Goal: Find specific page/section: Find specific page/section

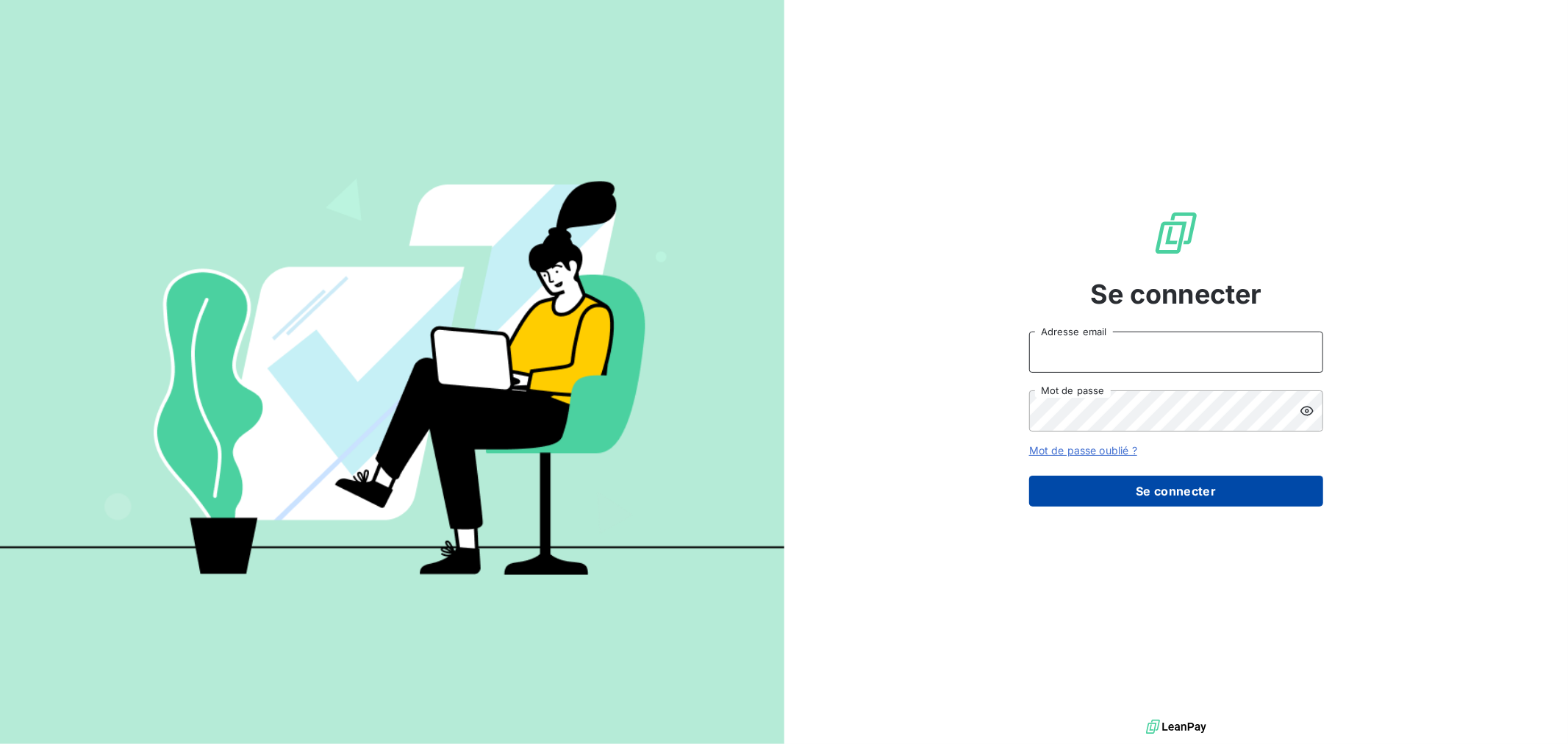
type input "[EMAIL_ADDRESS][DOMAIN_NAME]"
click at [1165, 501] on button "Se connecter" at bounding box center [1175, 491] width 294 height 31
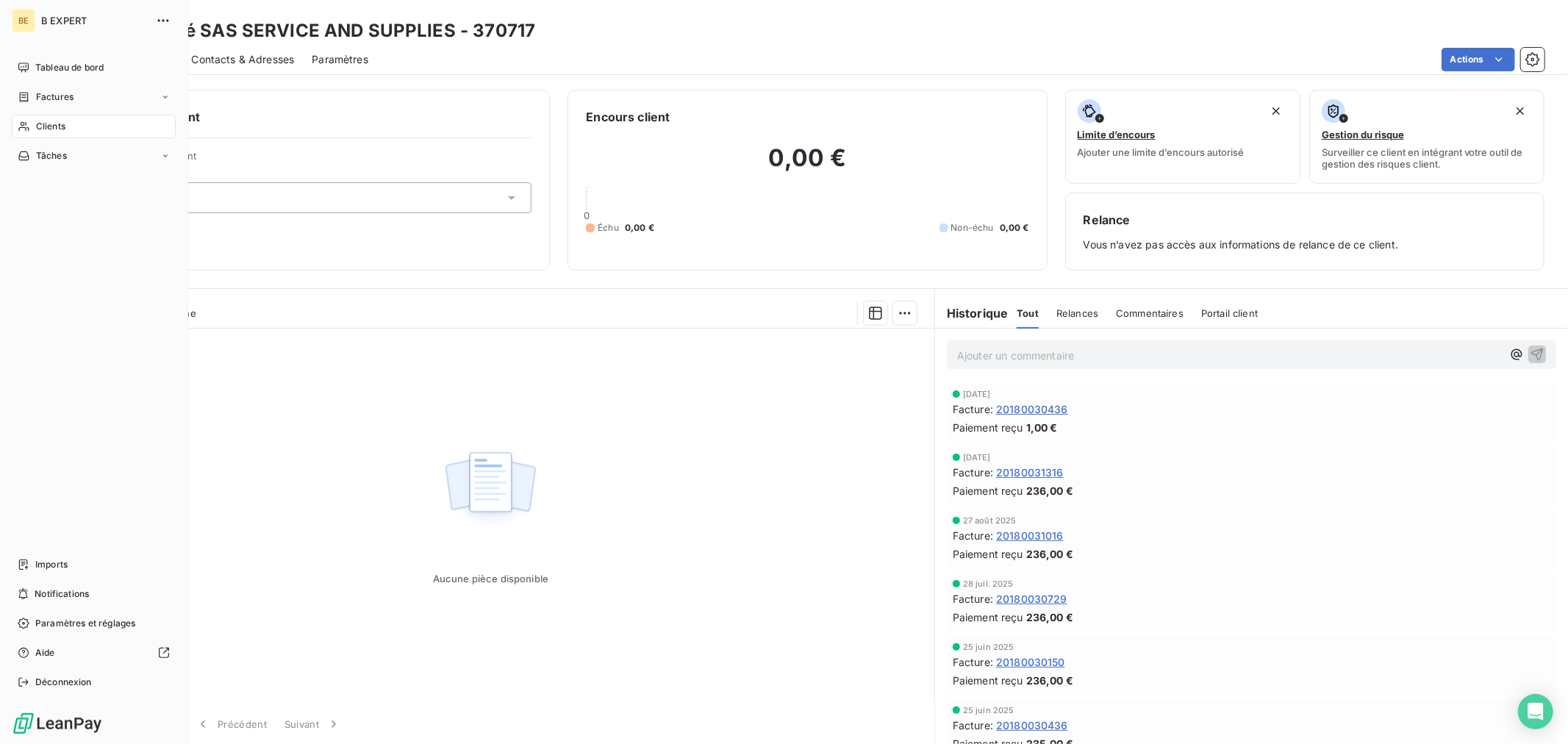
click at [30, 128] on icon at bounding box center [24, 126] width 13 height 12
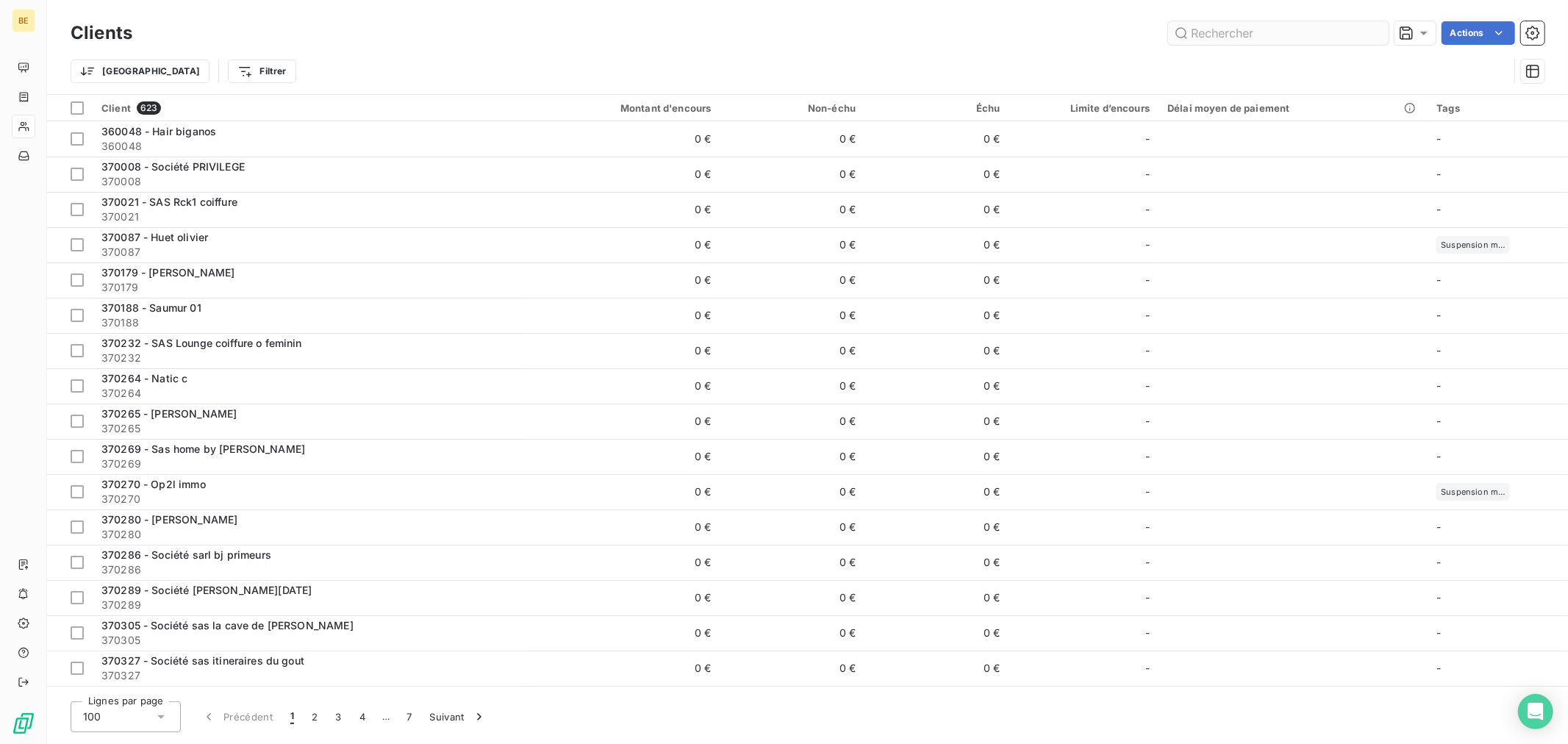
click at [1193, 33] on input "text" at bounding box center [1278, 33] width 220 height 24
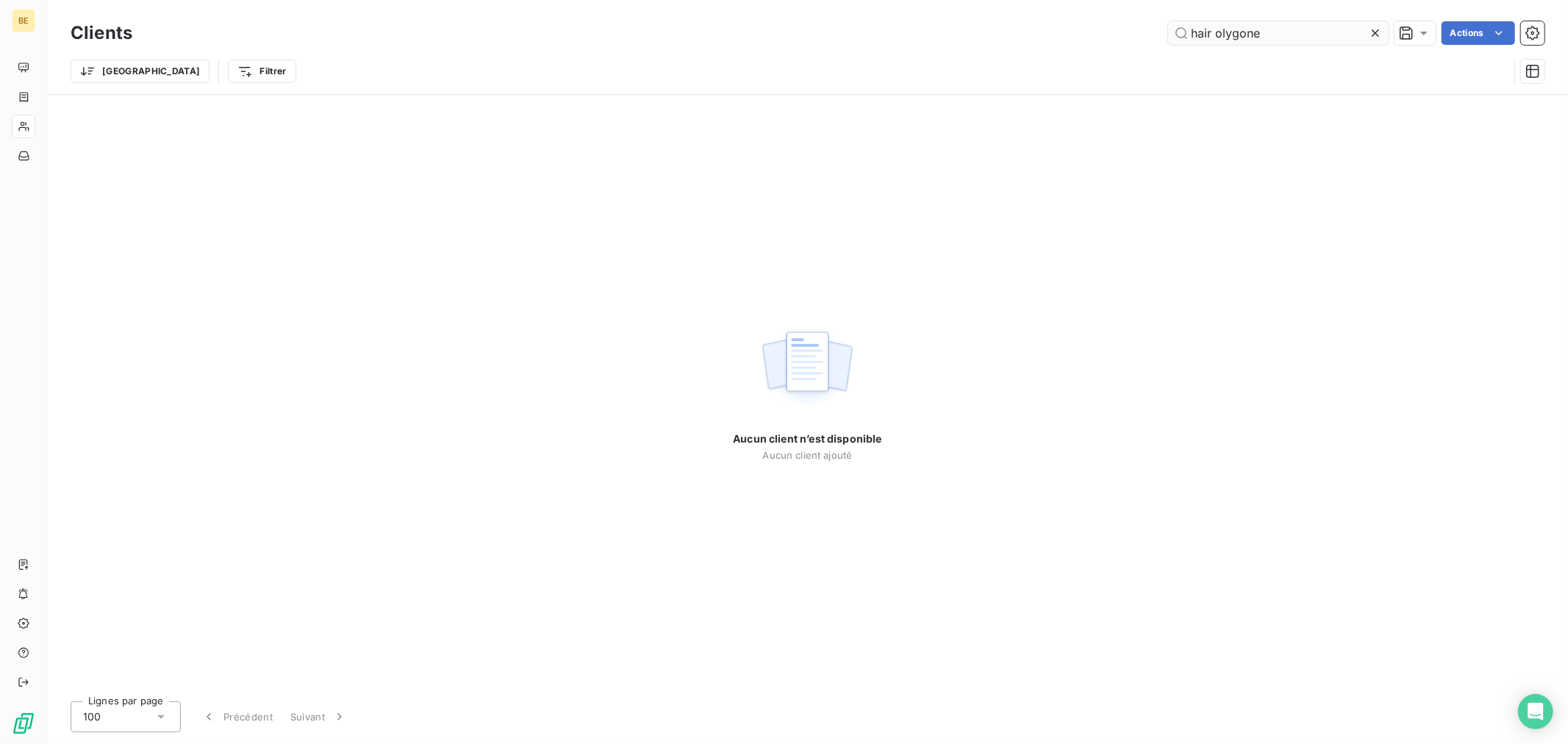
click at [1220, 36] on input "hair olygone" at bounding box center [1278, 33] width 220 height 24
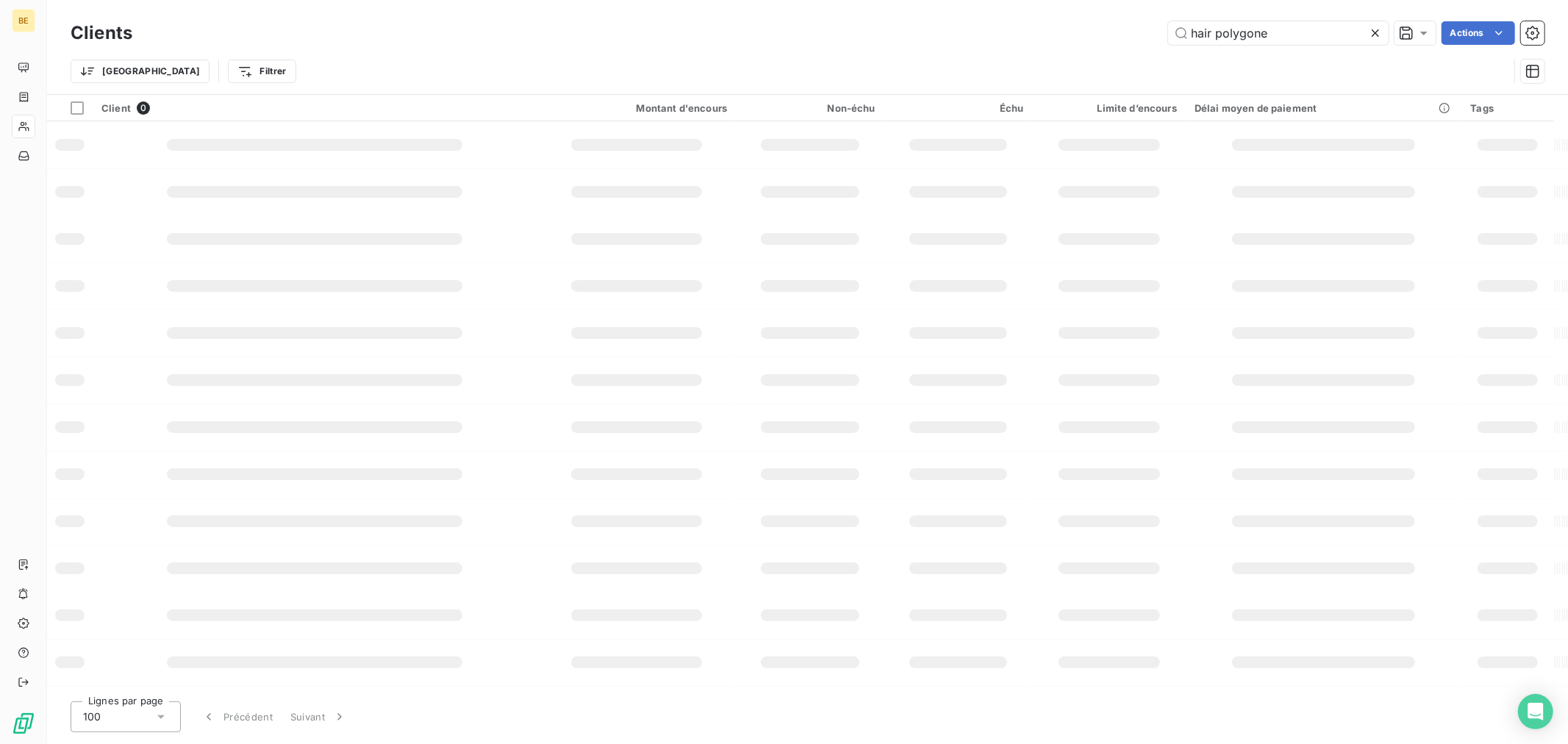
type input "hair polygone"
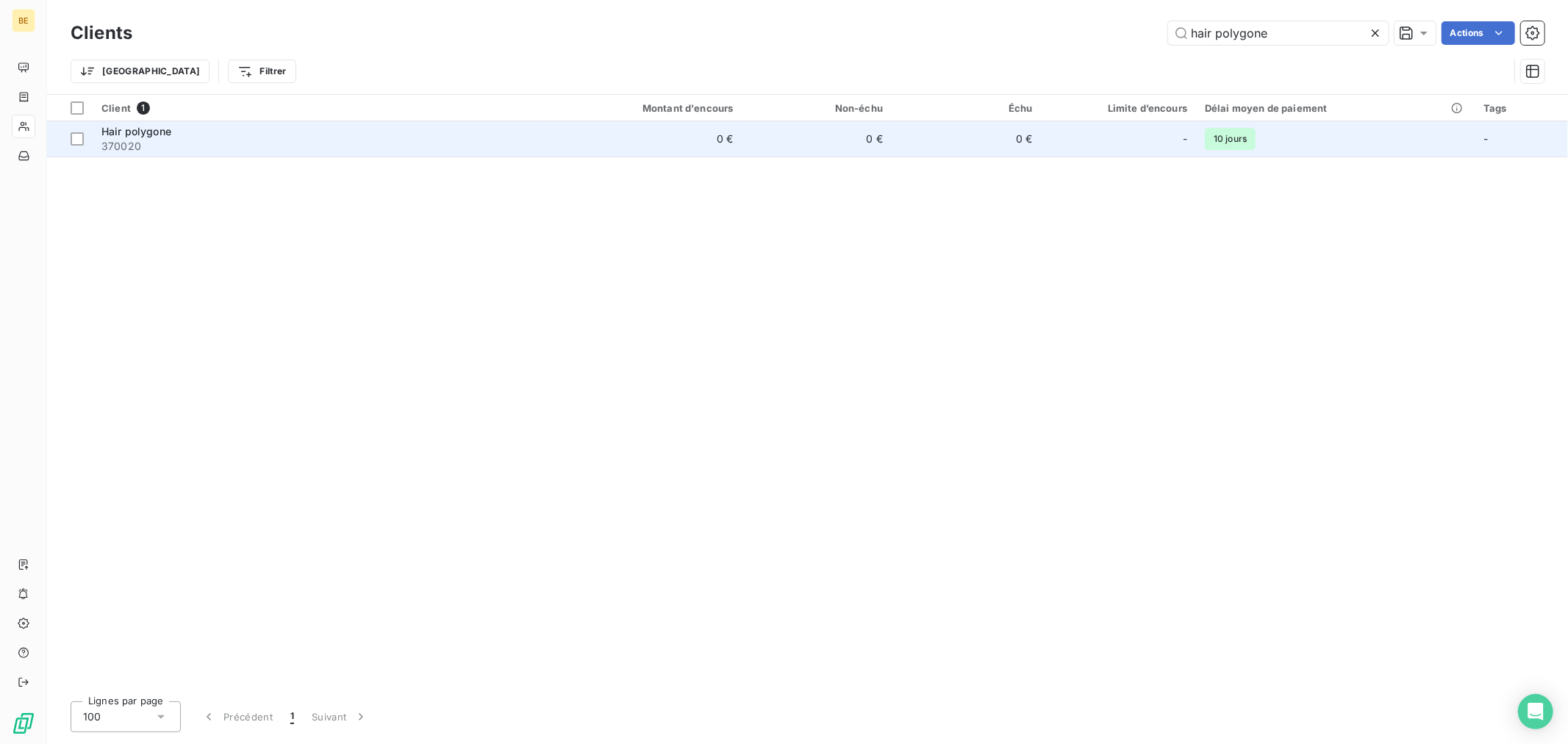
click at [863, 132] on td "0 €" at bounding box center [817, 138] width 150 height 35
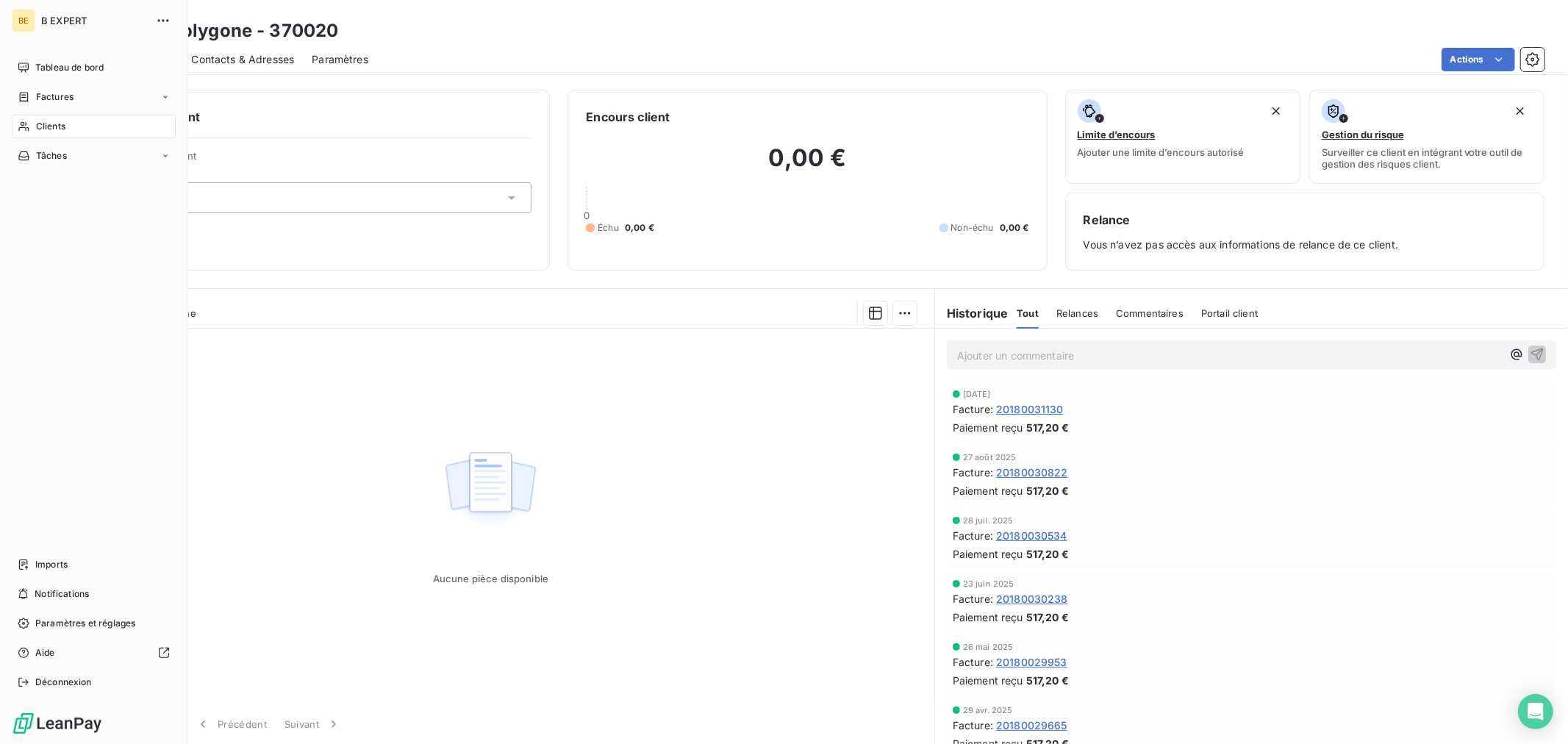
click at [46, 129] on span "Clients" at bounding box center [51, 126] width 30 height 13
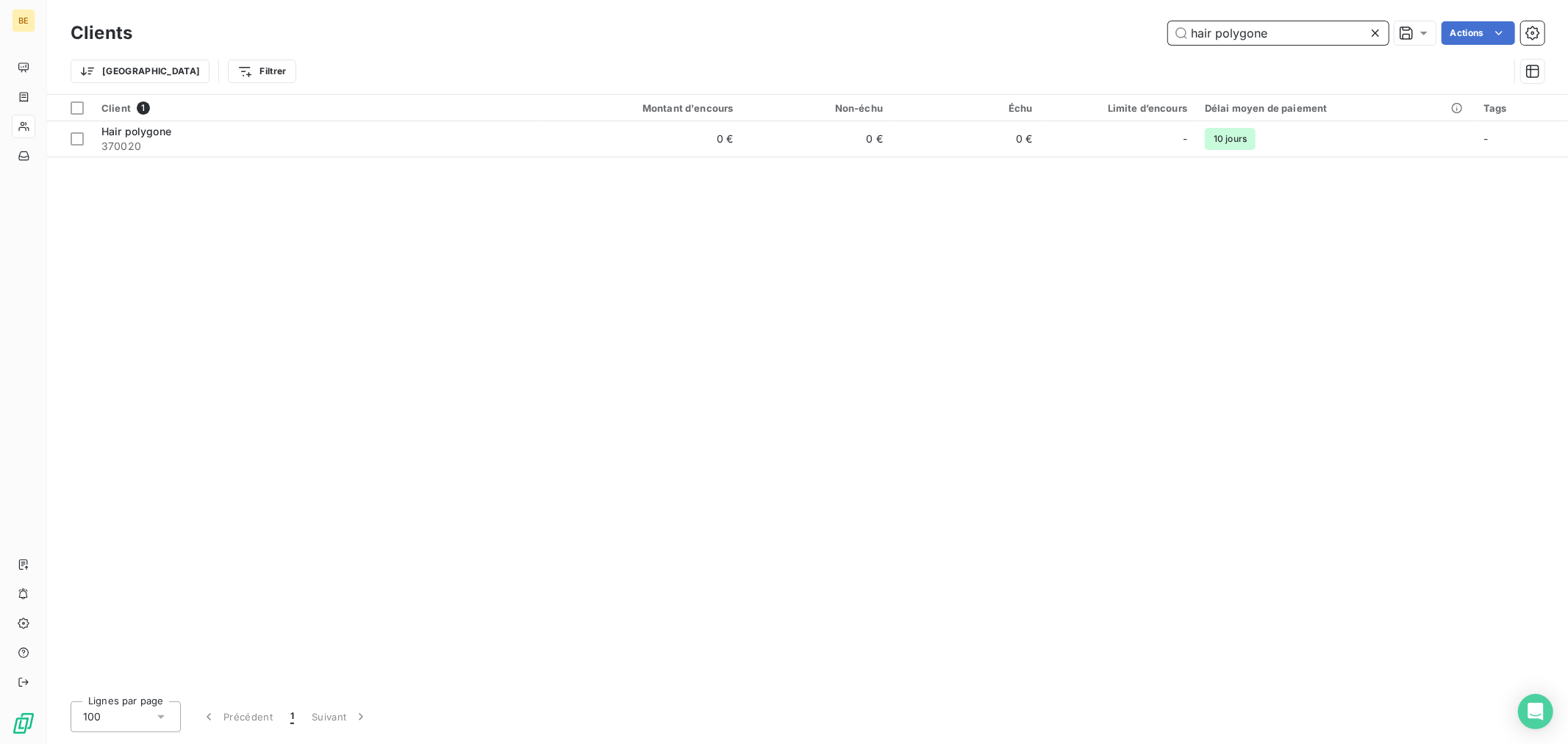
drag, startPoint x: 1279, startPoint y: 25, endPoint x: 964, endPoint y: 33, distance: 315.1
click at [1005, 37] on div "hair polygone Actions" at bounding box center [847, 33] width 1394 height 24
paste input "ASSISTANCE MEDICALE DENTAIRE"
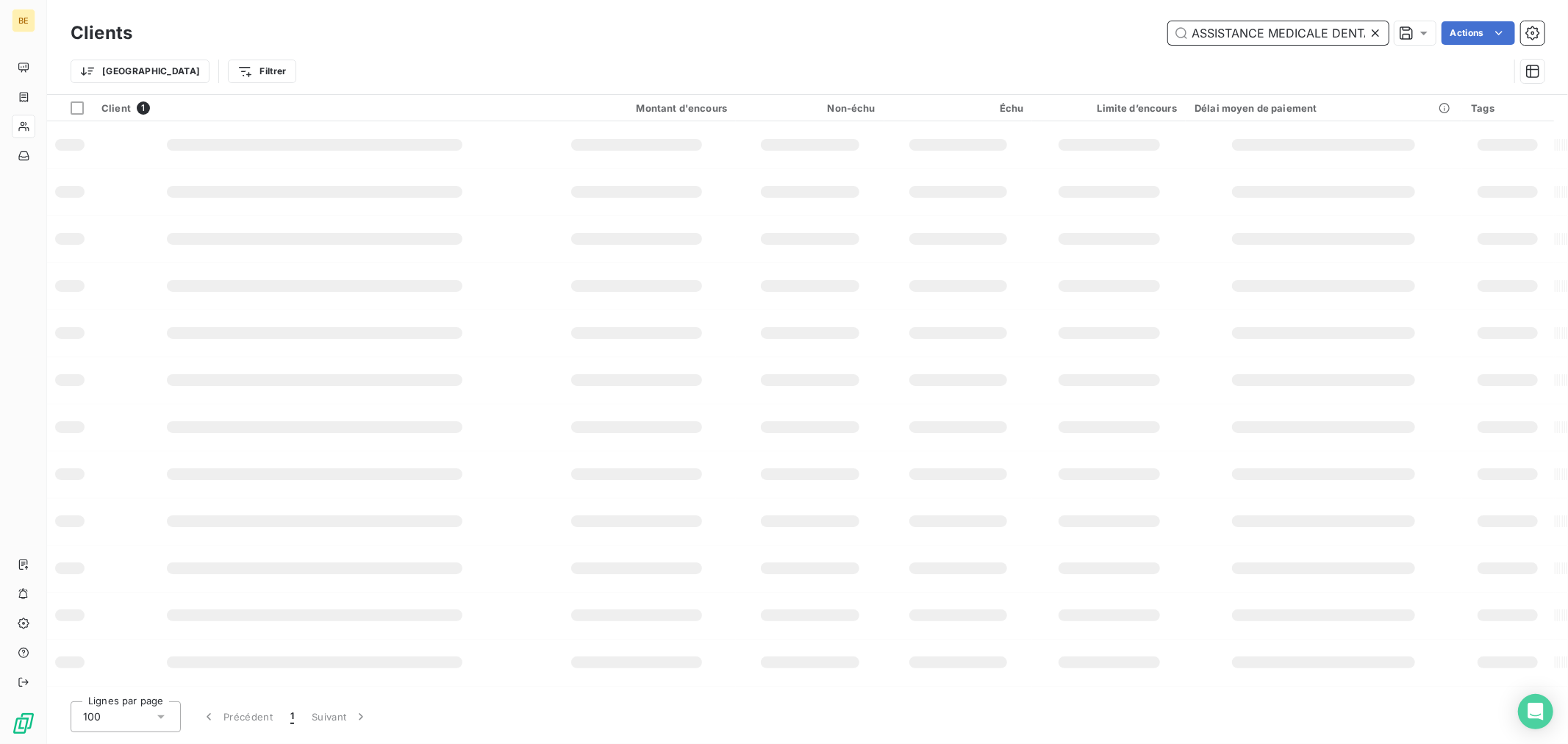
scroll to position [0, 23]
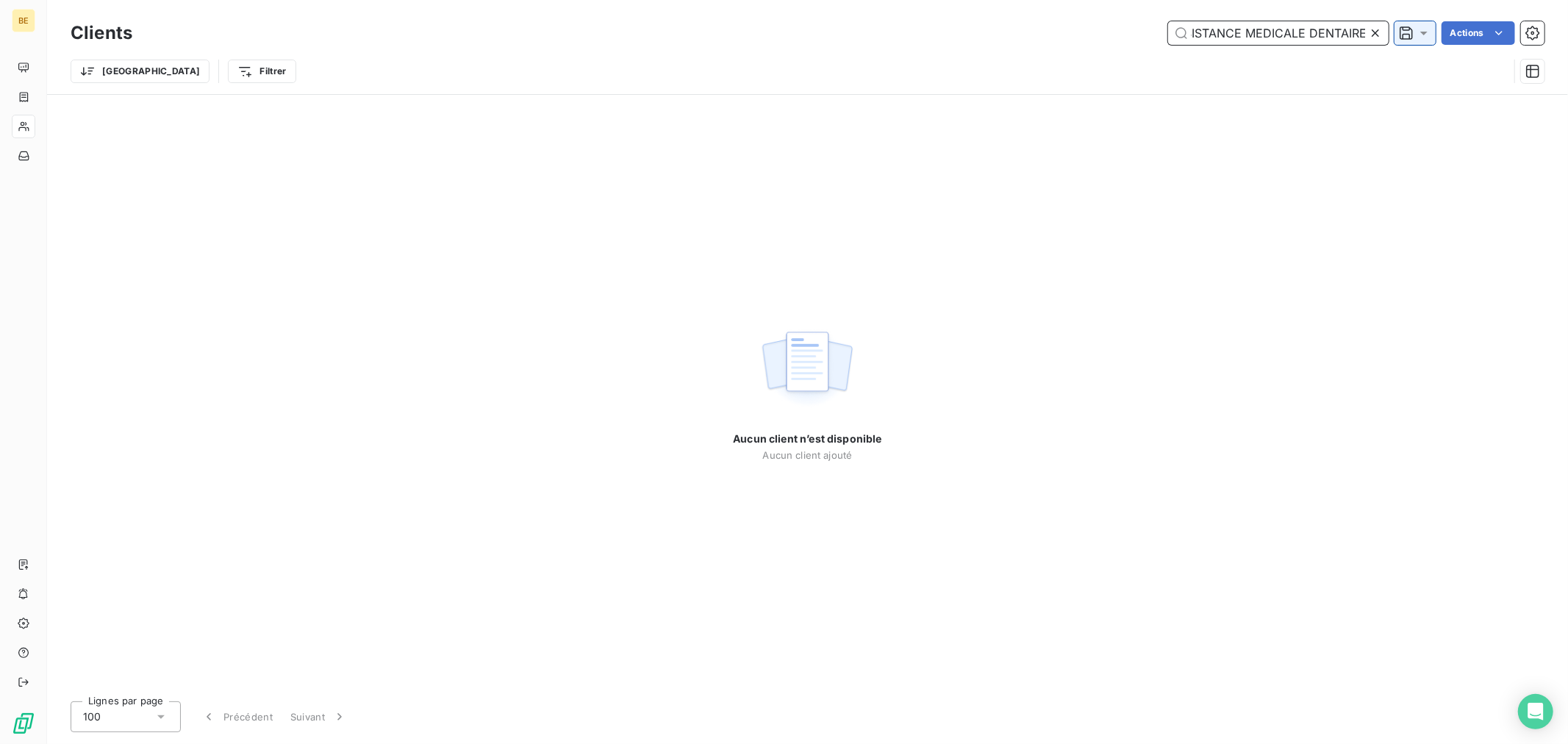
drag, startPoint x: 1240, startPoint y: 33, endPoint x: 1412, endPoint y: 30, distance: 172.0
click at [1412, 30] on div "ASSISTANCE MEDICALE DENTAIRE Actions" at bounding box center [847, 33] width 1394 height 24
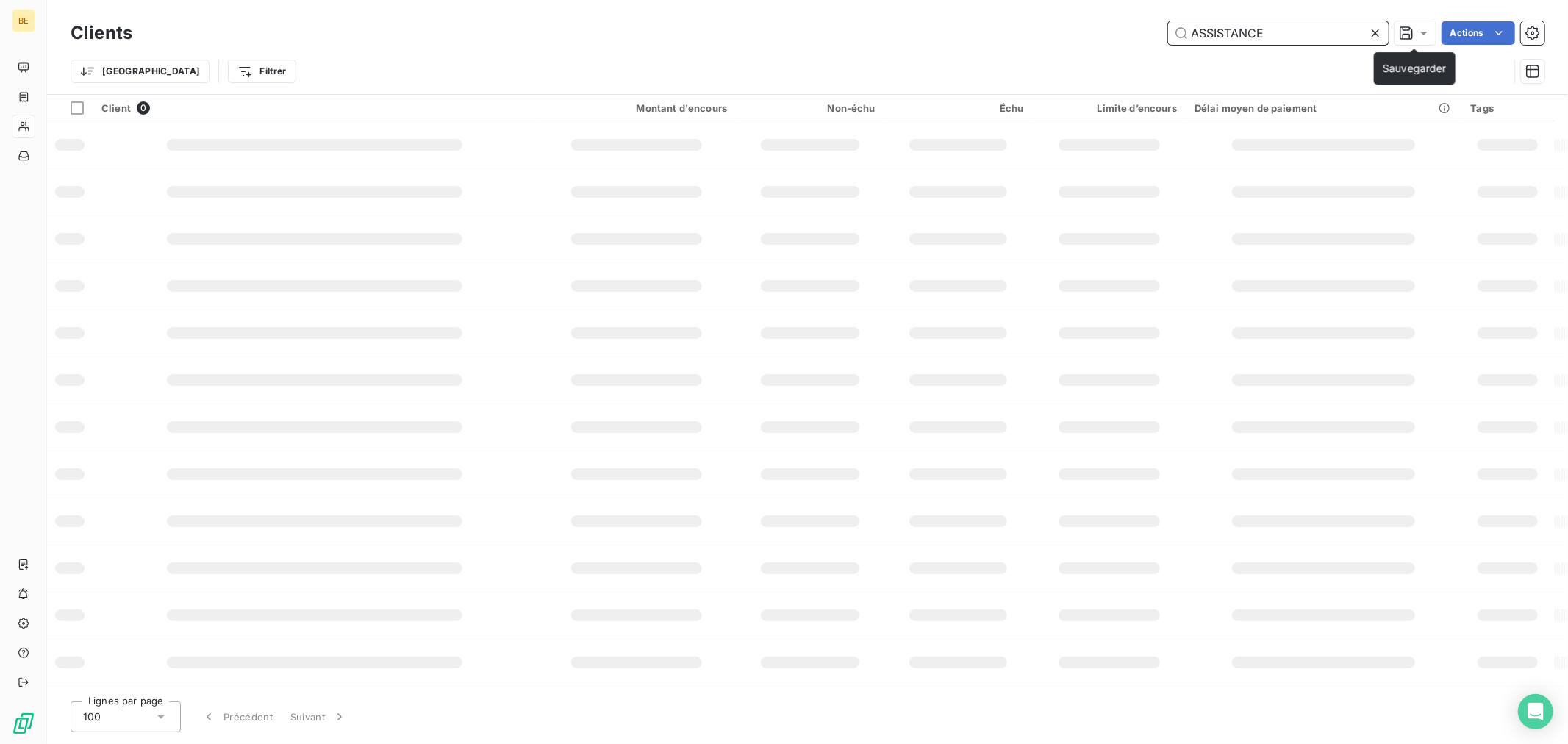
scroll to position [0, 0]
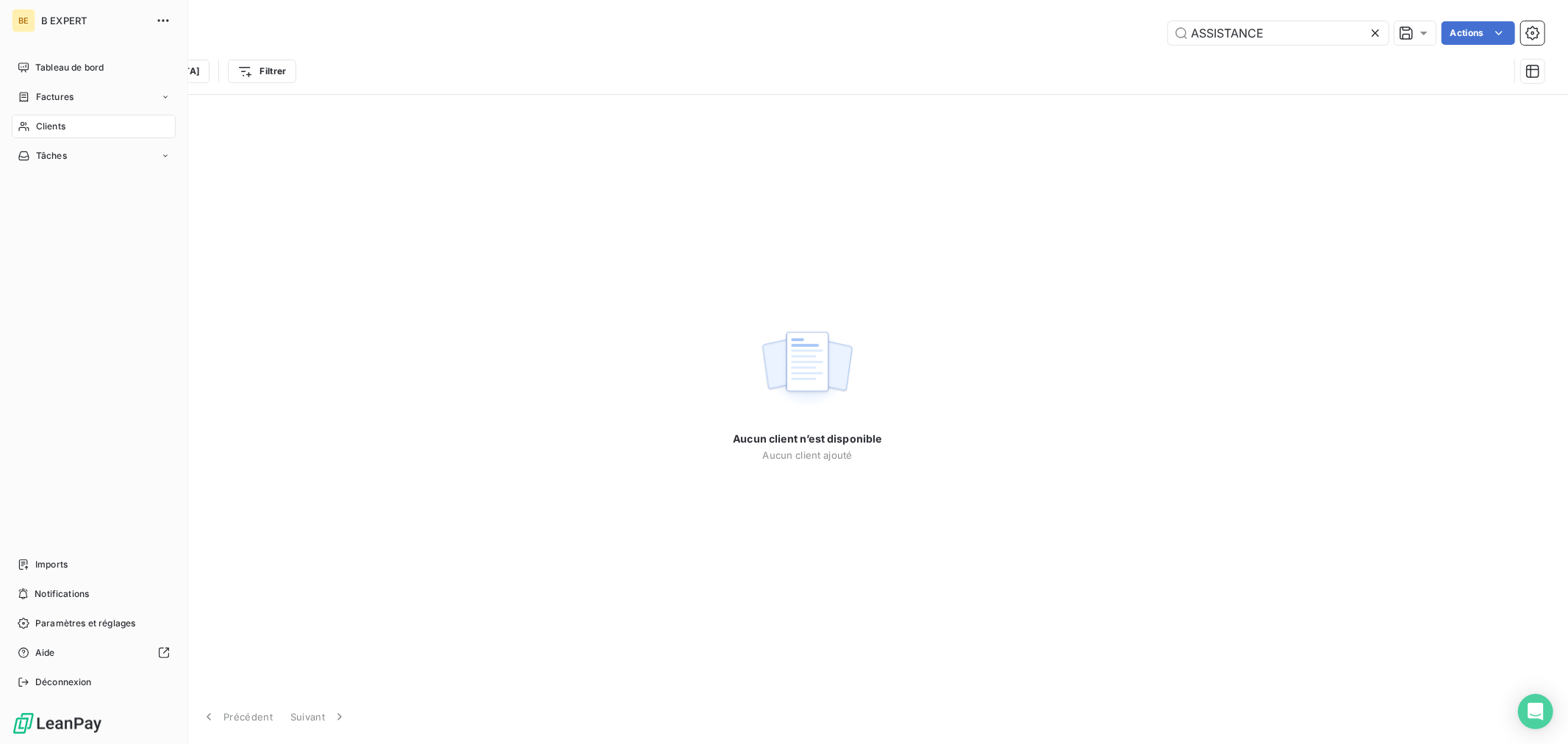
click at [41, 127] on span "Clients" at bounding box center [51, 126] width 30 height 13
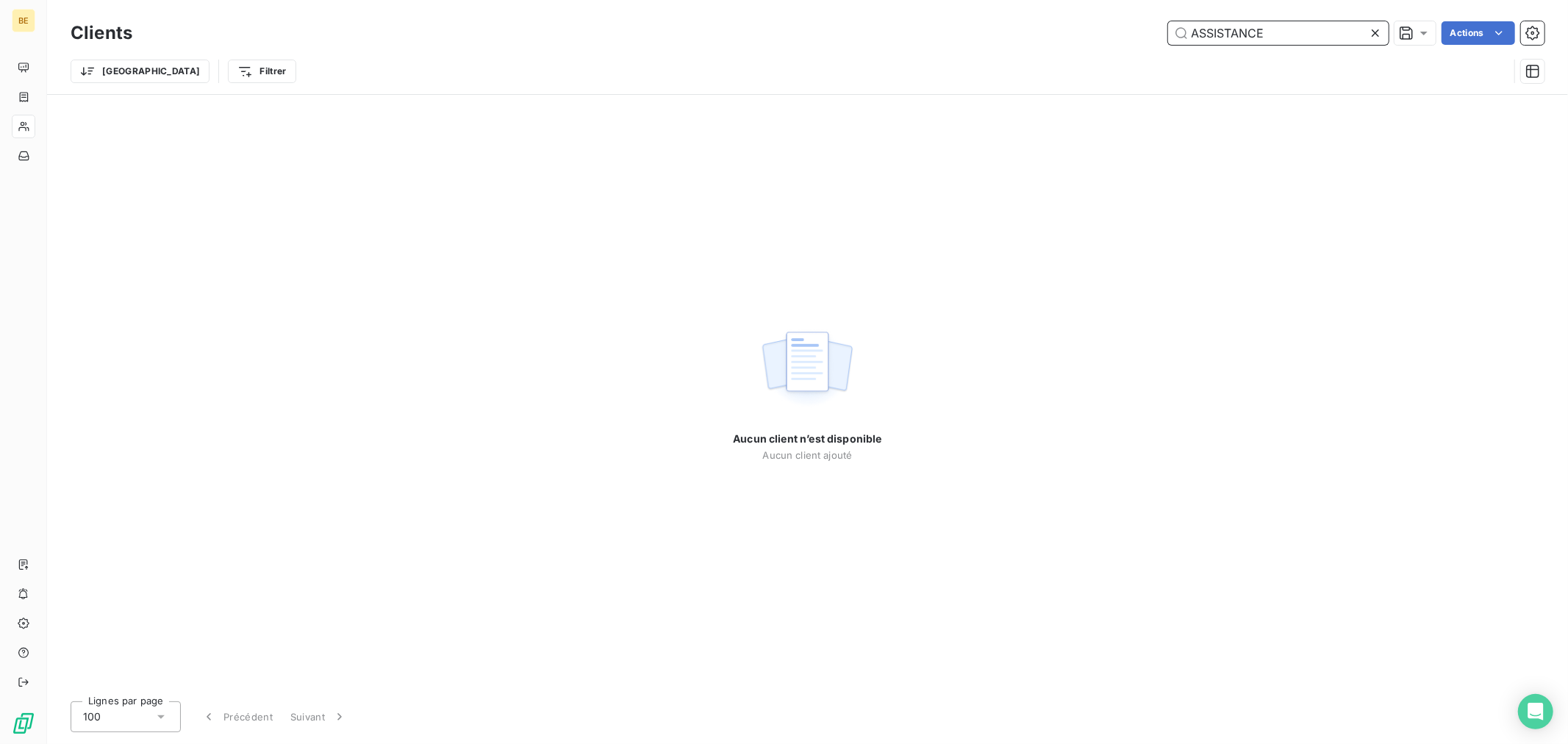
drag, startPoint x: 1258, startPoint y: 33, endPoint x: 1059, endPoint y: 44, distance: 199.3
click at [1070, 38] on div "ASSISTANCE Actions" at bounding box center [847, 33] width 1394 height 24
paste input "MEDICALE DENTAIREE"
paste input "text"
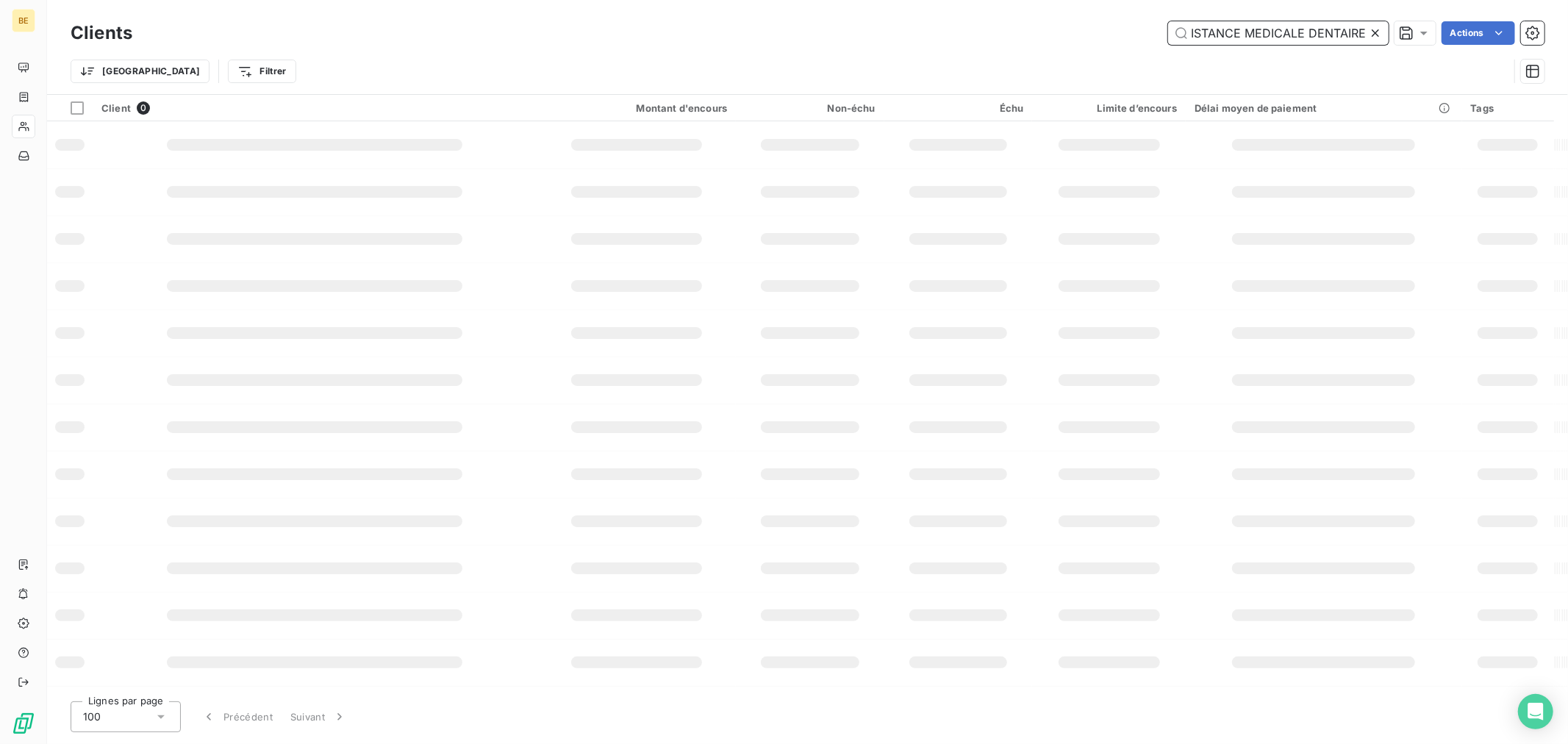
scroll to position [0, 23]
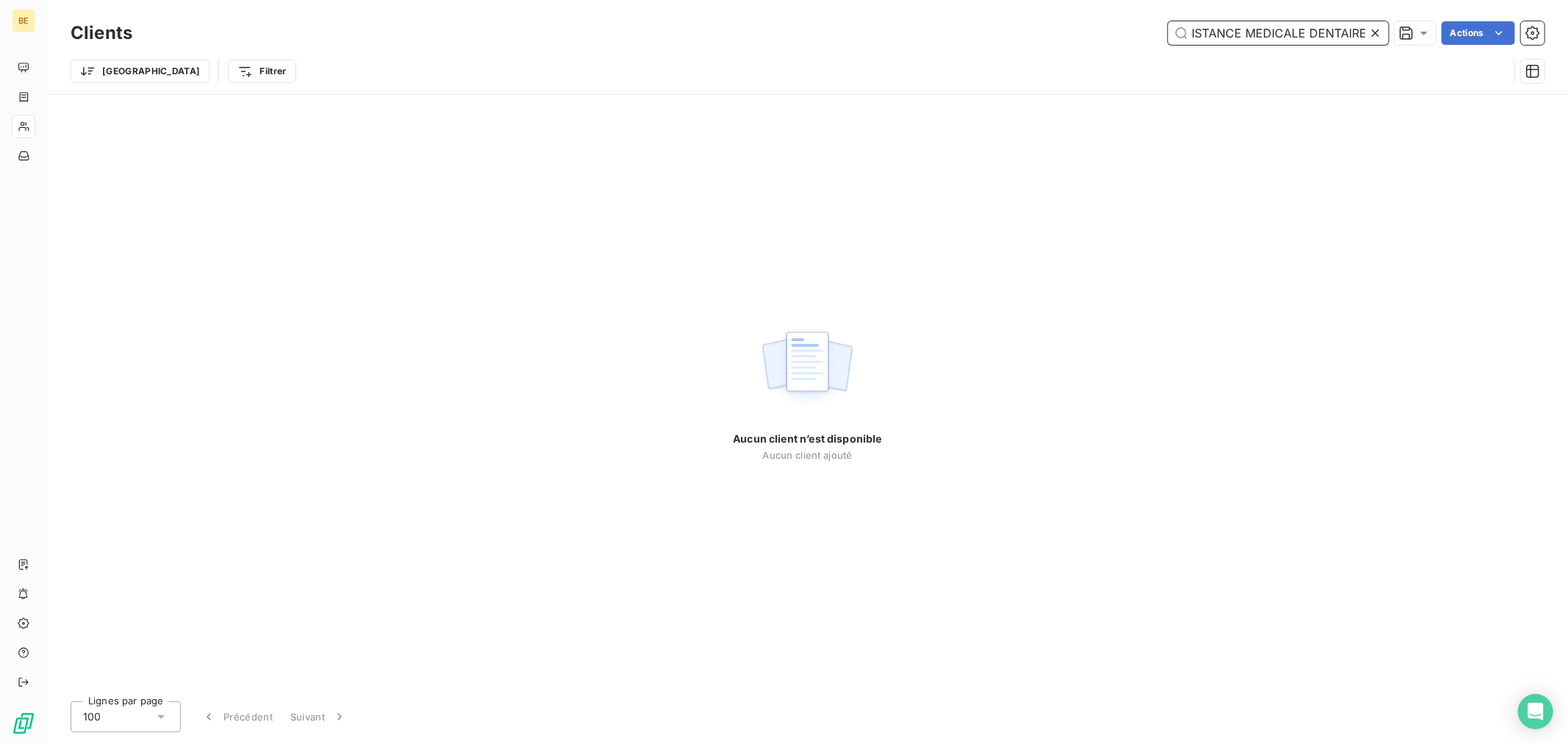
click at [1303, 32] on input "ASSISTANCE MEDICALE DENTAIRE" at bounding box center [1278, 33] width 220 height 24
click at [1235, 30] on input "ASSISTANCE MEDICALE et DENTAIRE" at bounding box center [1278, 33] width 220 height 24
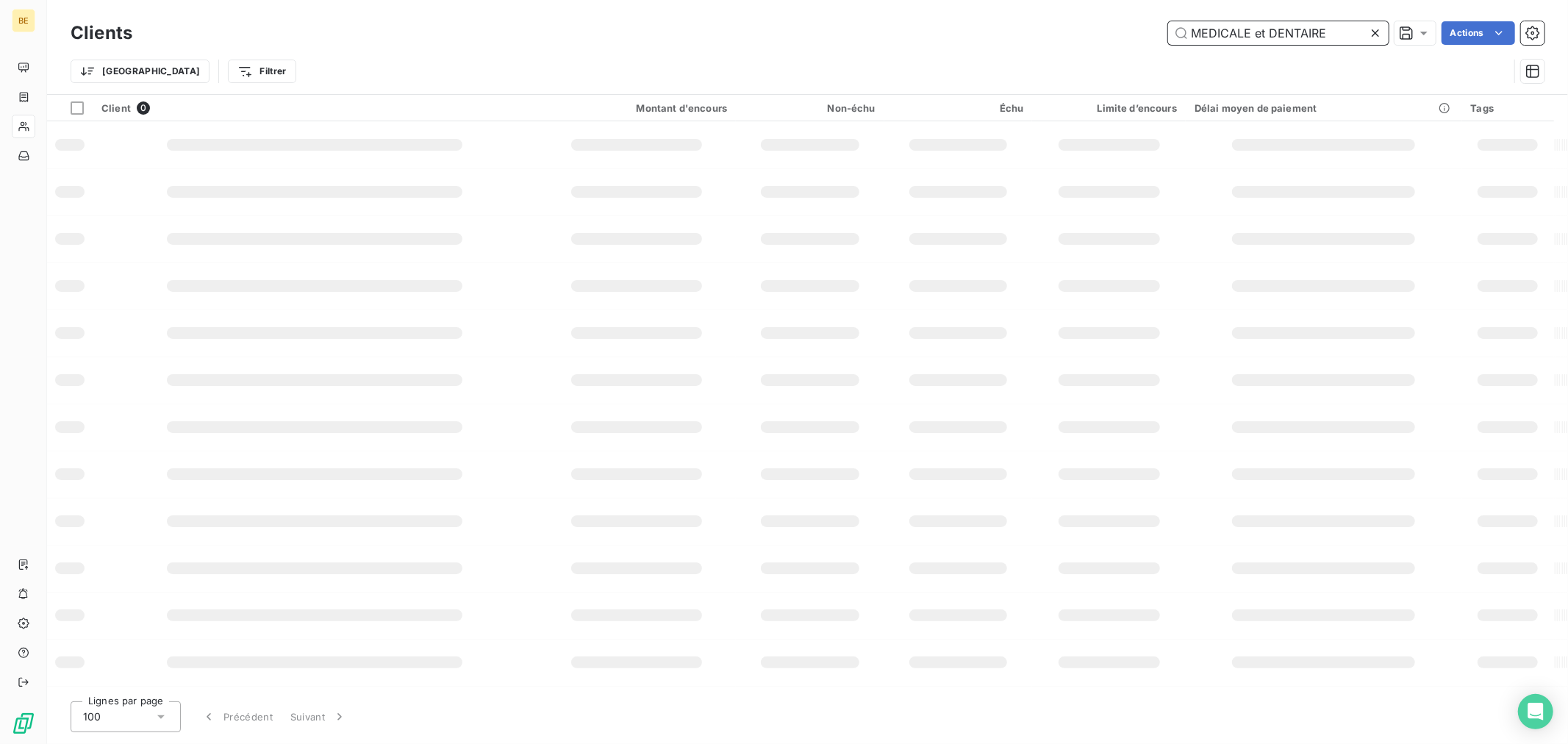
scroll to position [0, 0]
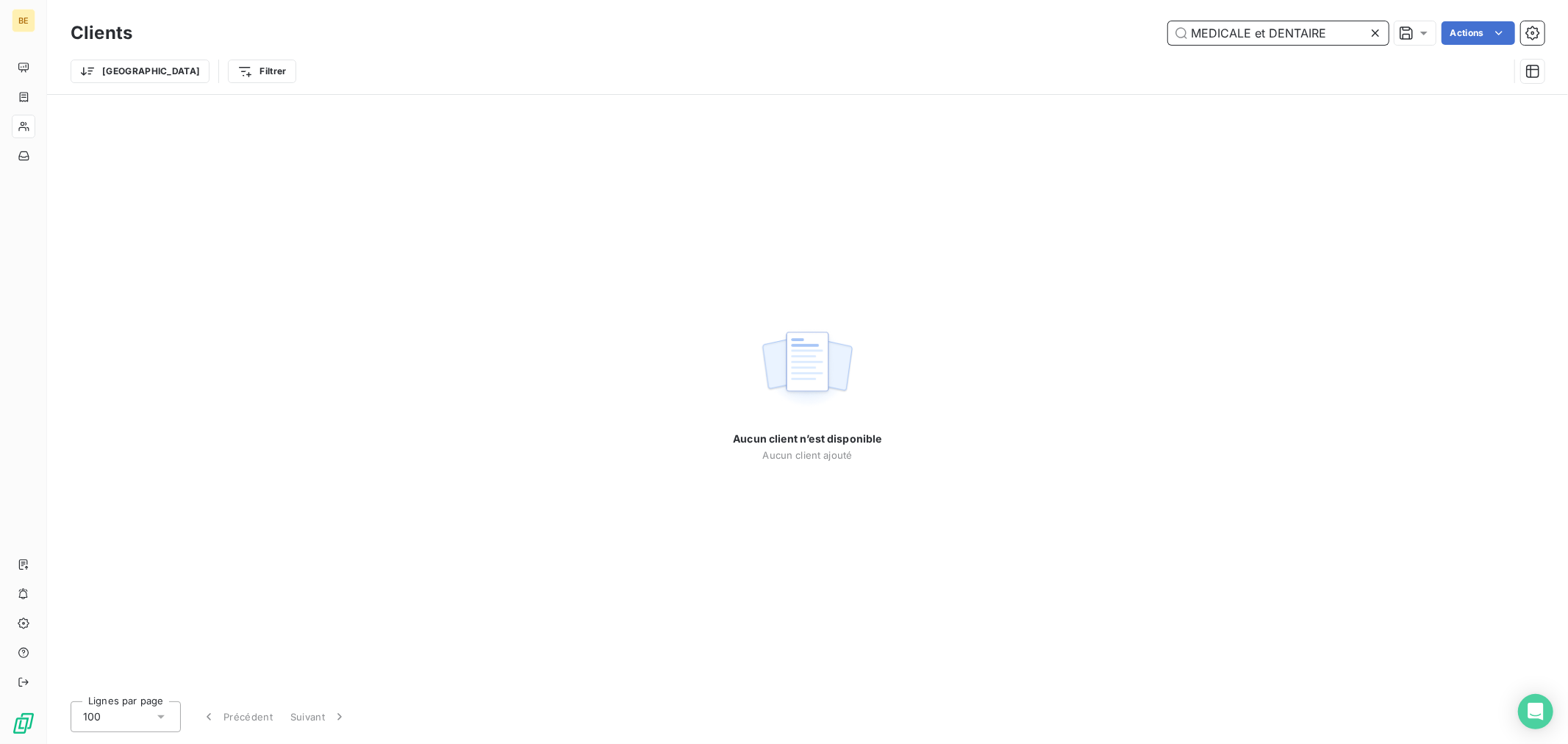
drag, startPoint x: 1247, startPoint y: 34, endPoint x: 1392, endPoint y: 36, distance: 145.0
click at [1392, 36] on div "MEDICALE et DENTAIRE Actions" at bounding box center [847, 33] width 1394 height 24
type input "M"
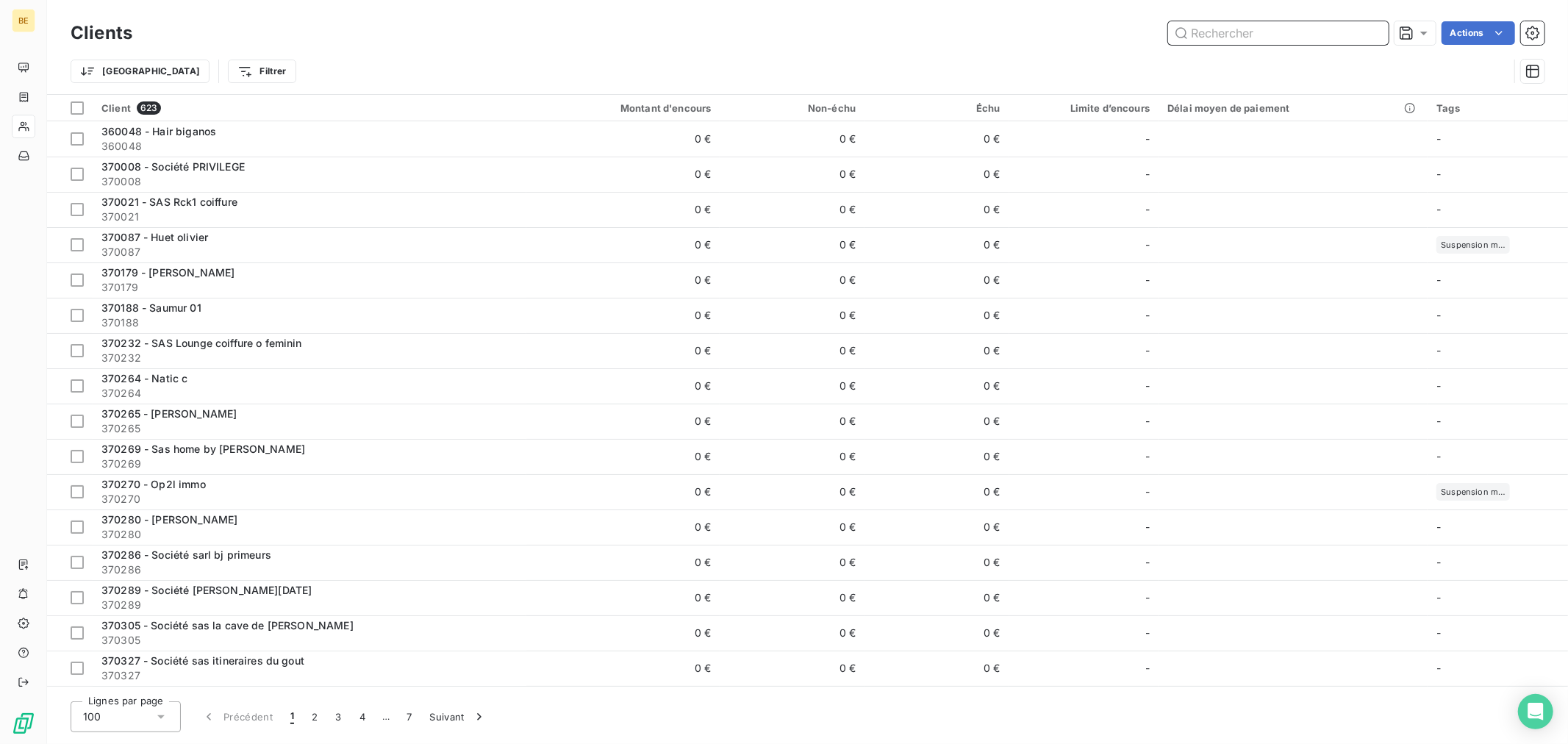
paste input "370090"
type input "370090"
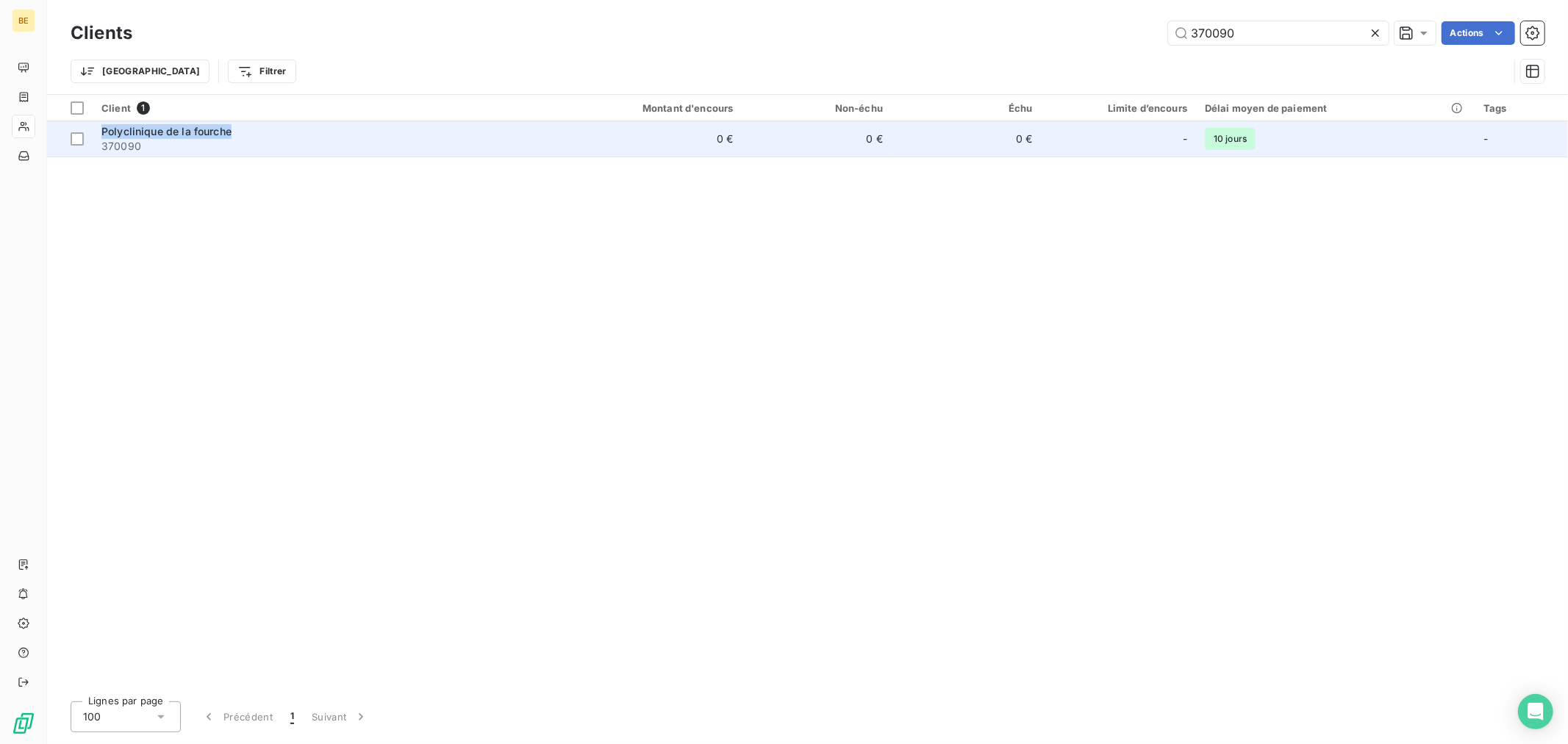
drag, startPoint x: 237, startPoint y: 135, endPoint x: 96, endPoint y: 133, distance: 141.0
click at [96, 133] on td "Polyclinique de la fourche 370090" at bounding box center [318, 138] width 449 height 35
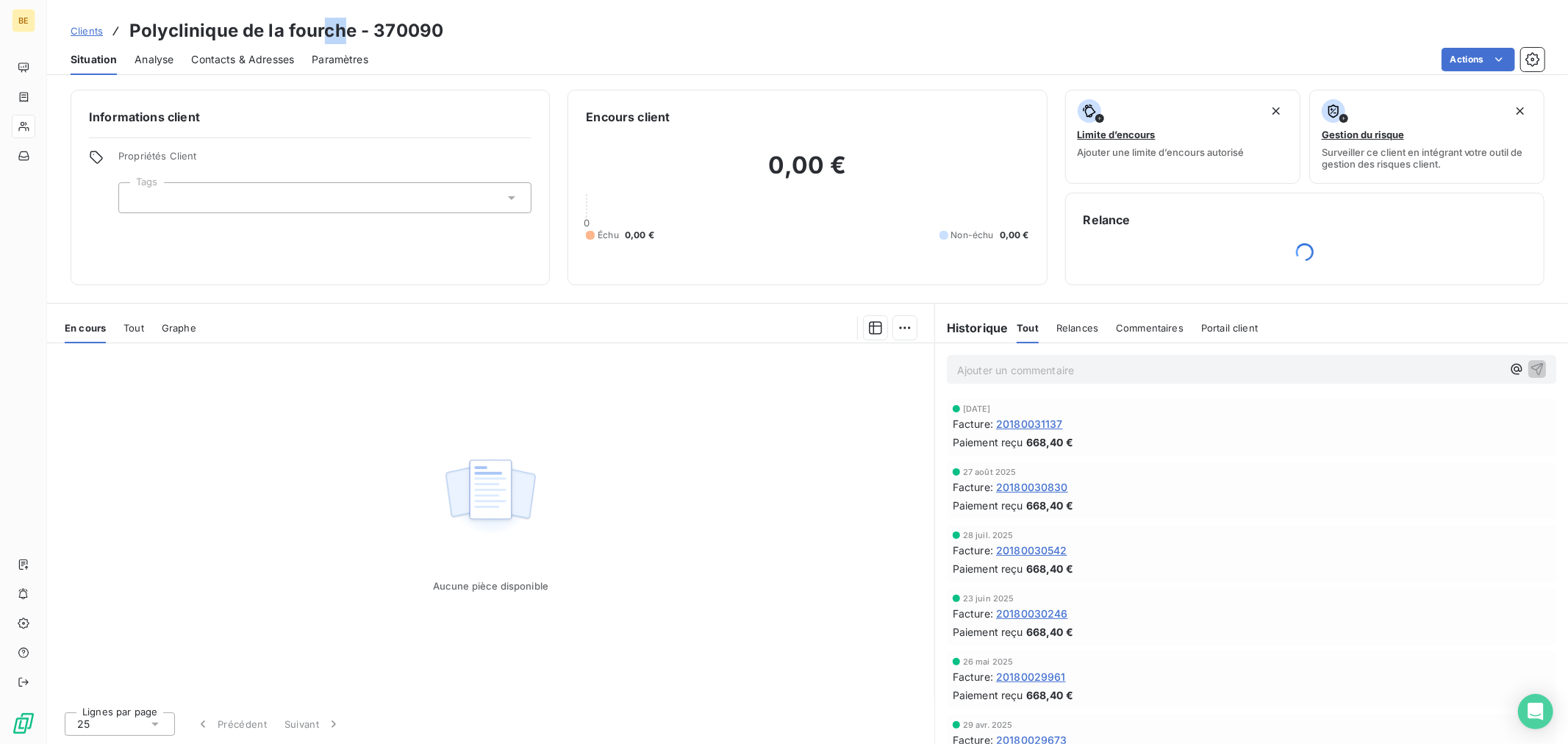
drag, startPoint x: 340, startPoint y: 34, endPoint x: 325, endPoint y: 41, distance: 16.6
click at [325, 41] on h3 "Polyclinique de la fourche - 370090" at bounding box center [286, 31] width 314 height 27
drag, startPoint x: 356, startPoint y: 32, endPoint x: 132, endPoint y: 31, distance: 224.0
click at [132, 31] on h3 "Polyclinique de la fourche - 370090" at bounding box center [286, 31] width 314 height 27
copy h3 "Polyclinique de la fourche"
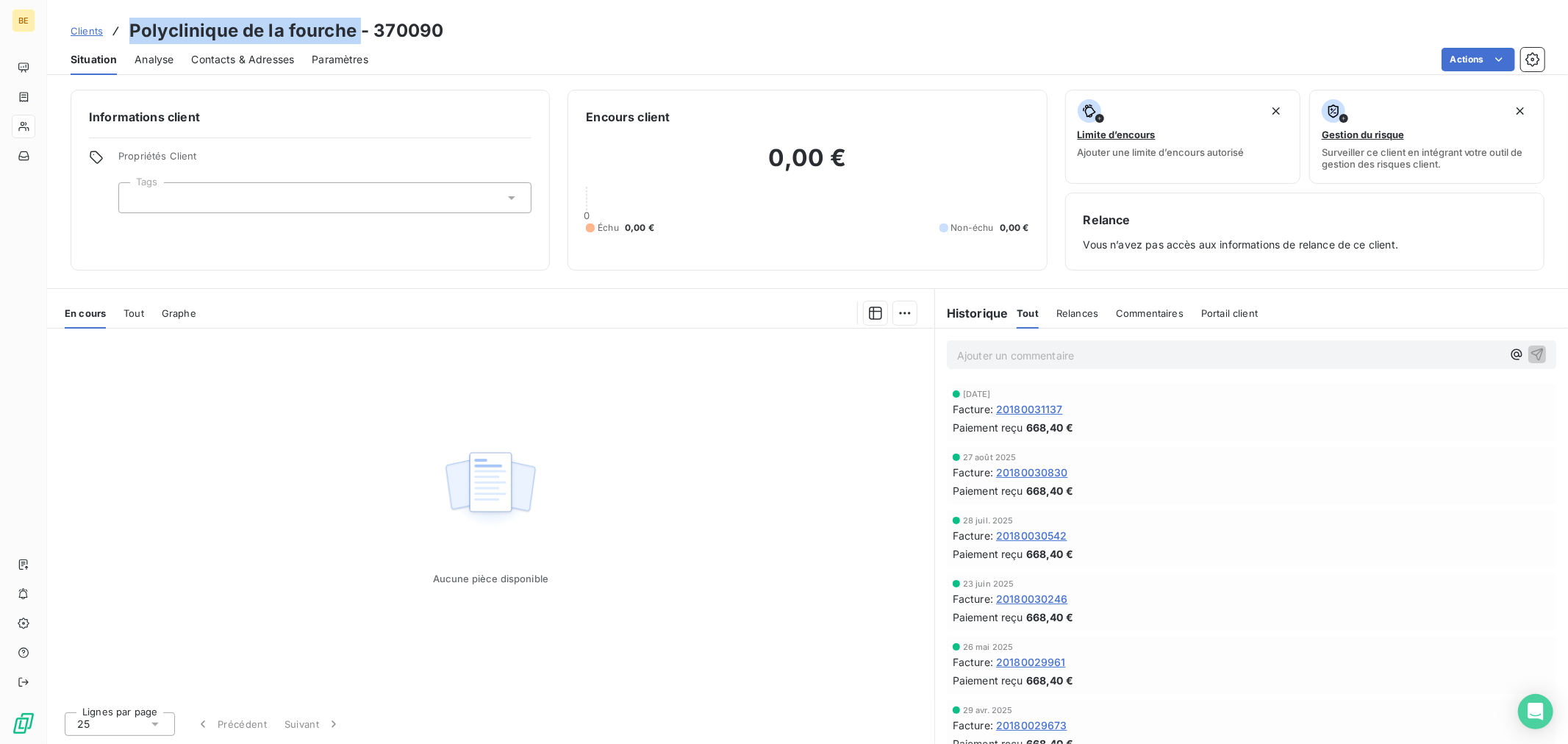
click at [164, 252] on div "Informations client Propriétés Client Tags" at bounding box center [310, 180] width 479 height 181
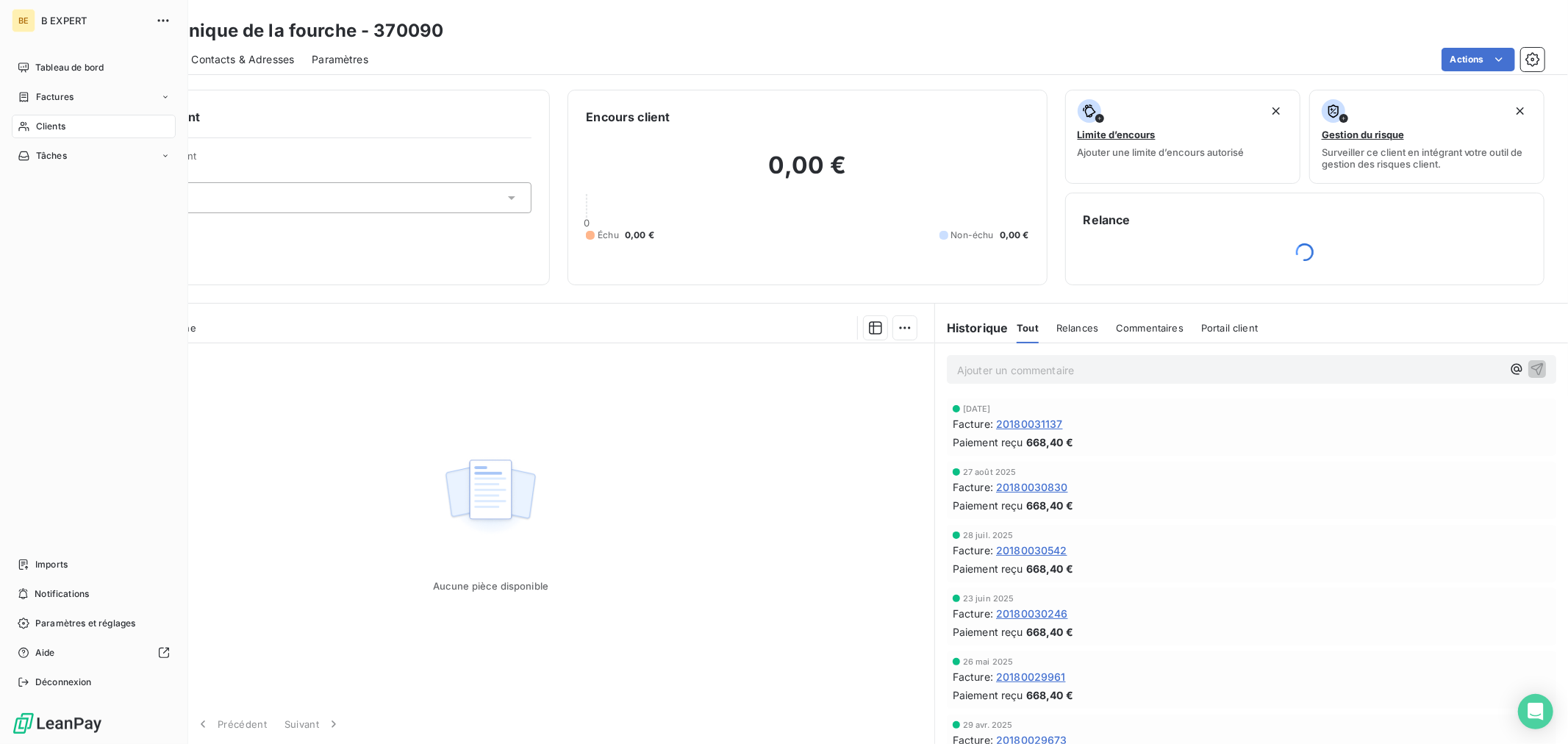
click at [23, 126] on icon at bounding box center [24, 126] width 13 height 12
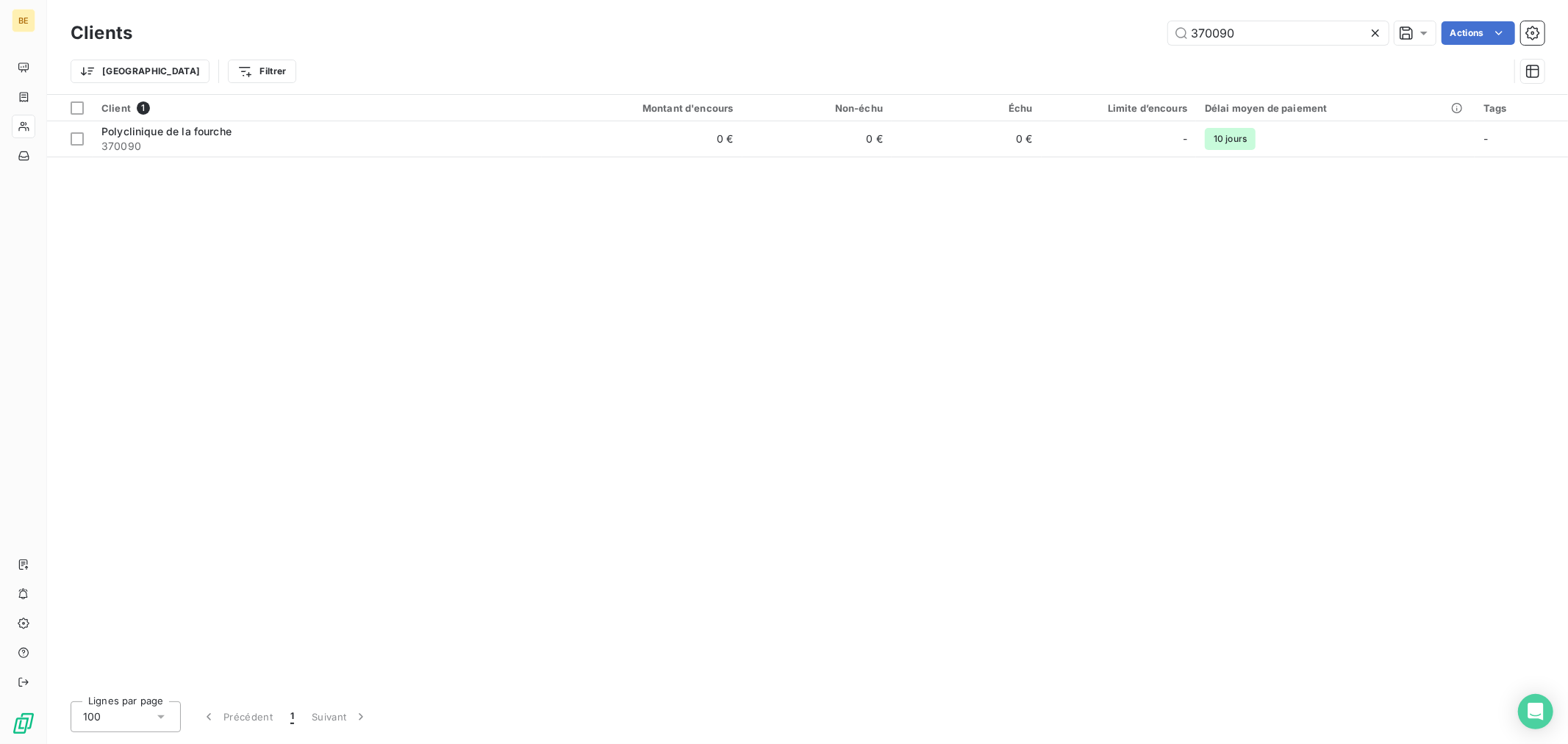
drag, startPoint x: 1280, startPoint y: 31, endPoint x: 784, endPoint y: 85, distance: 498.9
click at [913, 55] on div "Clients 370090 Actions Trier Filtrer" at bounding box center [807, 56] width 1474 height 77
type input "370092"
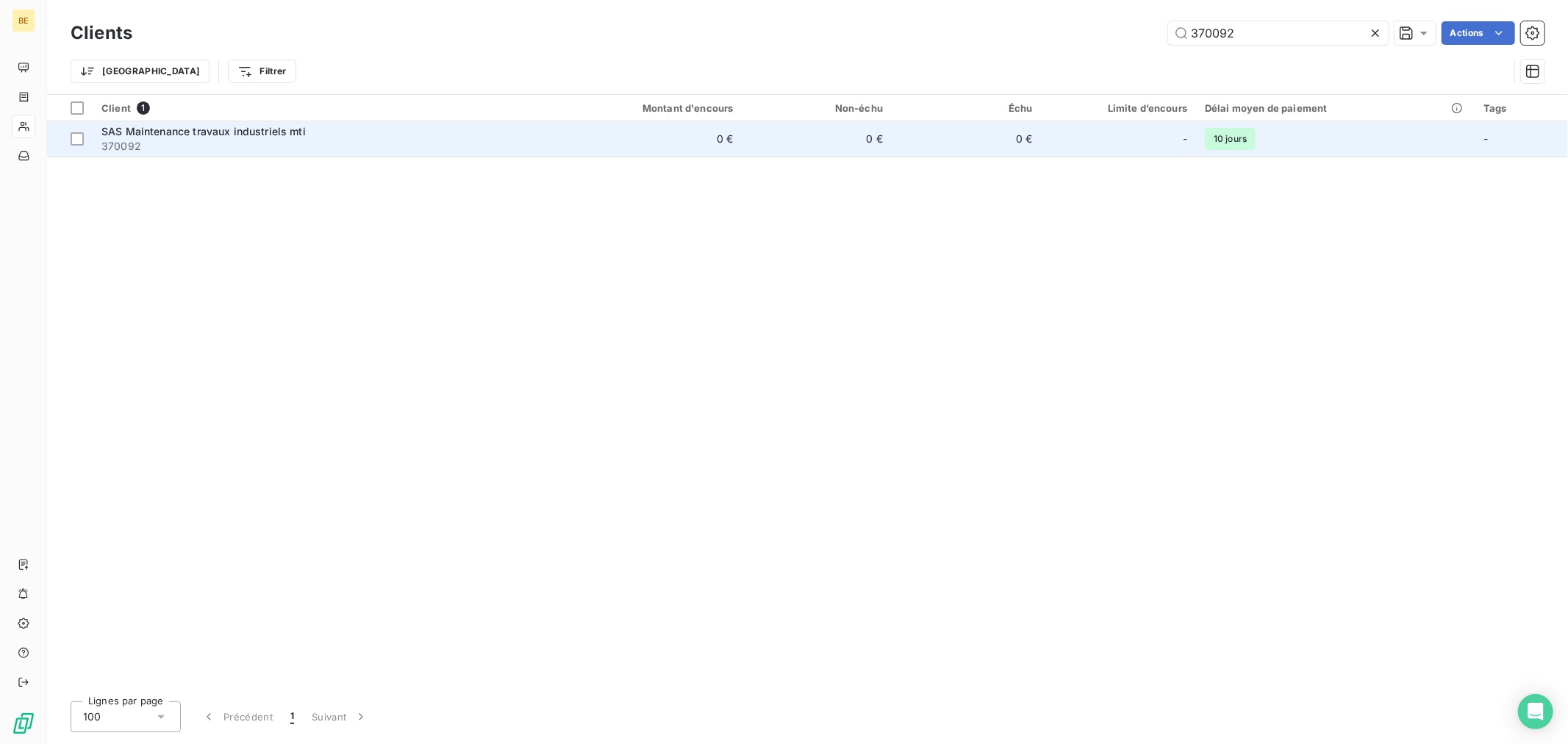
click at [693, 134] on td "0 €" at bounding box center [642, 138] width 201 height 35
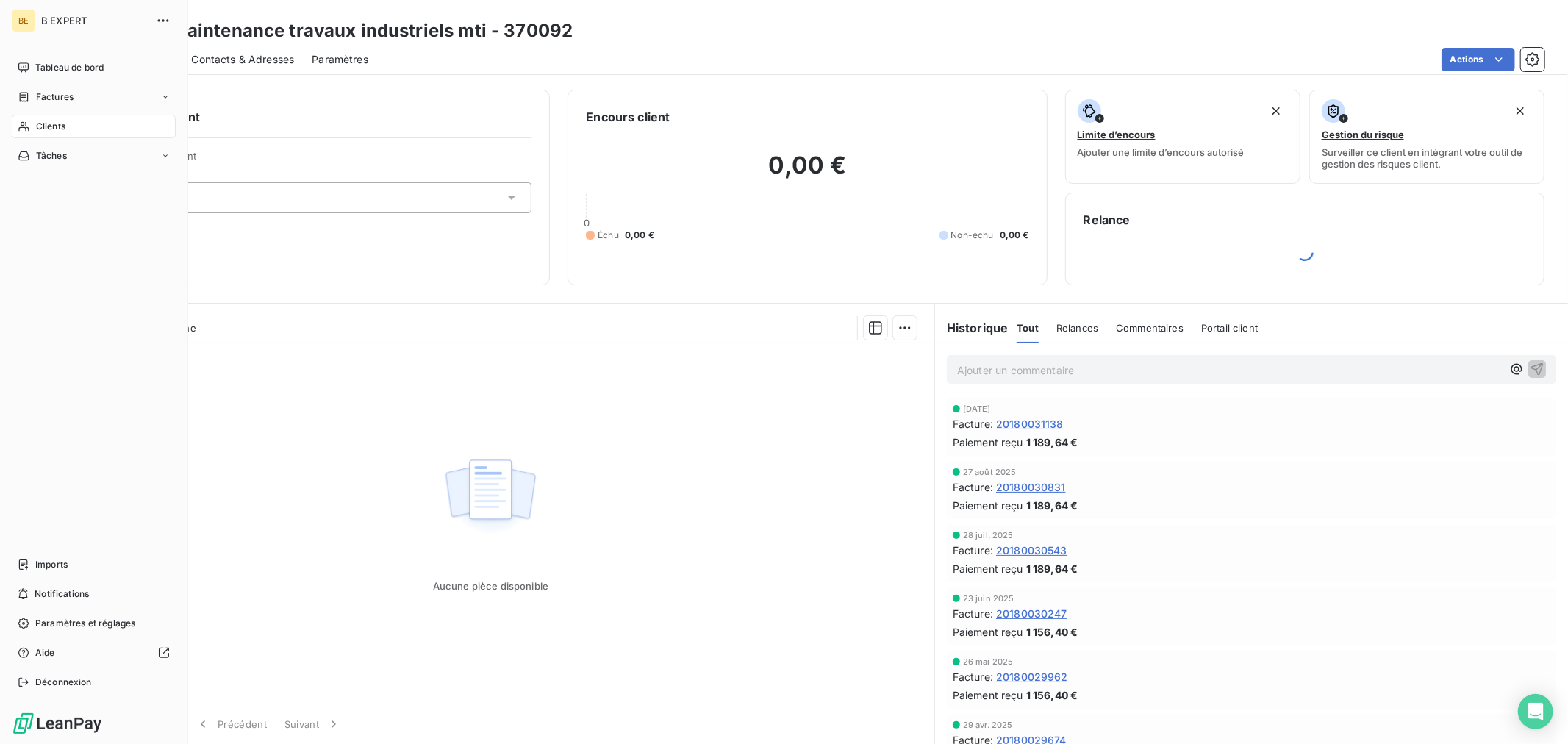
click at [22, 126] on icon at bounding box center [24, 126] width 13 height 12
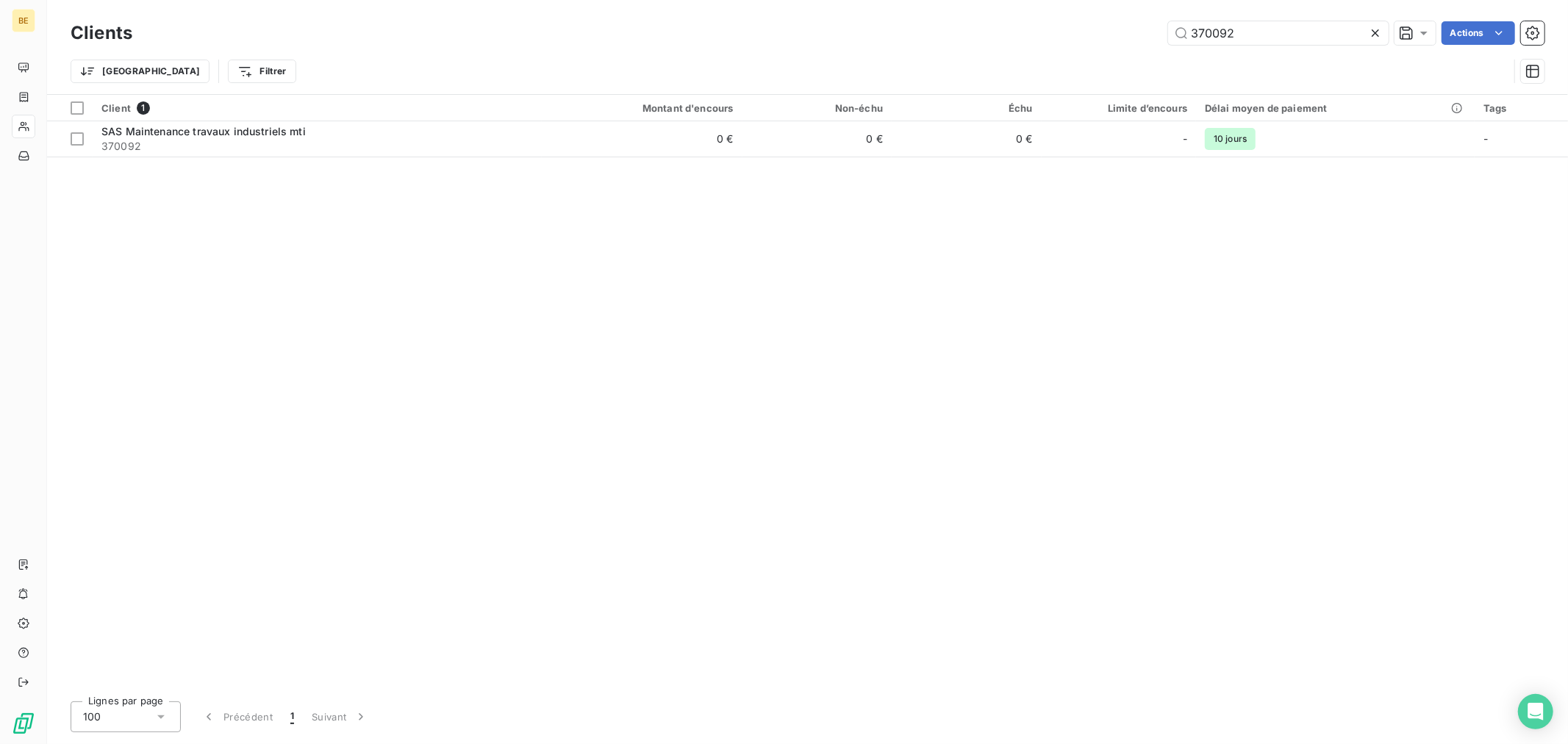
click at [1082, 48] on div "Clients 370092 Actions Trier Filtrer" at bounding box center [807, 56] width 1474 height 77
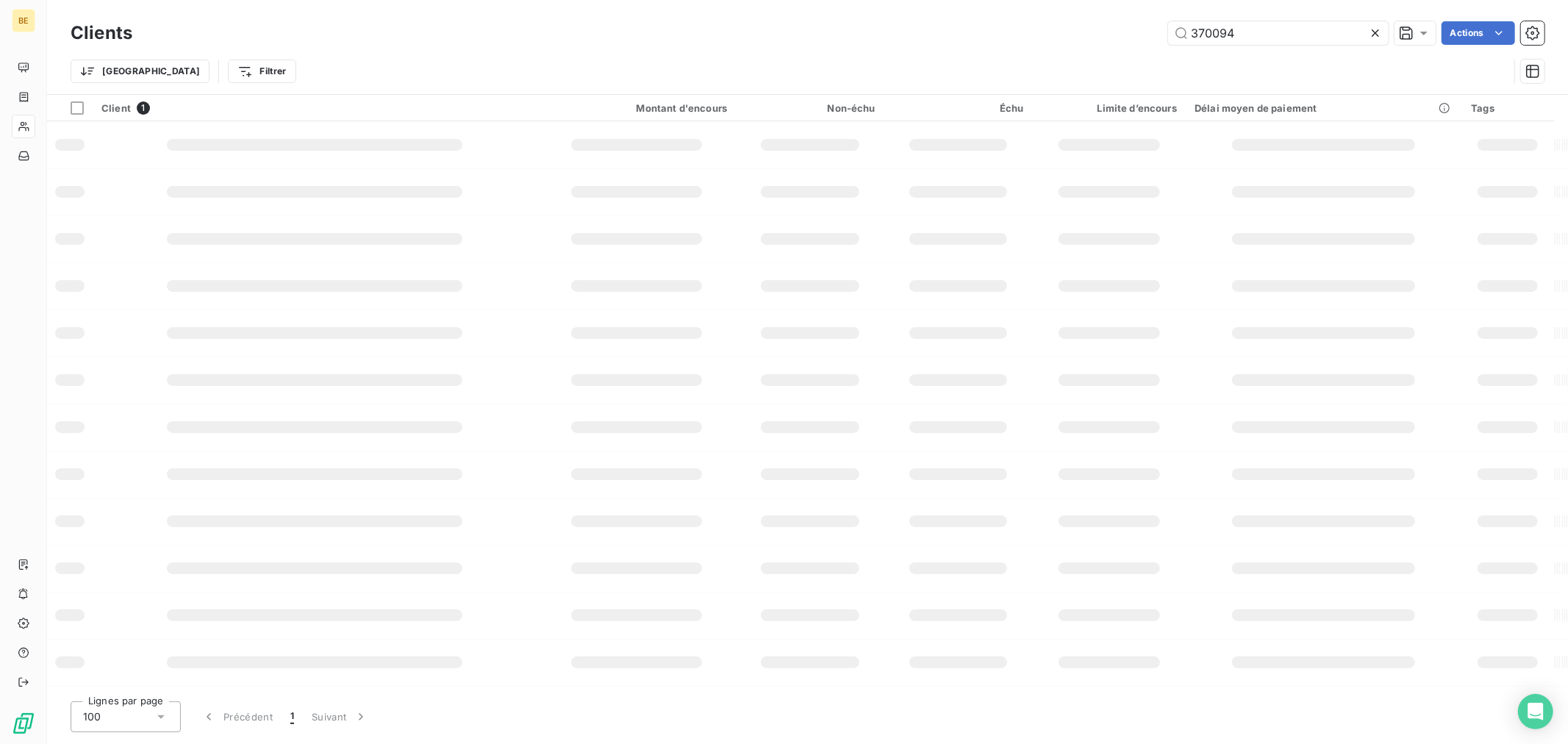
type input "370094"
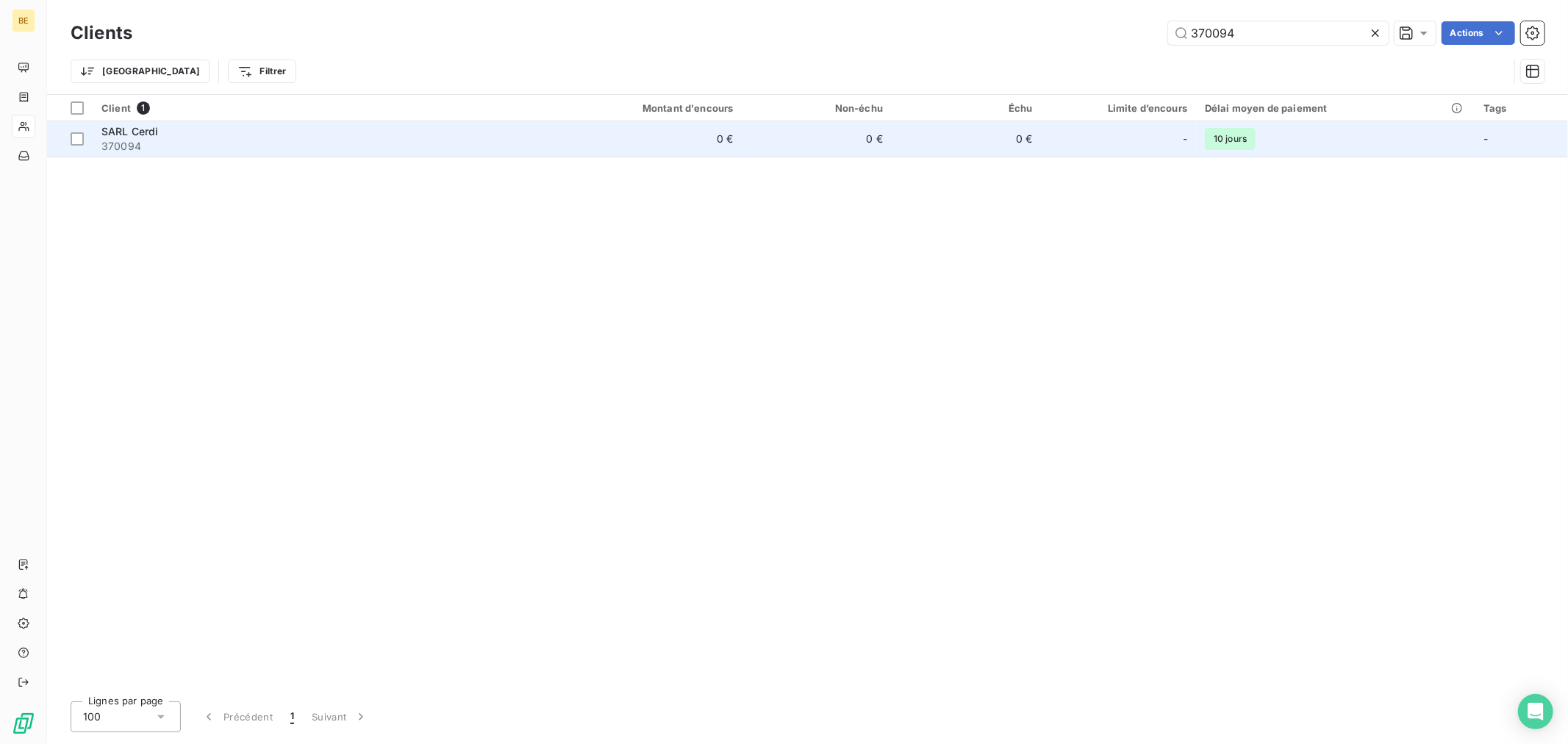
click at [699, 143] on td "0 €" at bounding box center [642, 138] width 201 height 35
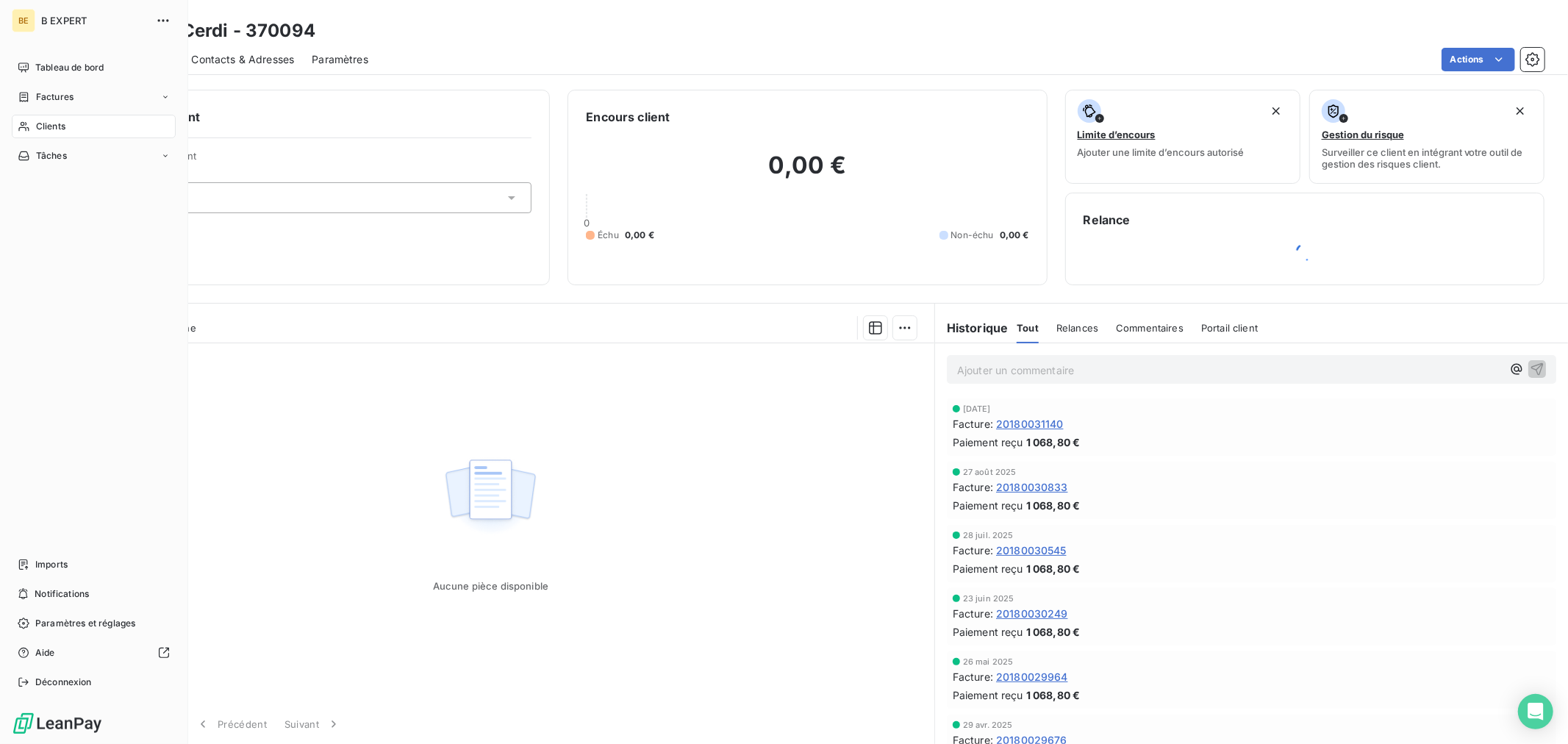
click at [16, 126] on div "Clients" at bounding box center [94, 126] width 164 height 24
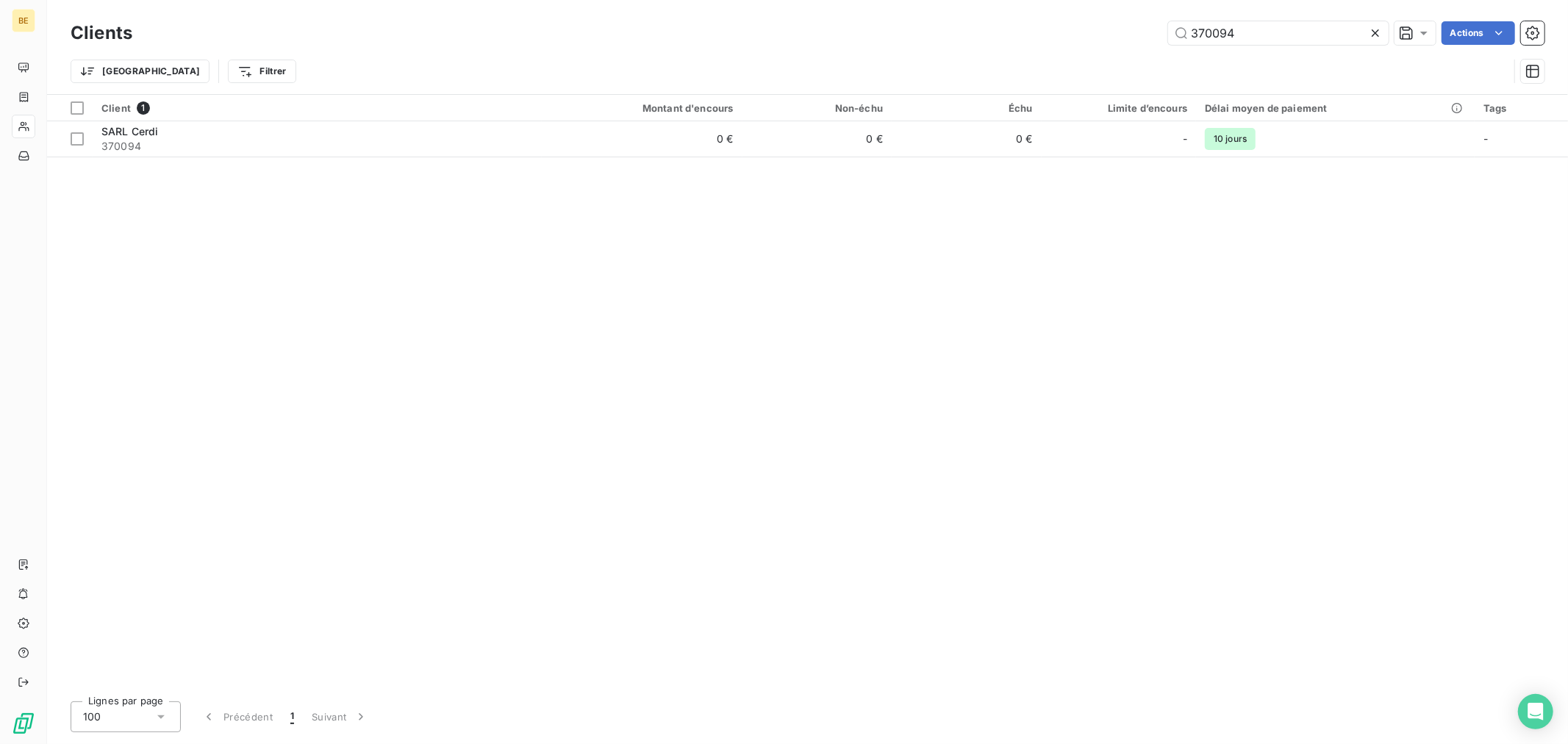
drag, startPoint x: 1328, startPoint y: 22, endPoint x: 1071, endPoint y: 32, distance: 257.2
click at [1143, 32] on div "370094 Actions" at bounding box center [847, 33] width 1394 height 24
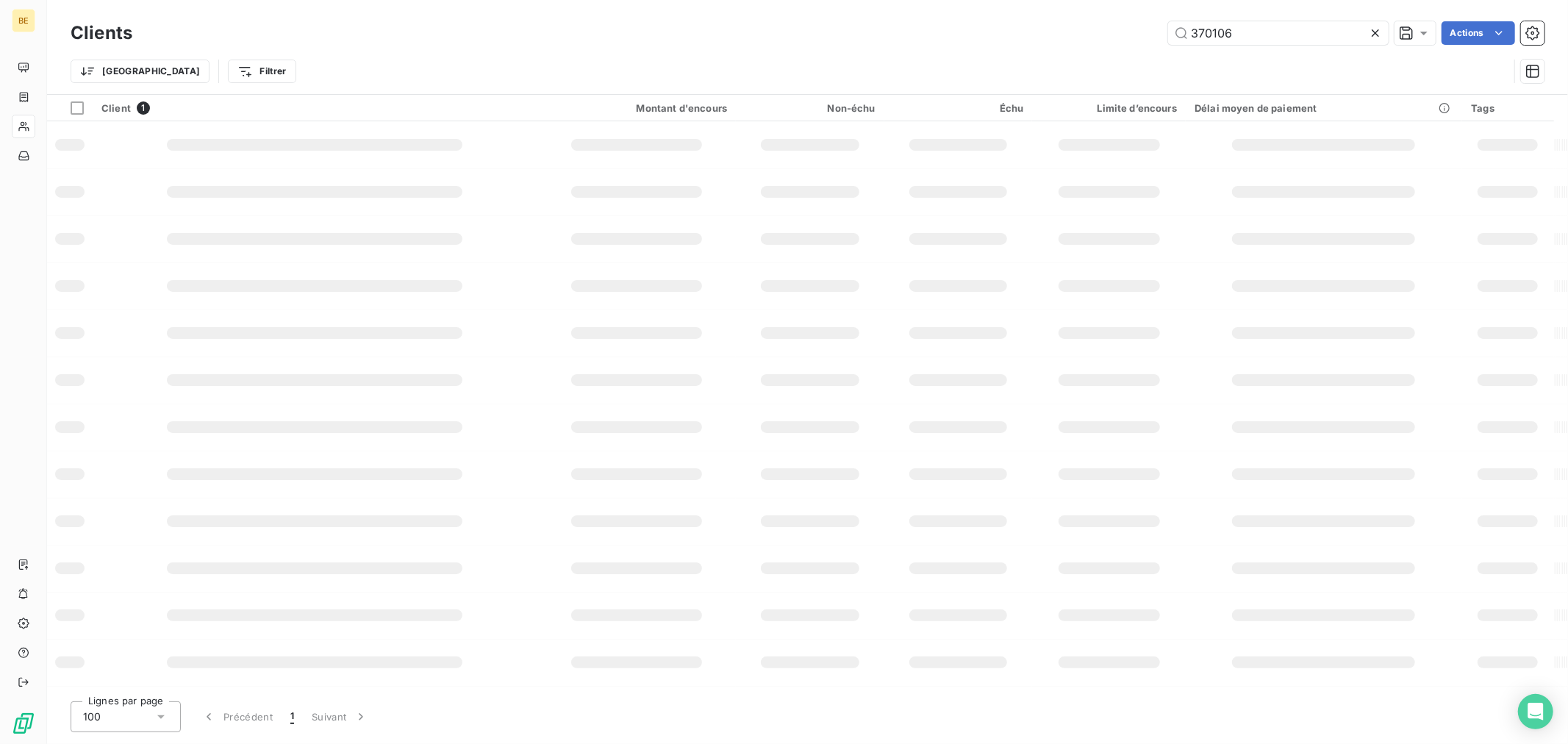
type input "370106"
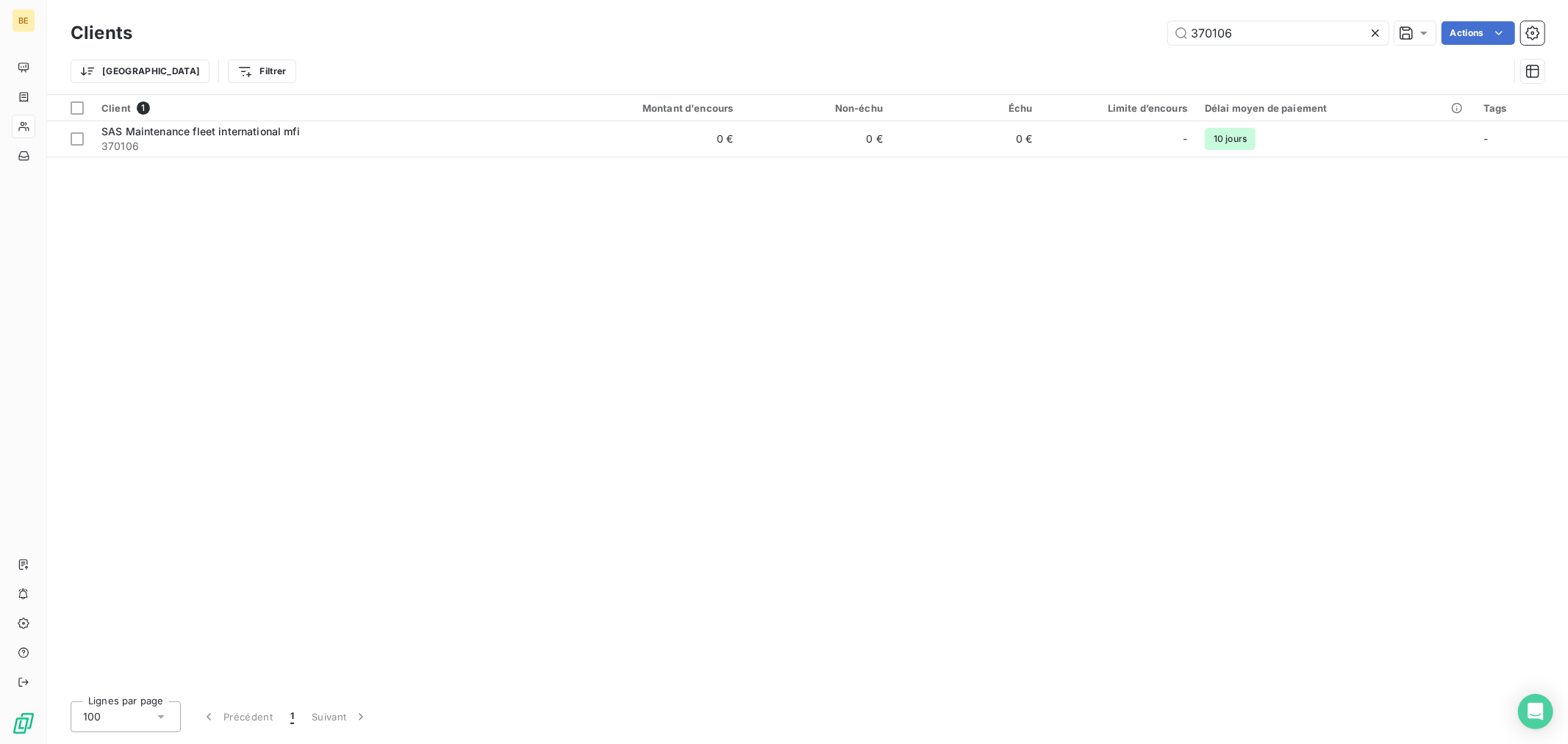
click at [650, 156] on table "Client 1 Montant d'encours Non-échu Échu Limite d’encours Délai moyen de paieme…" at bounding box center [807, 126] width 1520 height 62
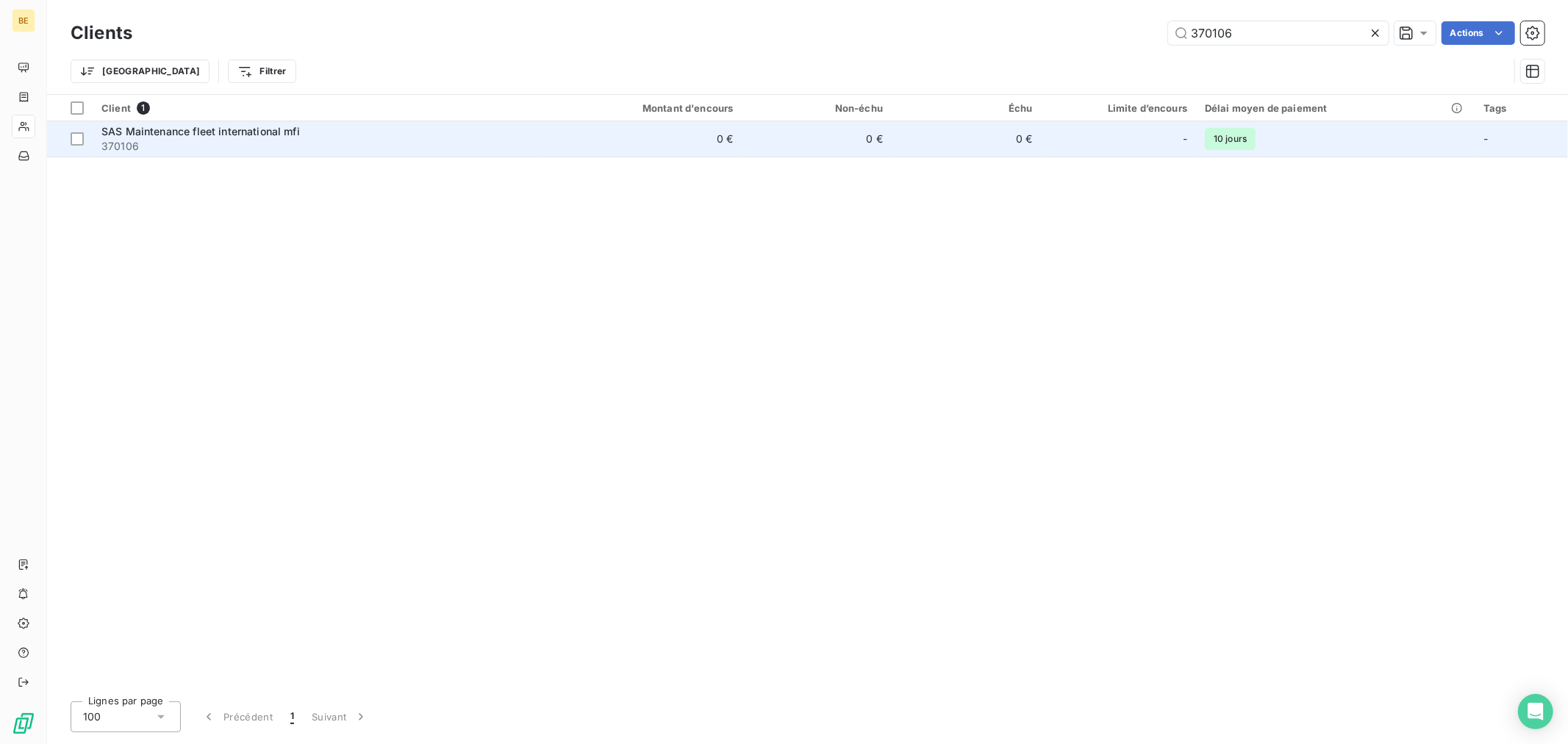
click at [655, 150] on td "0 €" at bounding box center [642, 138] width 201 height 35
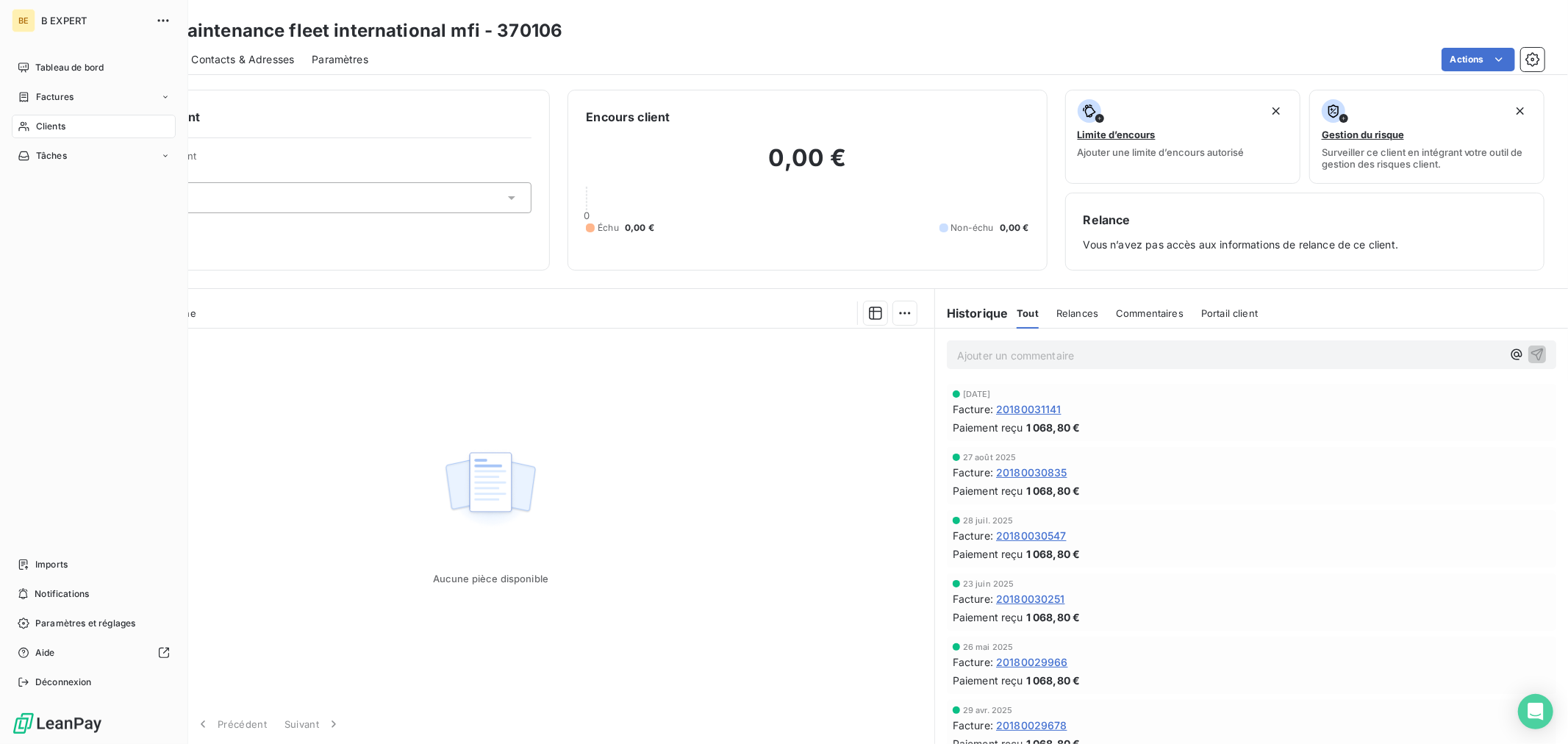
click at [28, 124] on icon at bounding box center [24, 126] width 13 height 12
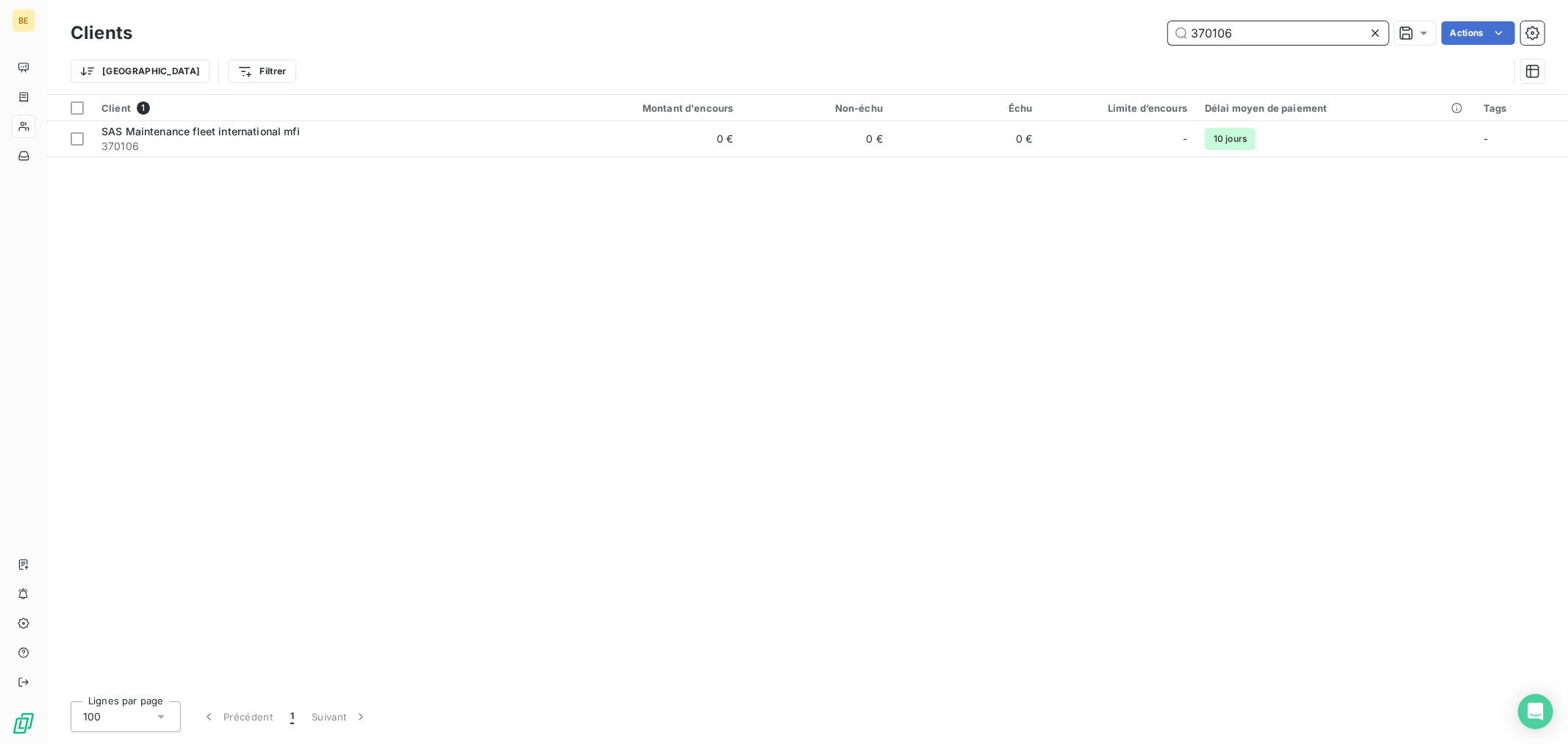
drag, startPoint x: 1269, startPoint y: 41, endPoint x: 1161, endPoint y: 49, distance: 108.3
click at [1169, 46] on div "Clients 370106 Actions" at bounding box center [807, 33] width 1474 height 31
paste input "3"
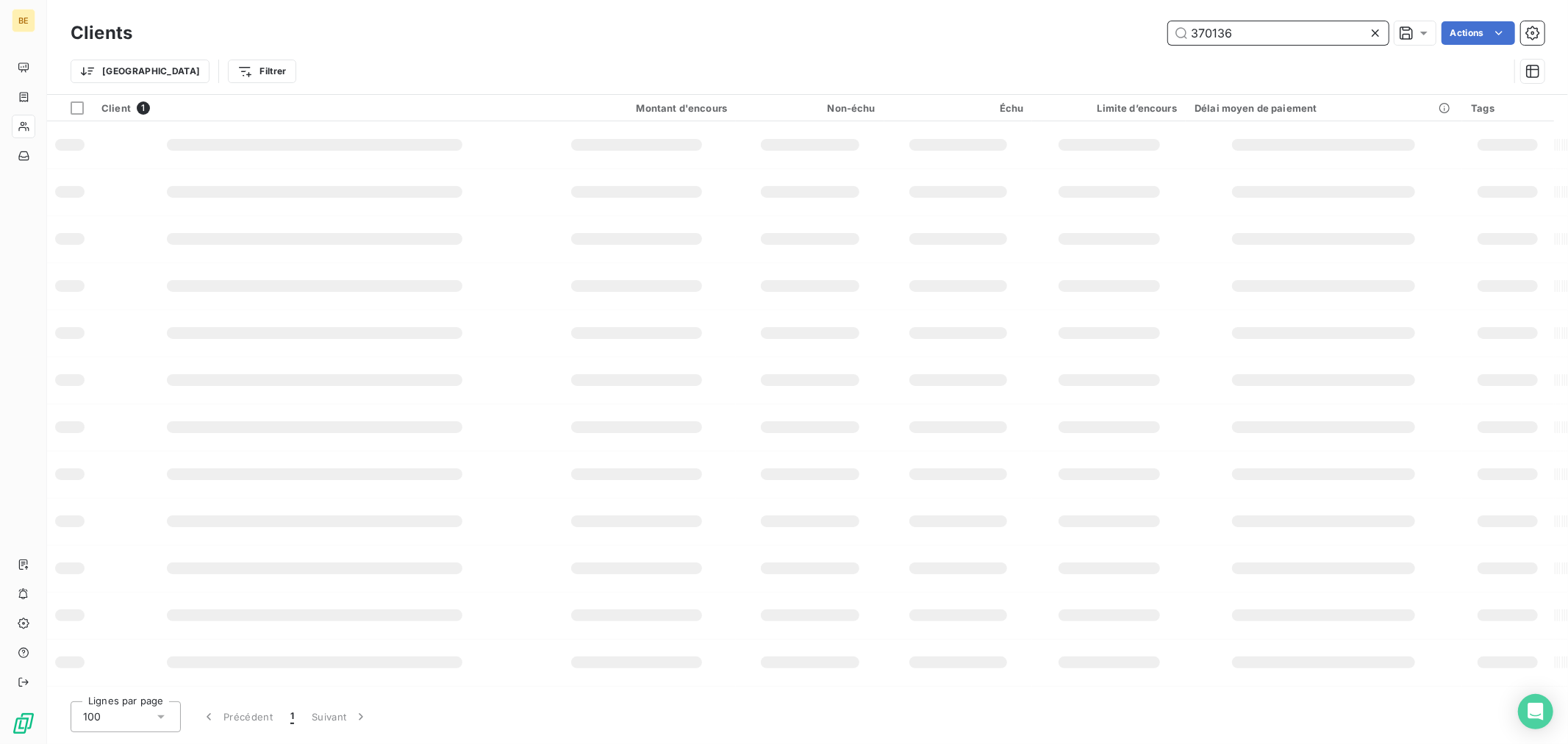
type input "370136"
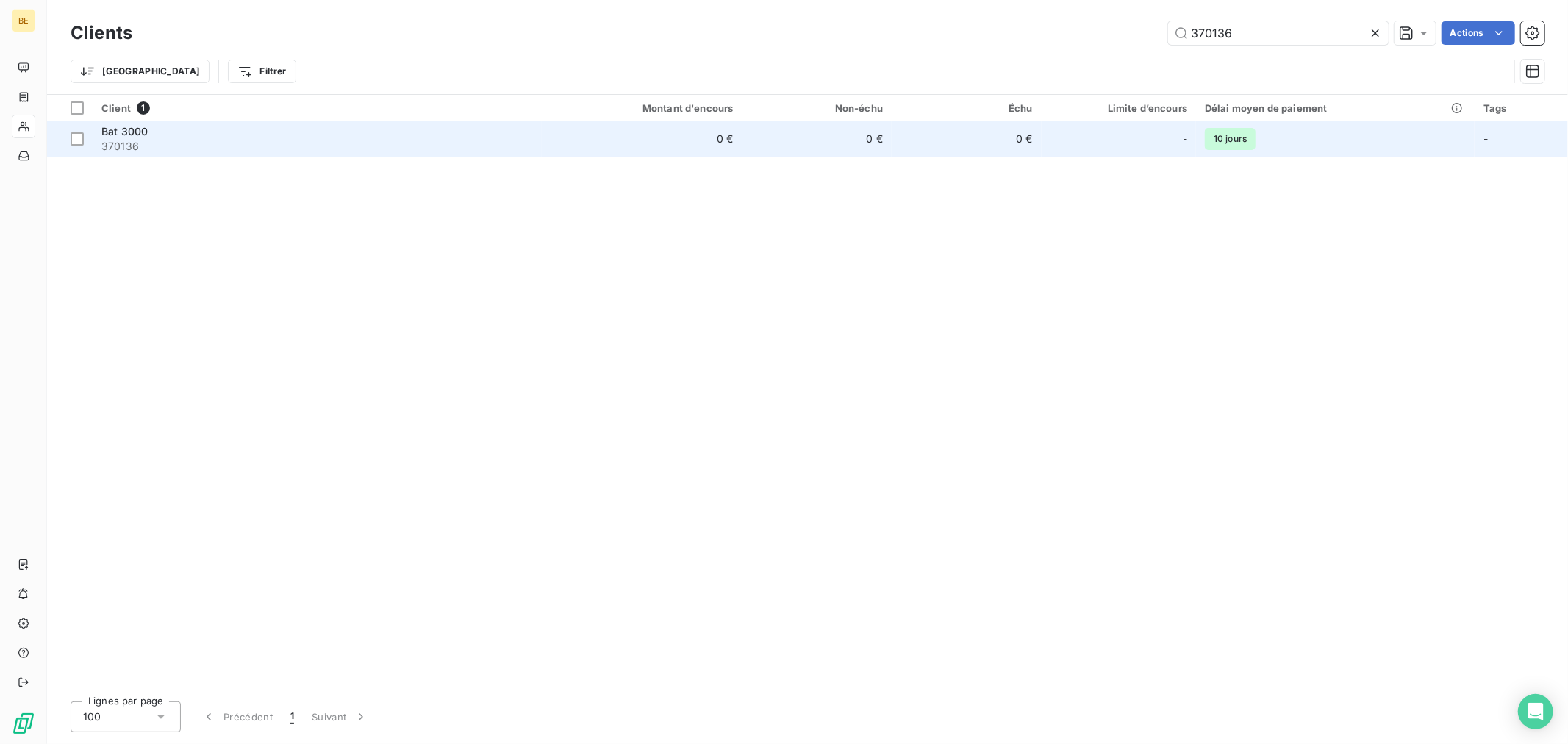
click at [515, 141] on span "370136" at bounding box center [317, 147] width 431 height 15
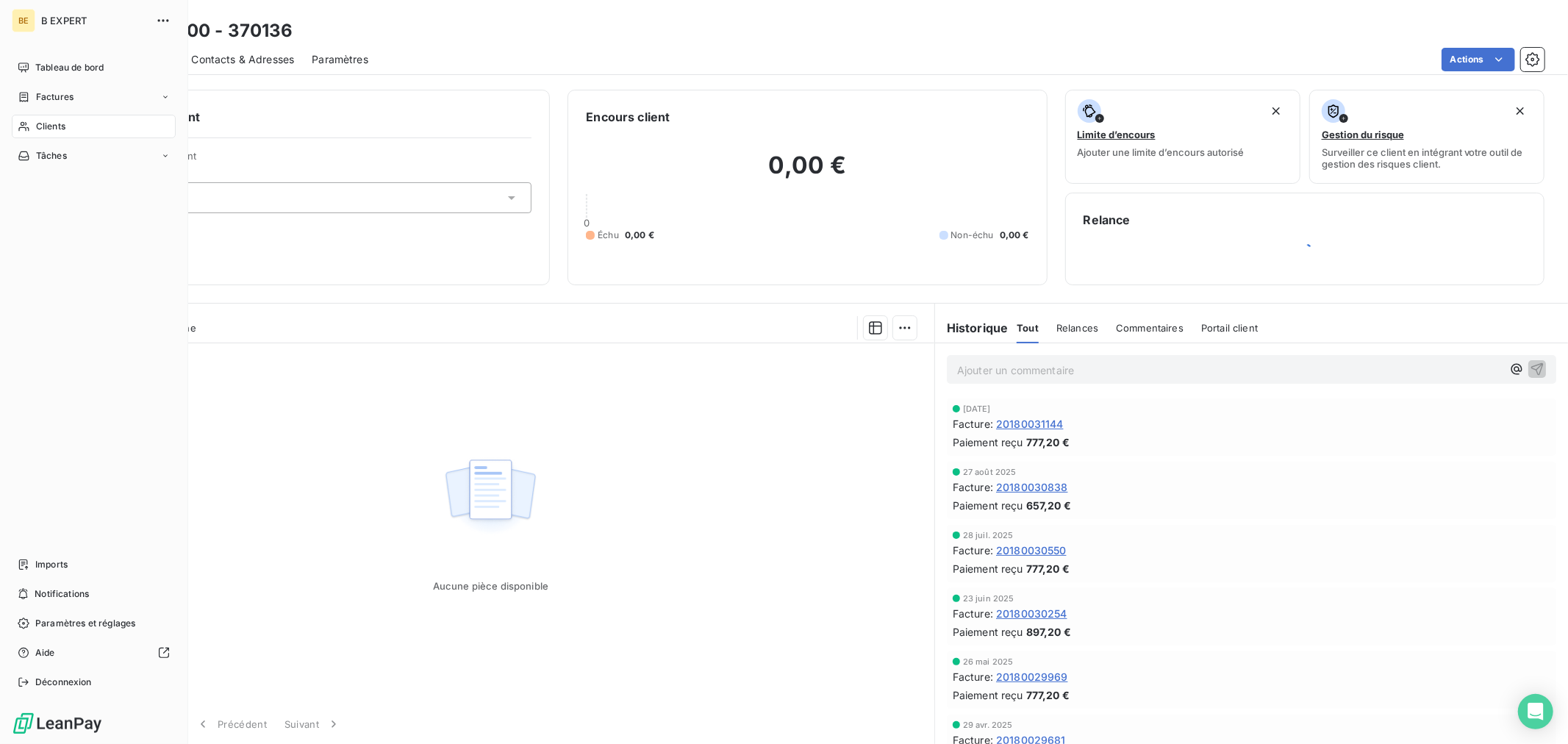
drag, startPoint x: 33, startPoint y: 126, endPoint x: 57, endPoint y: 126, distance: 24.0
click at [33, 126] on div "Clients" at bounding box center [94, 126] width 164 height 24
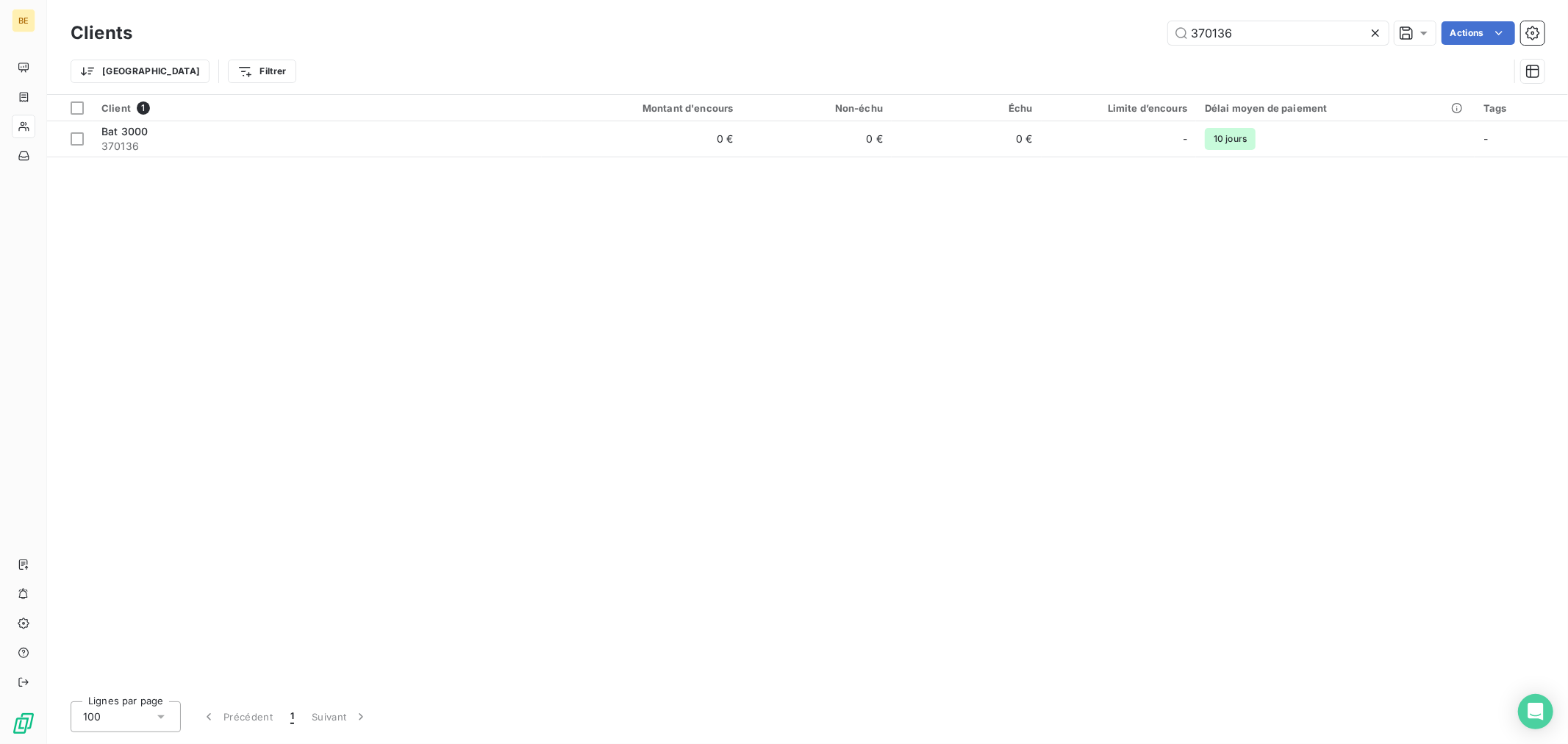
drag, startPoint x: 1281, startPoint y: 38, endPoint x: 980, endPoint y: 48, distance: 301.2
click at [994, 48] on div "Clients 370136 Actions Trier Filtrer" at bounding box center [807, 56] width 1474 height 77
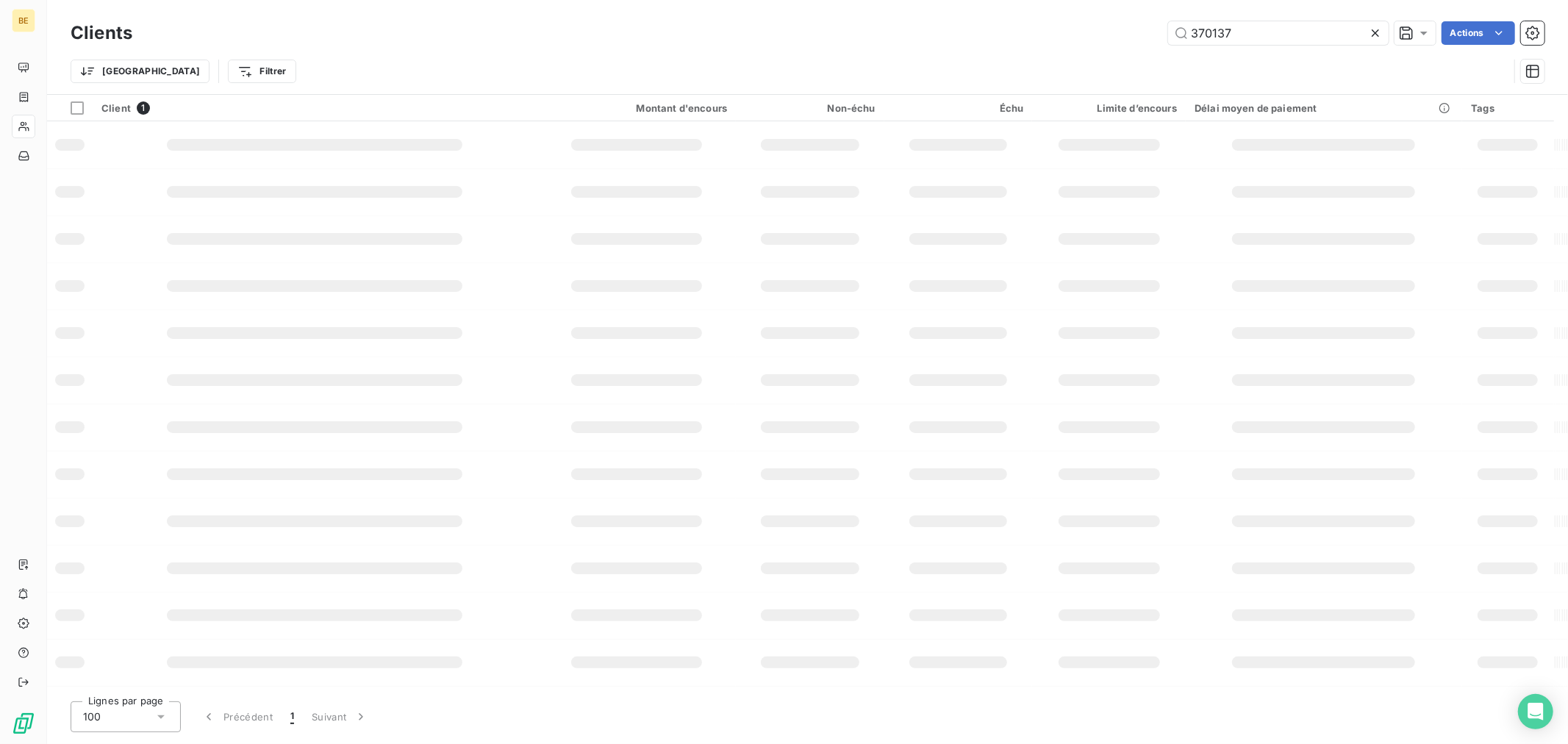
type input "370137"
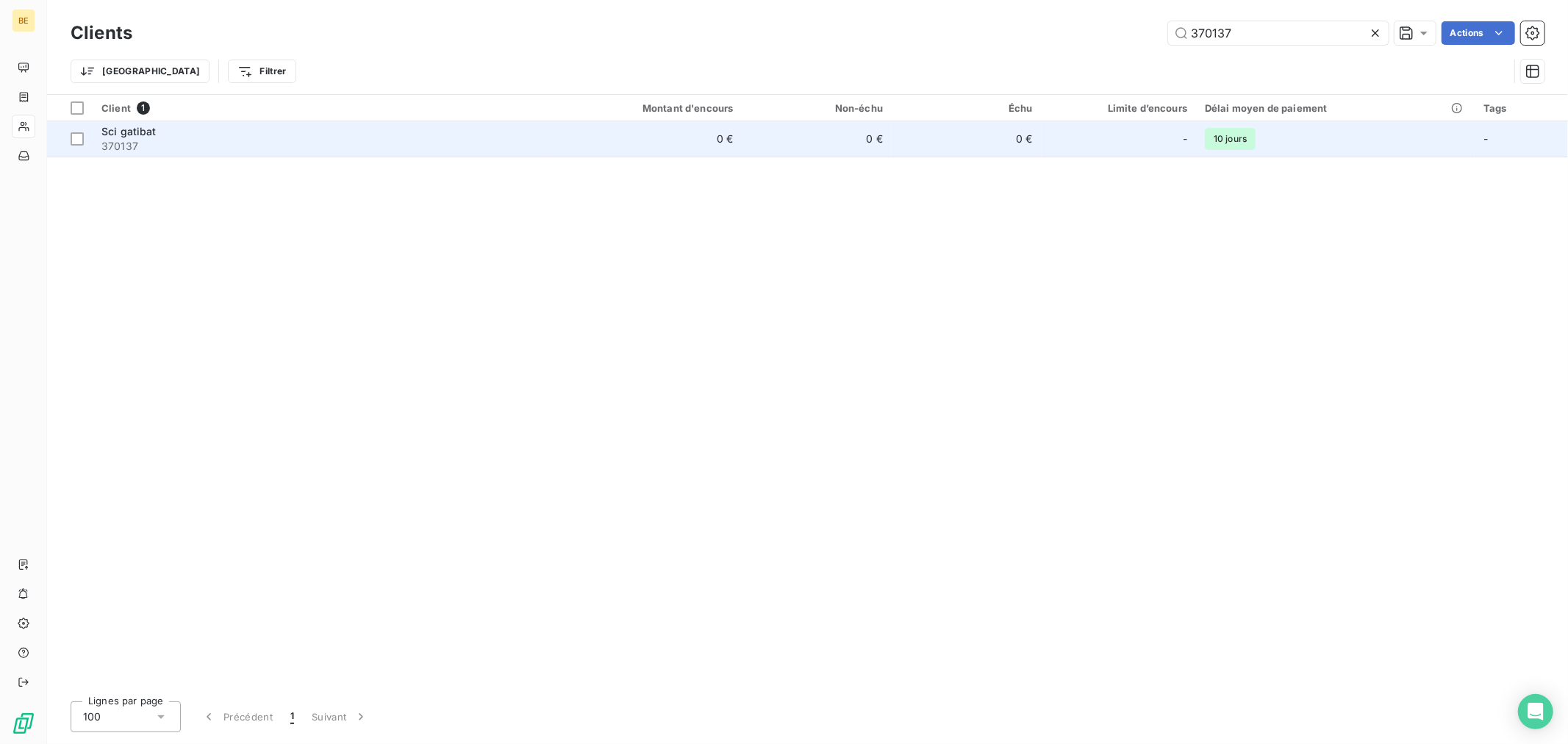
click at [836, 135] on td "0 €" at bounding box center [817, 138] width 150 height 35
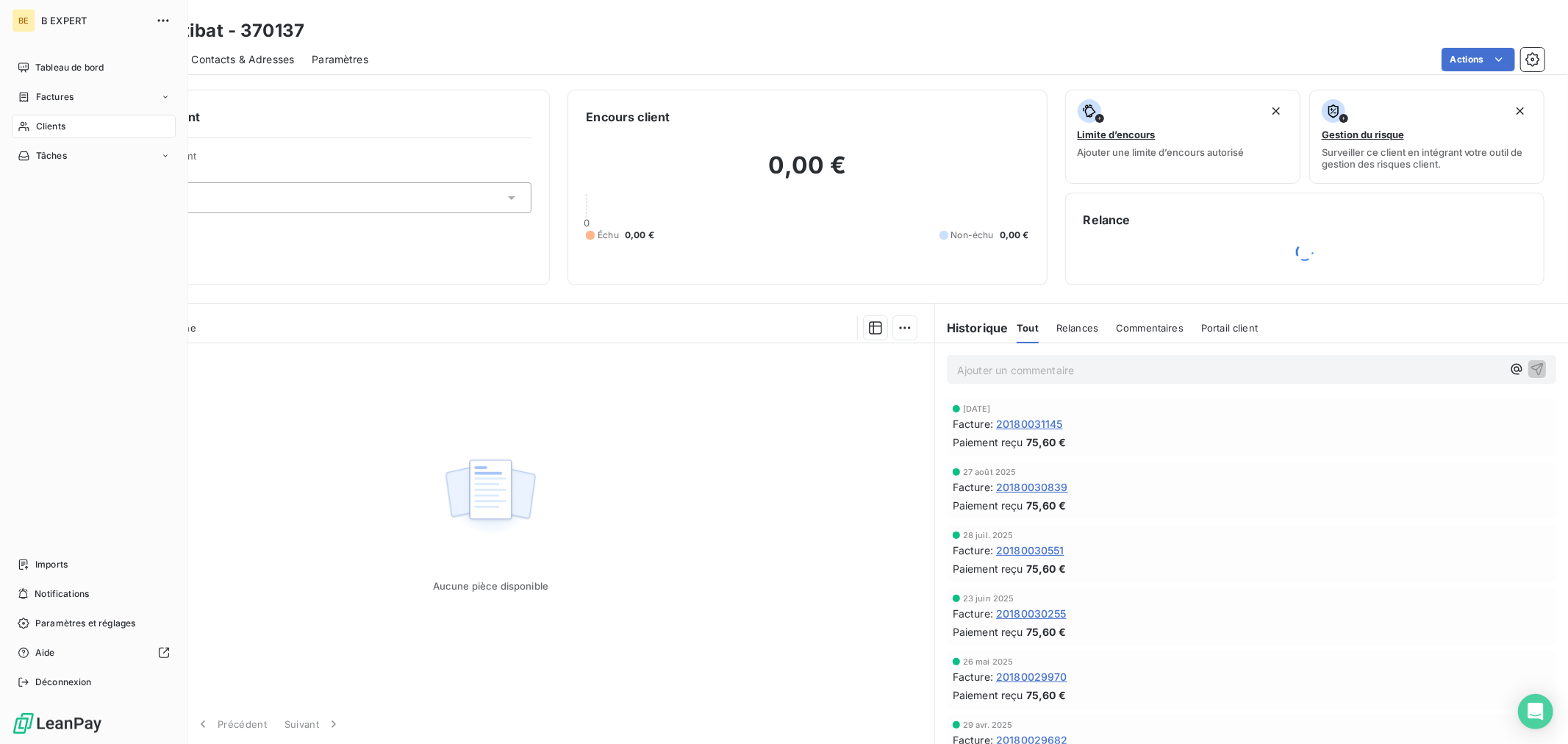
click at [36, 124] on span "Clients" at bounding box center [51, 126] width 30 height 13
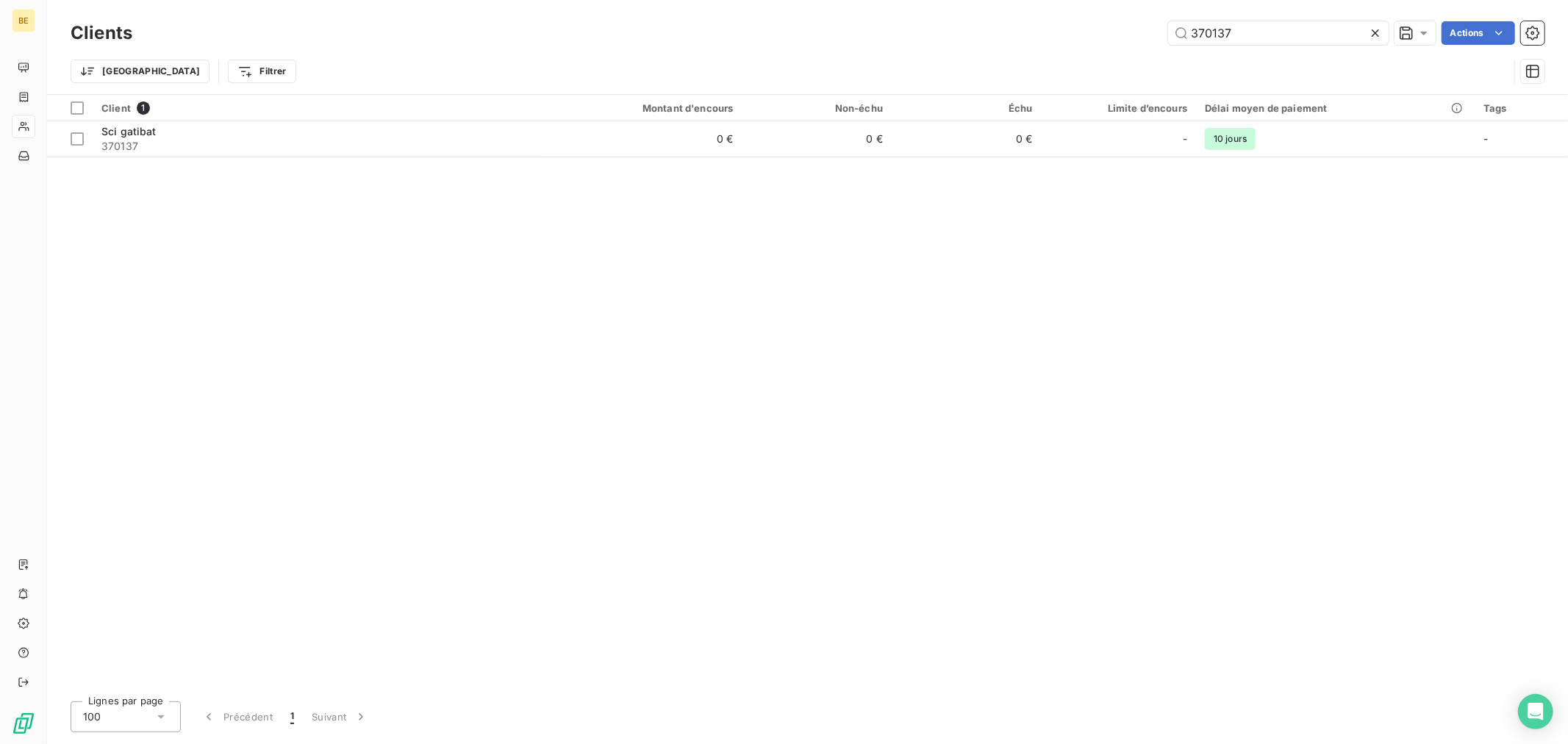
drag, startPoint x: 1073, startPoint y: 45, endPoint x: 1047, endPoint y: 50, distance: 26.5
click at [1058, 48] on div "Clients 370137 Actions Trier Filtrer" at bounding box center [807, 56] width 1474 height 77
type input "370183"
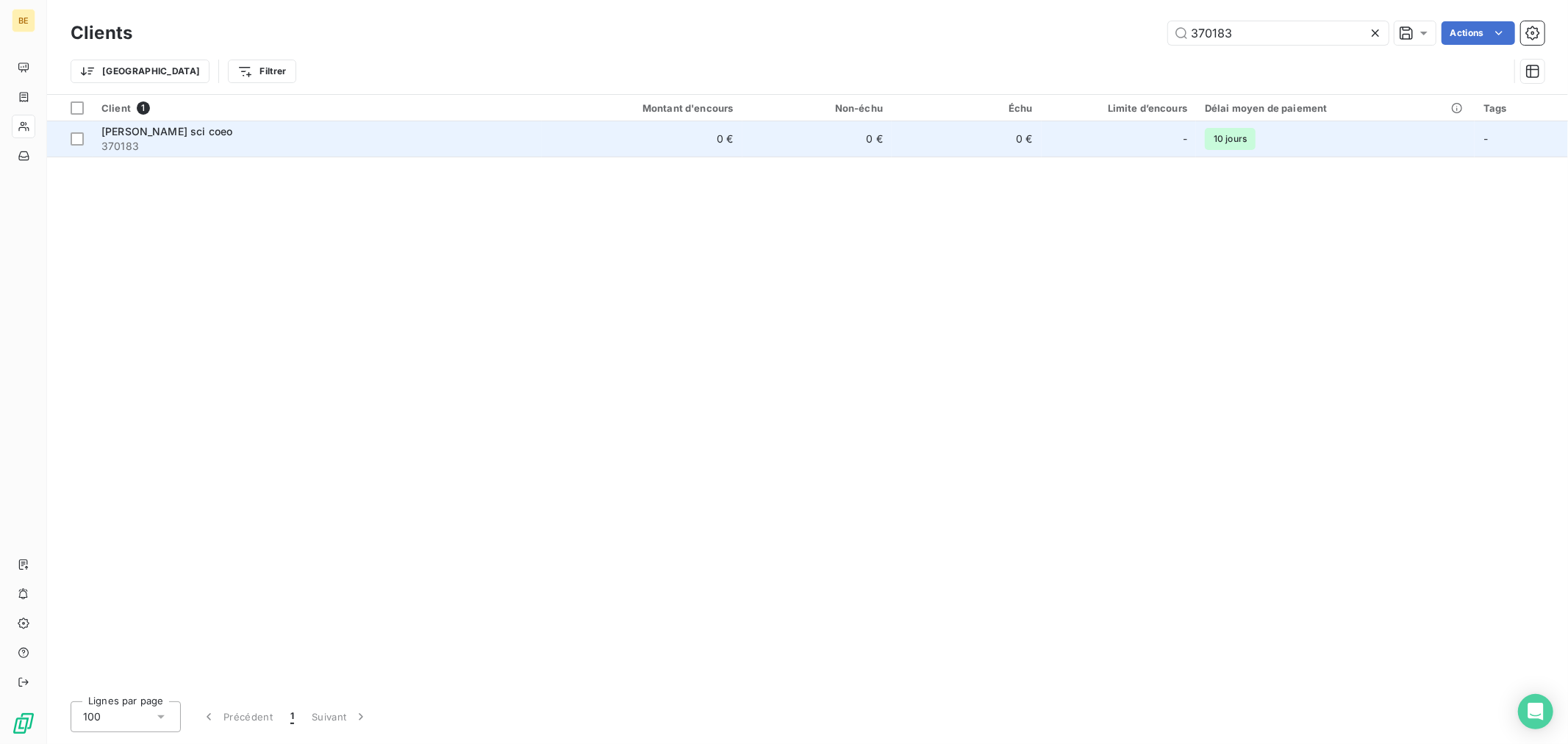
click at [943, 133] on td "0 €" at bounding box center [967, 138] width 150 height 35
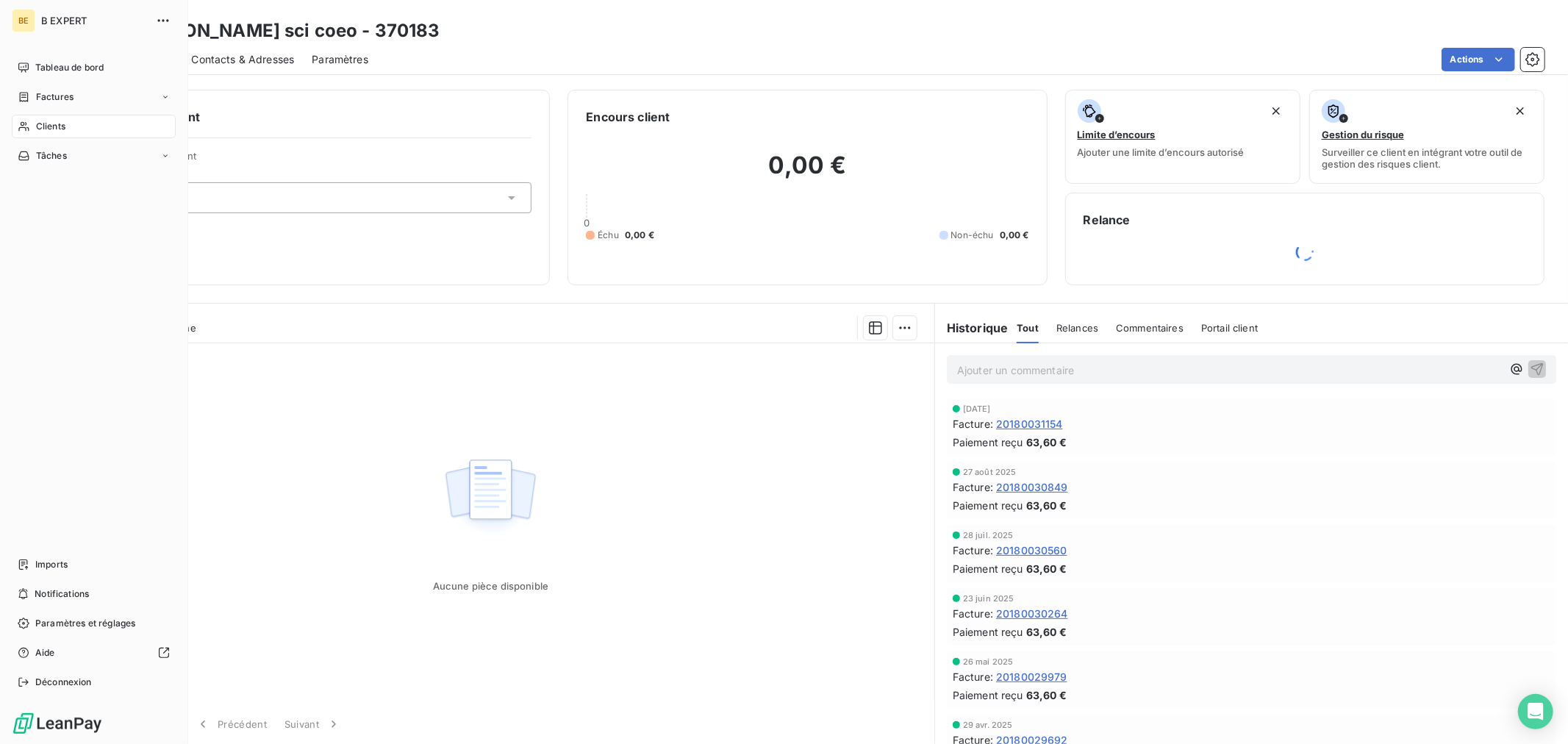
click at [36, 126] on span "Clients" at bounding box center [51, 126] width 30 height 13
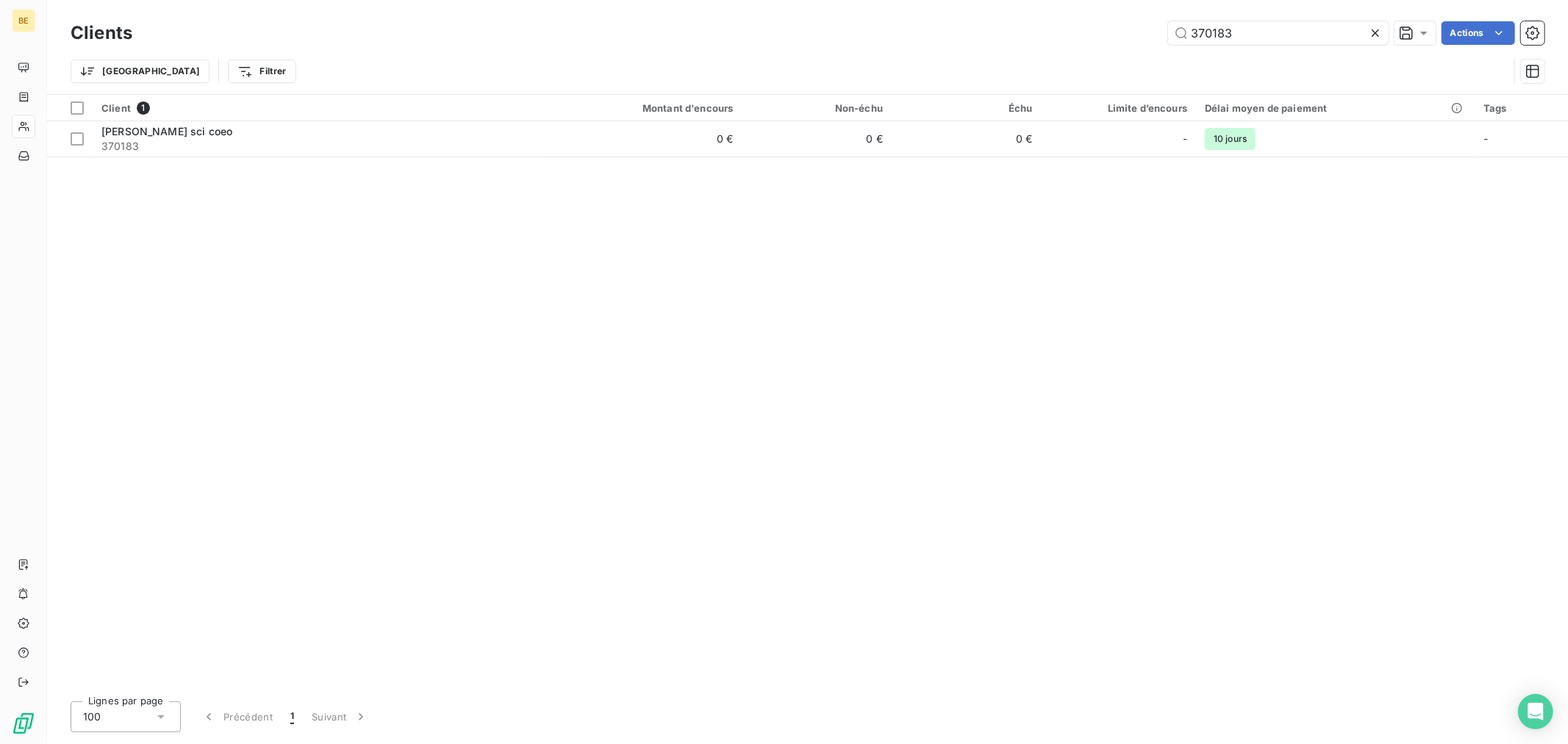
drag, startPoint x: 1192, startPoint y: 39, endPoint x: 1068, endPoint y: 51, distance: 124.6
click at [1082, 49] on div "Clients 370183 Actions Trier Filtrer" at bounding box center [807, 56] width 1474 height 77
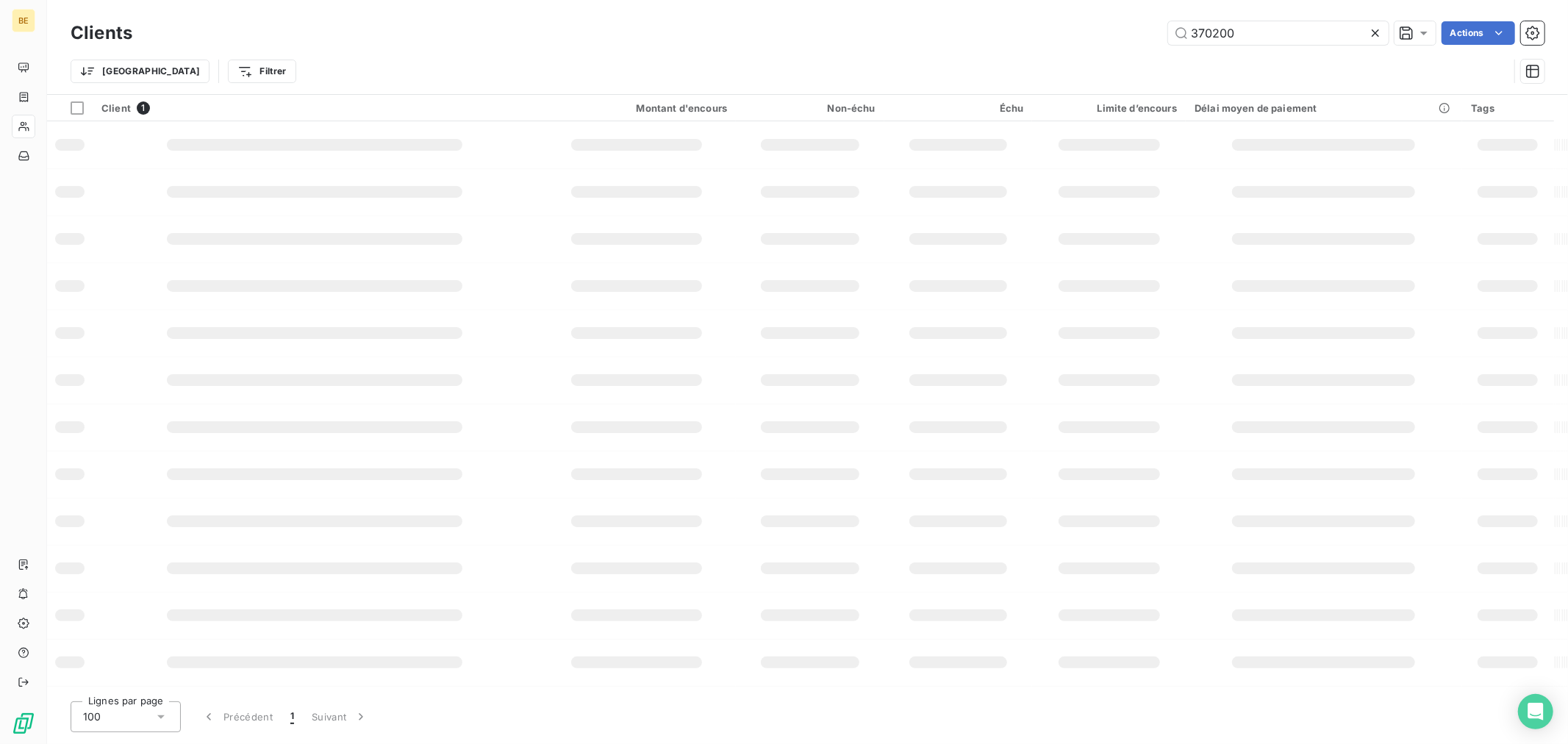
type input "370200"
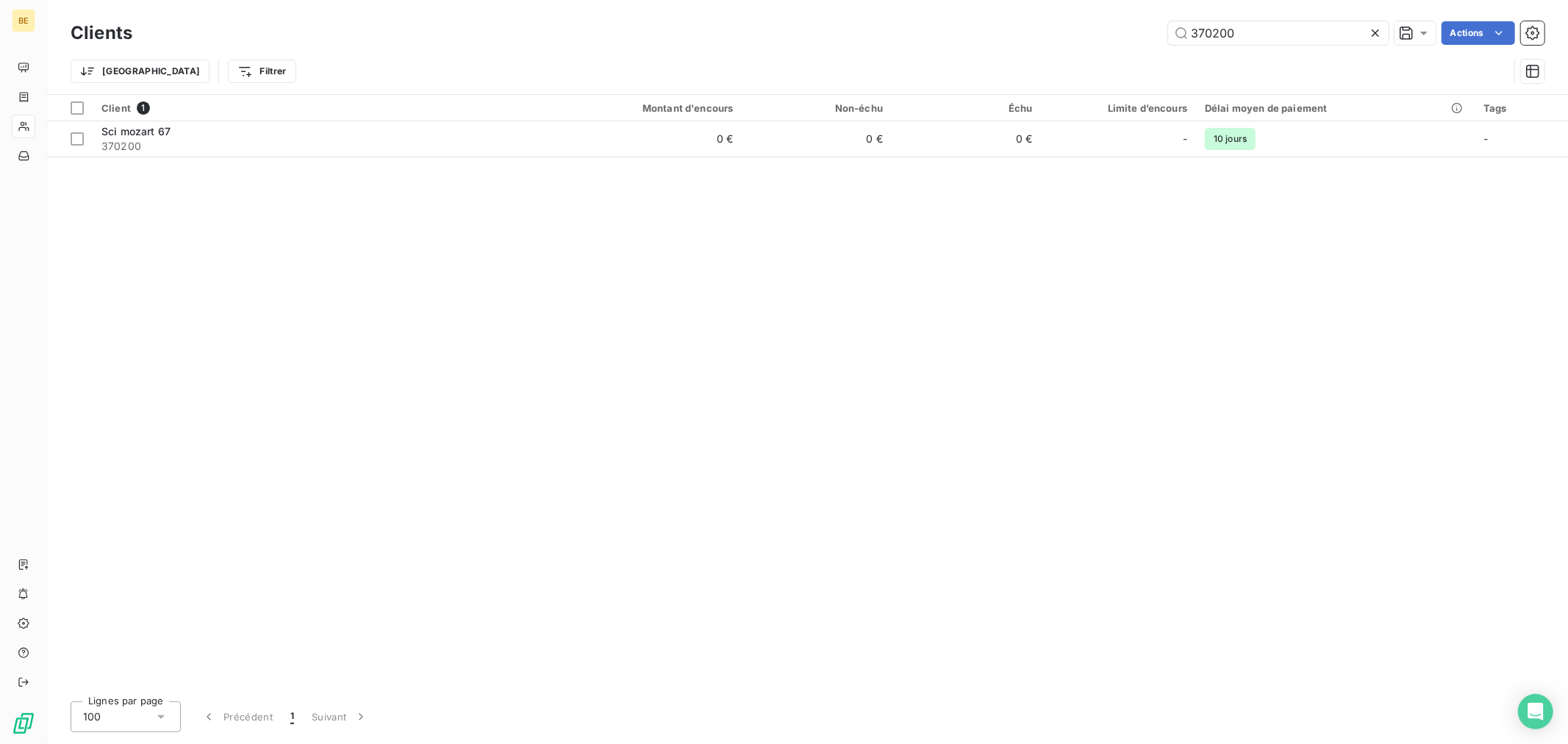
click at [869, 162] on div "Client 1 Montant d'encours Non-échu Échu Limite d’encours Délai moyen de paieme…" at bounding box center [807, 391] width 1520 height 594
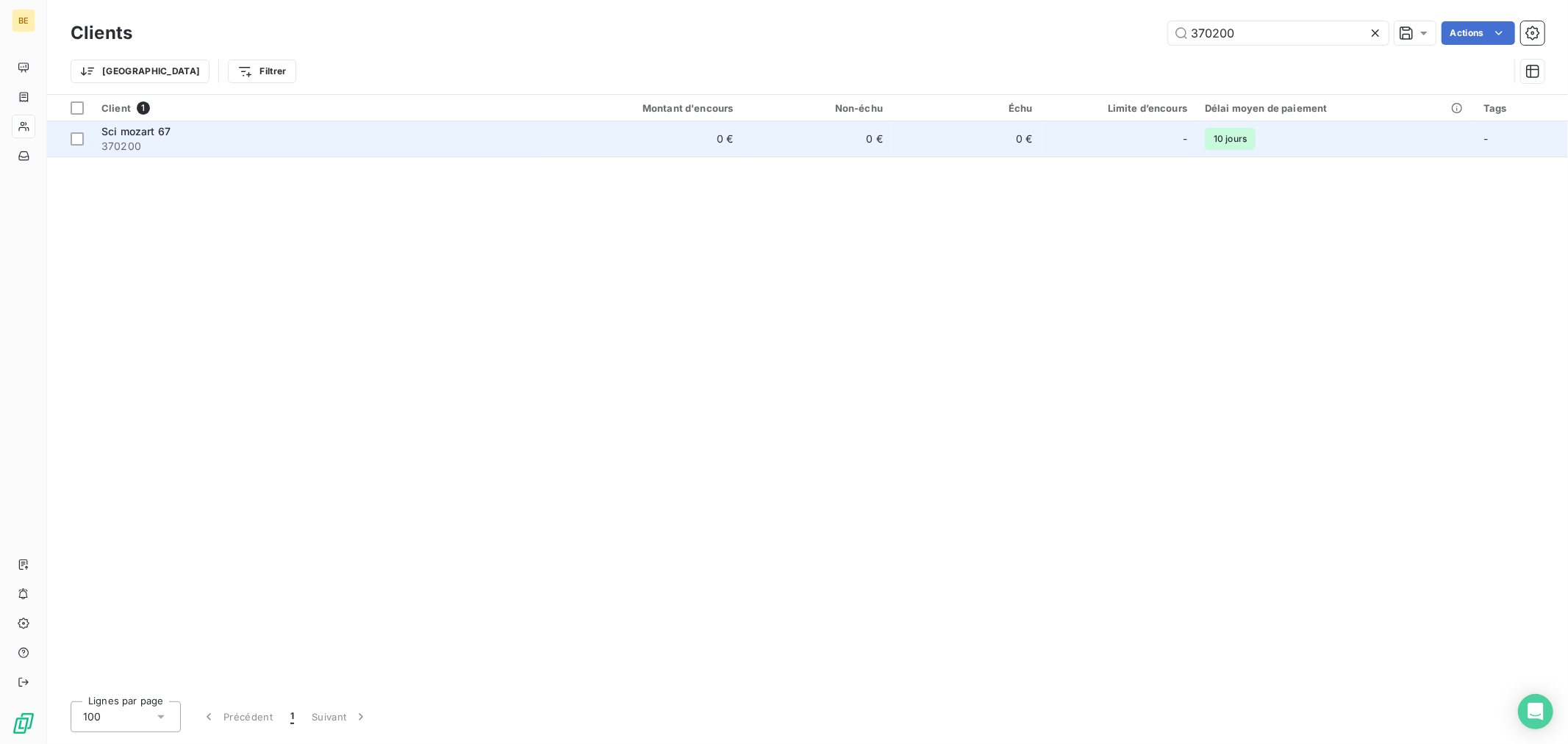
click at [880, 150] on td "0 €" at bounding box center [817, 138] width 150 height 35
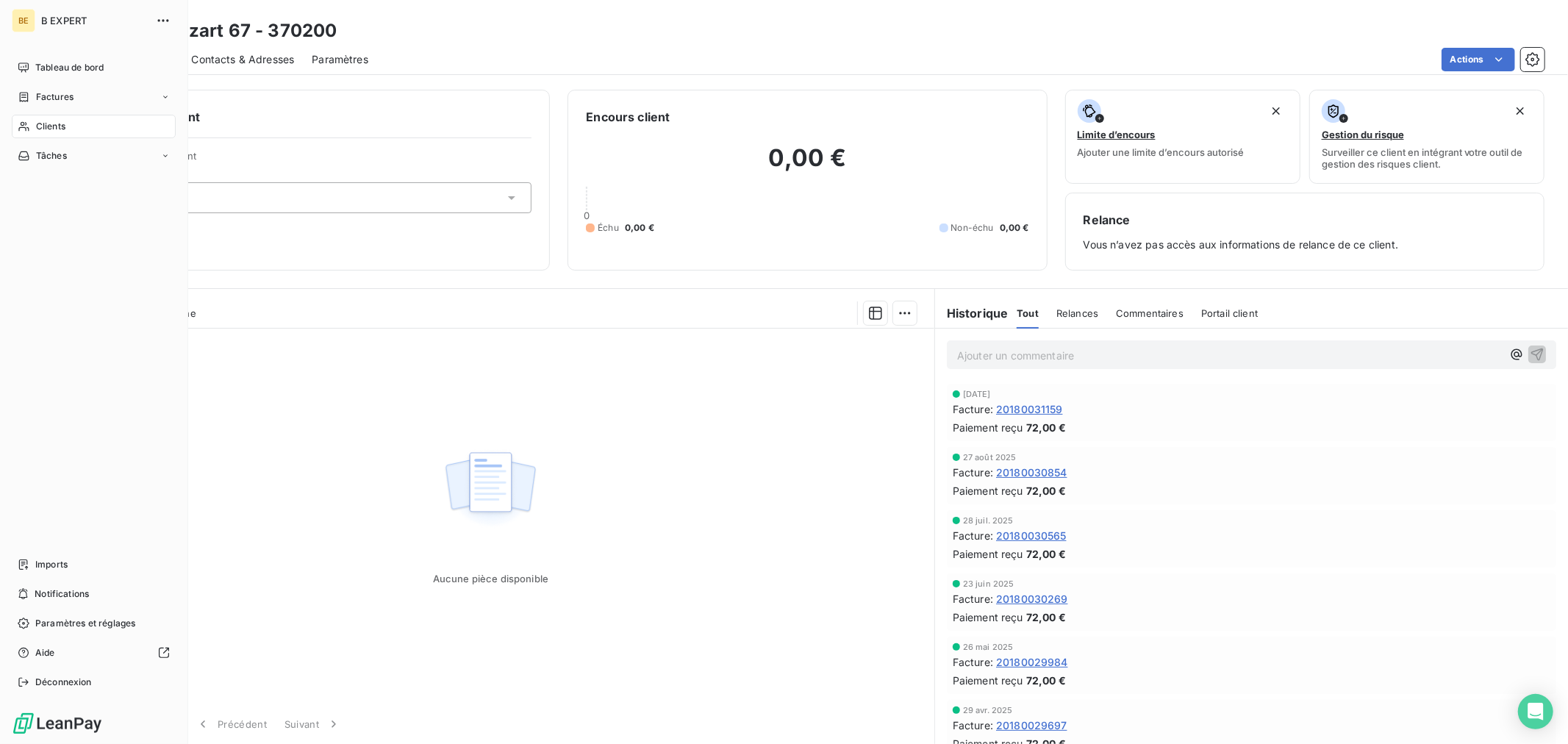
click at [61, 125] on span "Clients" at bounding box center [51, 126] width 30 height 13
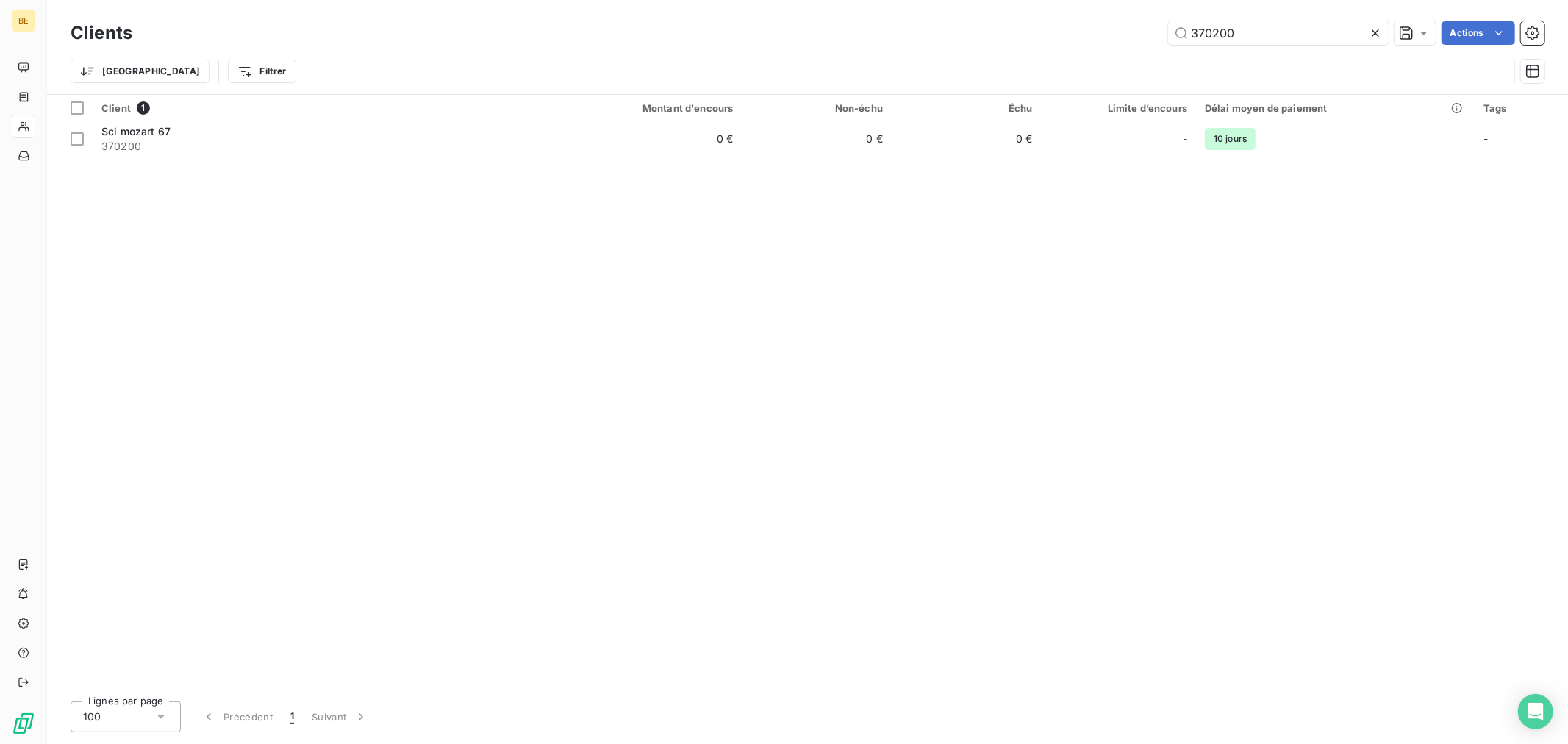
drag, startPoint x: 1266, startPoint y: 31, endPoint x: 972, endPoint y: 72, distance: 296.8
click at [1108, 42] on div "370200 Actions" at bounding box center [847, 33] width 1394 height 24
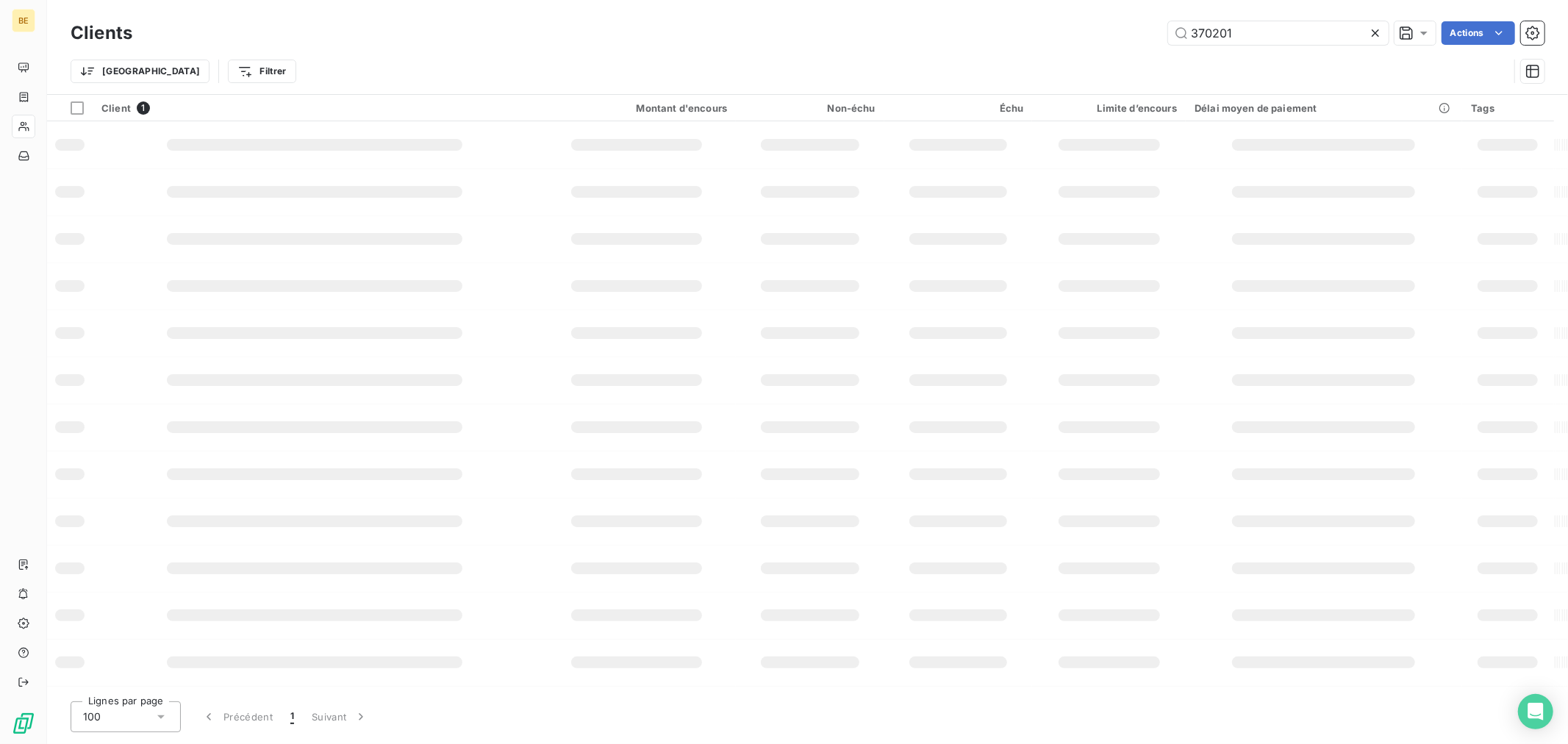
type input "370201"
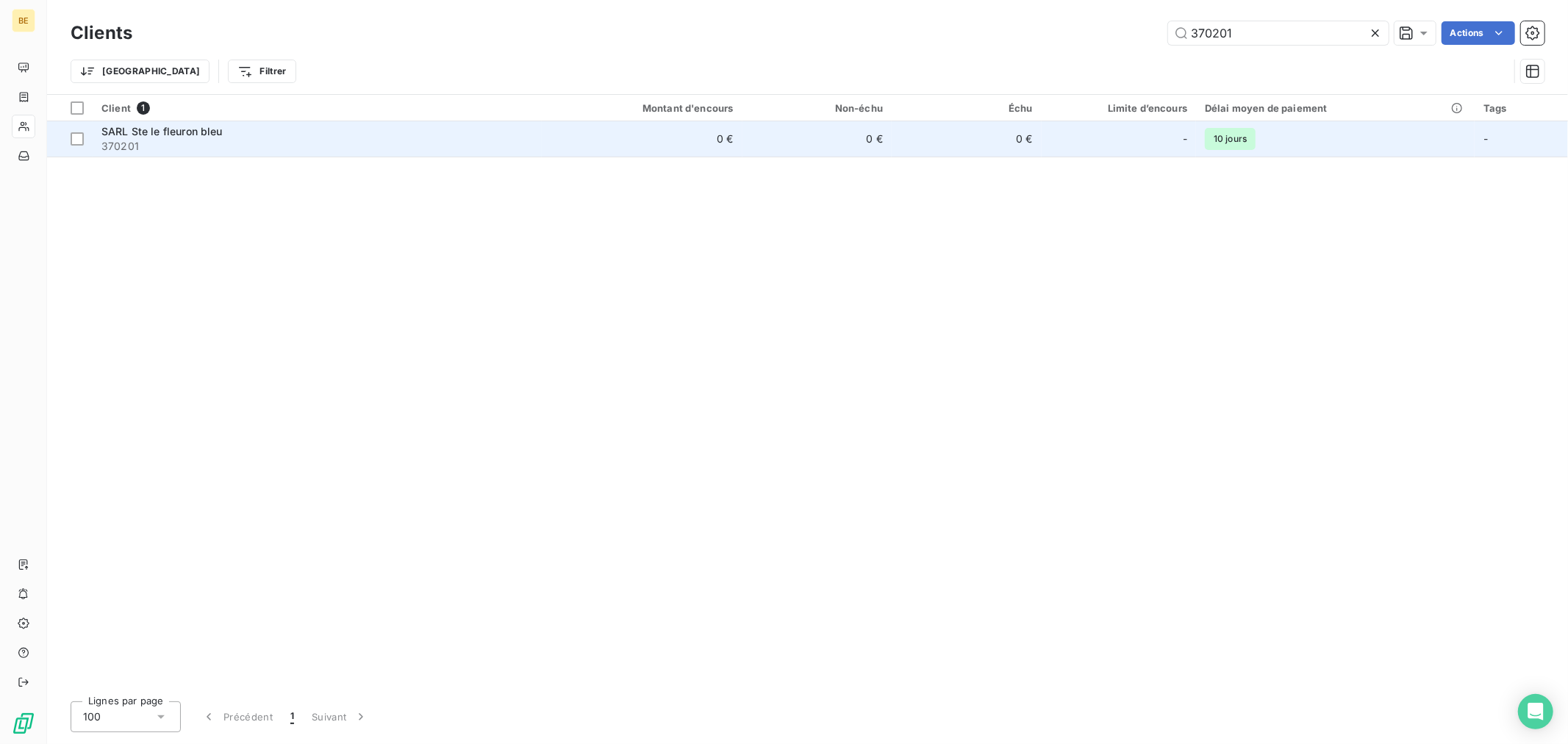
click at [858, 138] on td "0 €" at bounding box center [817, 138] width 150 height 35
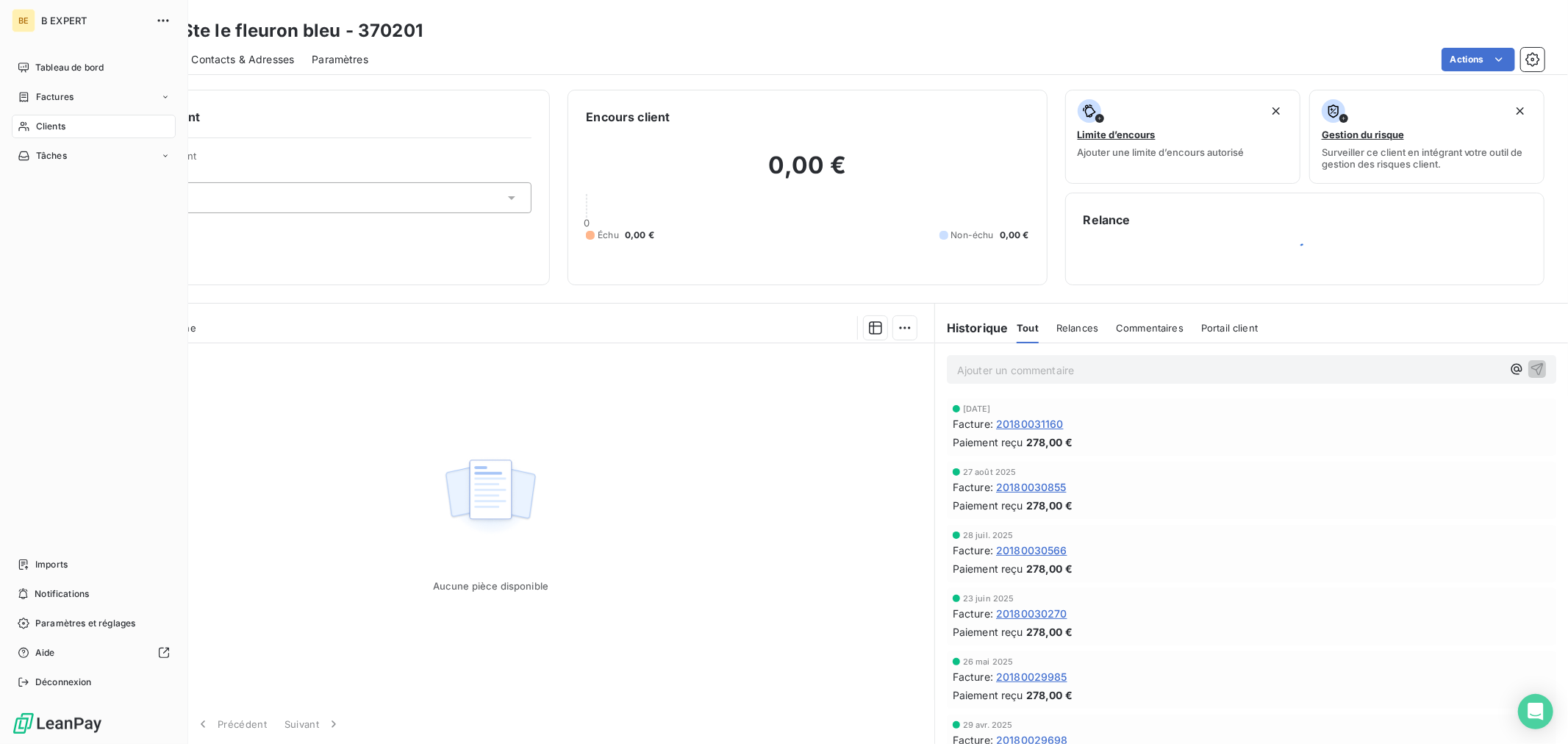
click at [33, 126] on div "Clients" at bounding box center [94, 126] width 164 height 24
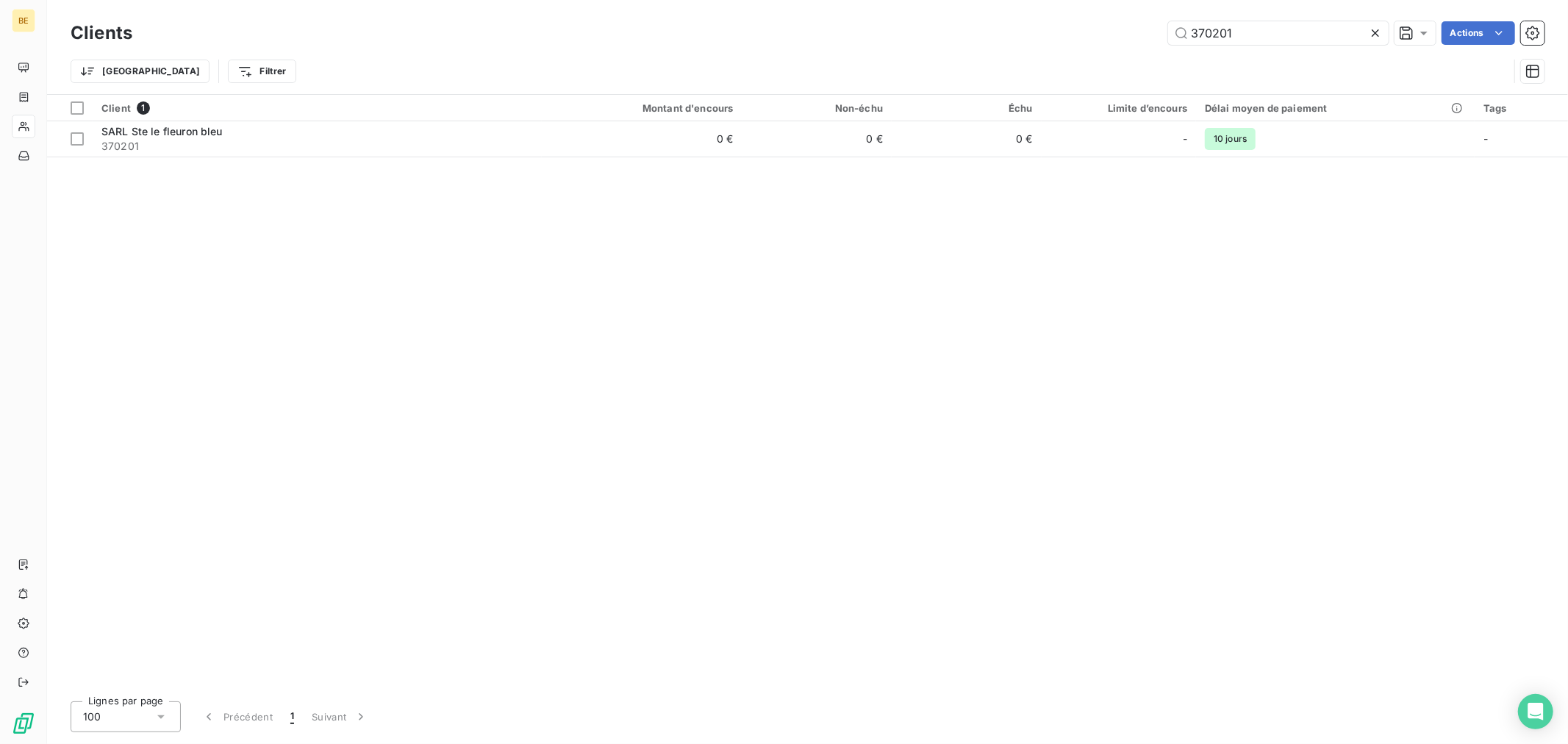
drag, startPoint x: 1202, startPoint y: 38, endPoint x: 1034, endPoint y: 63, distance: 169.8
click at [1083, 48] on div "Clients 370201 Actions Trier Filtrer" at bounding box center [807, 56] width 1474 height 77
type input "370202"
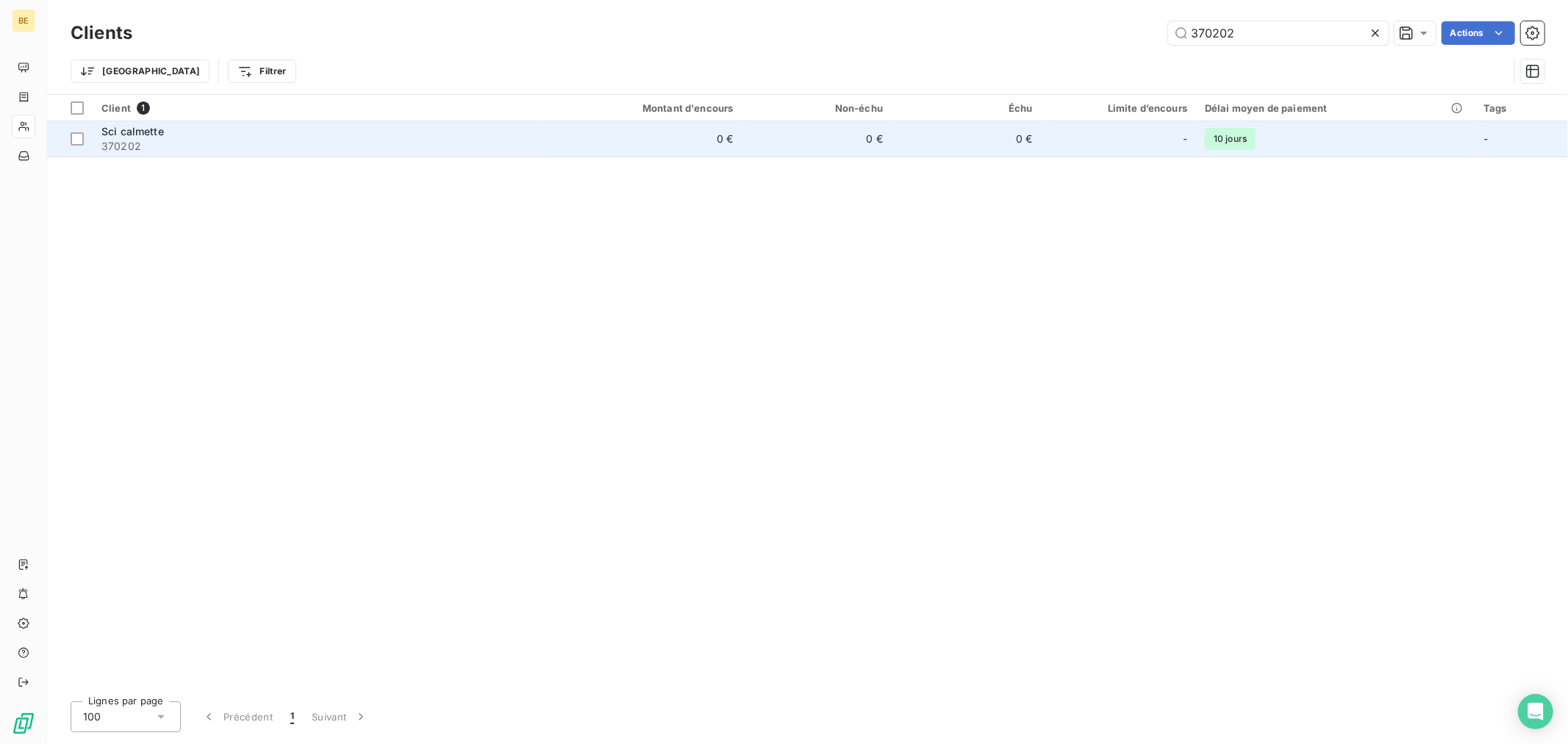
click at [833, 135] on td "0 €" at bounding box center [817, 138] width 150 height 35
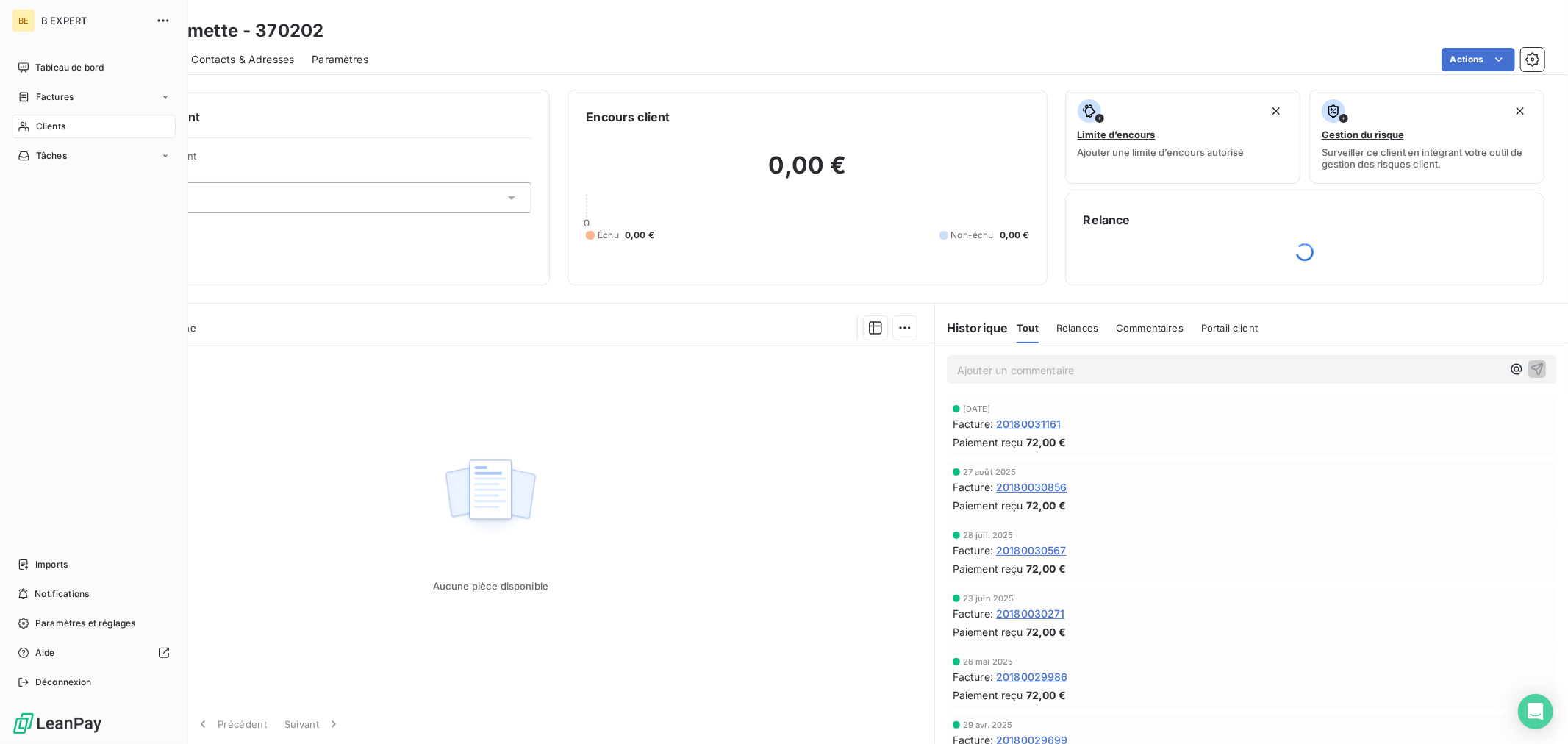
click at [30, 123] on icon at bounding box center [24, 126] width 13 height 12
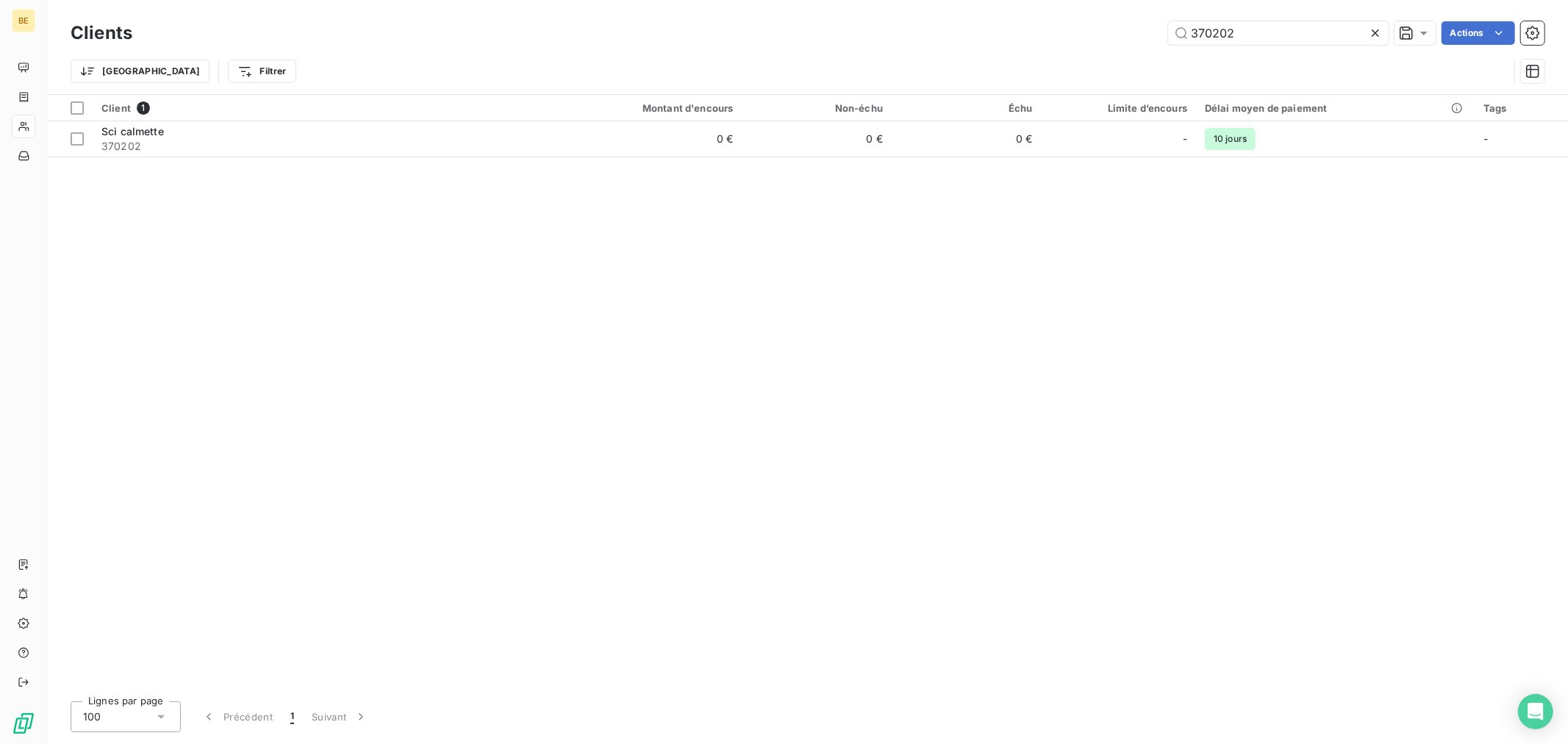
drag, startPoint x: 1288, startPoint y: 37, endPoint x: 1114, endPoint y: 40, distance: 174.0
click at [1157, 40] on div "370202 Actions" at bounding box center [847, 33] width 1394 height 24
type input "370219"
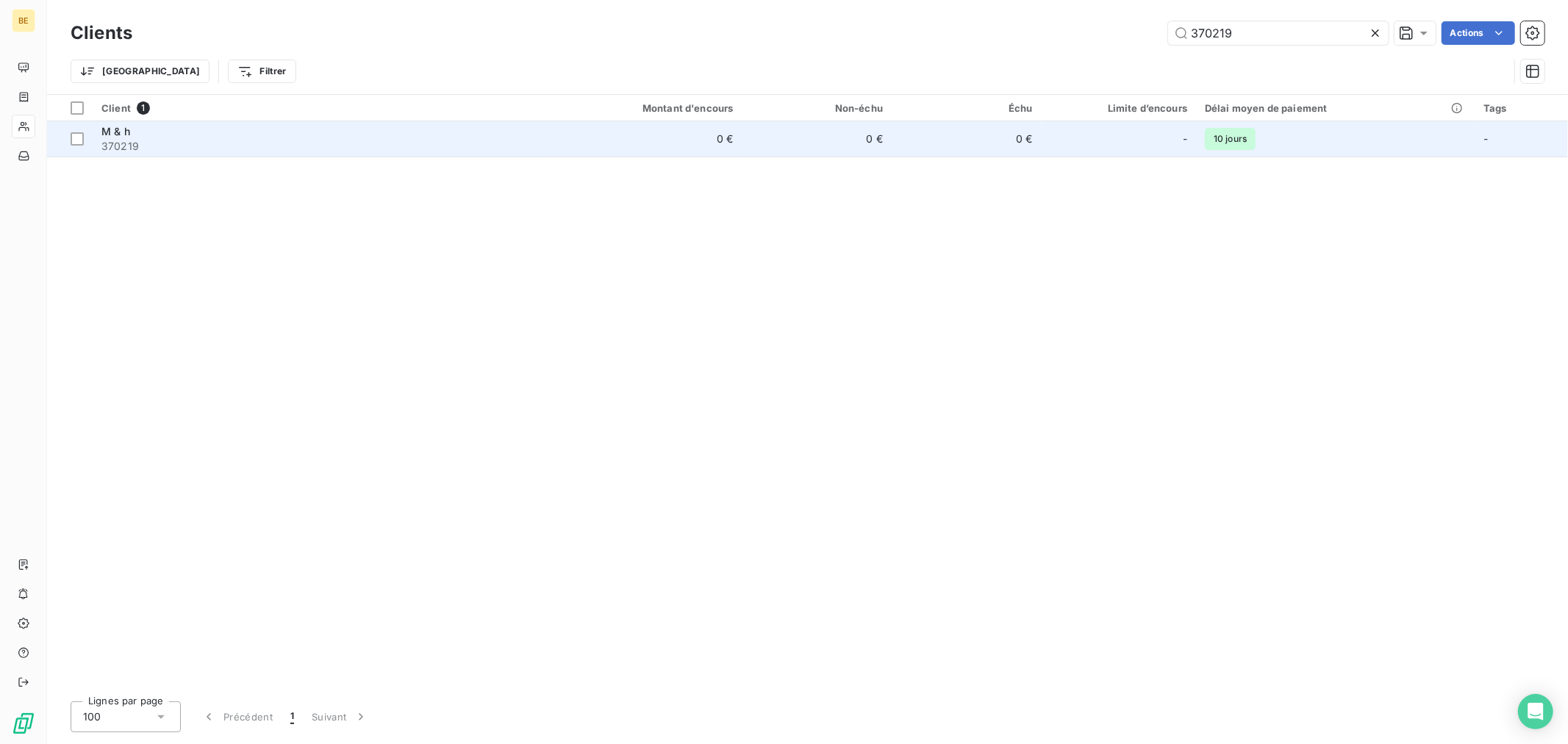
click at [246, 145] on span "370219" at bounding box center [317, 147] width 431 height 15
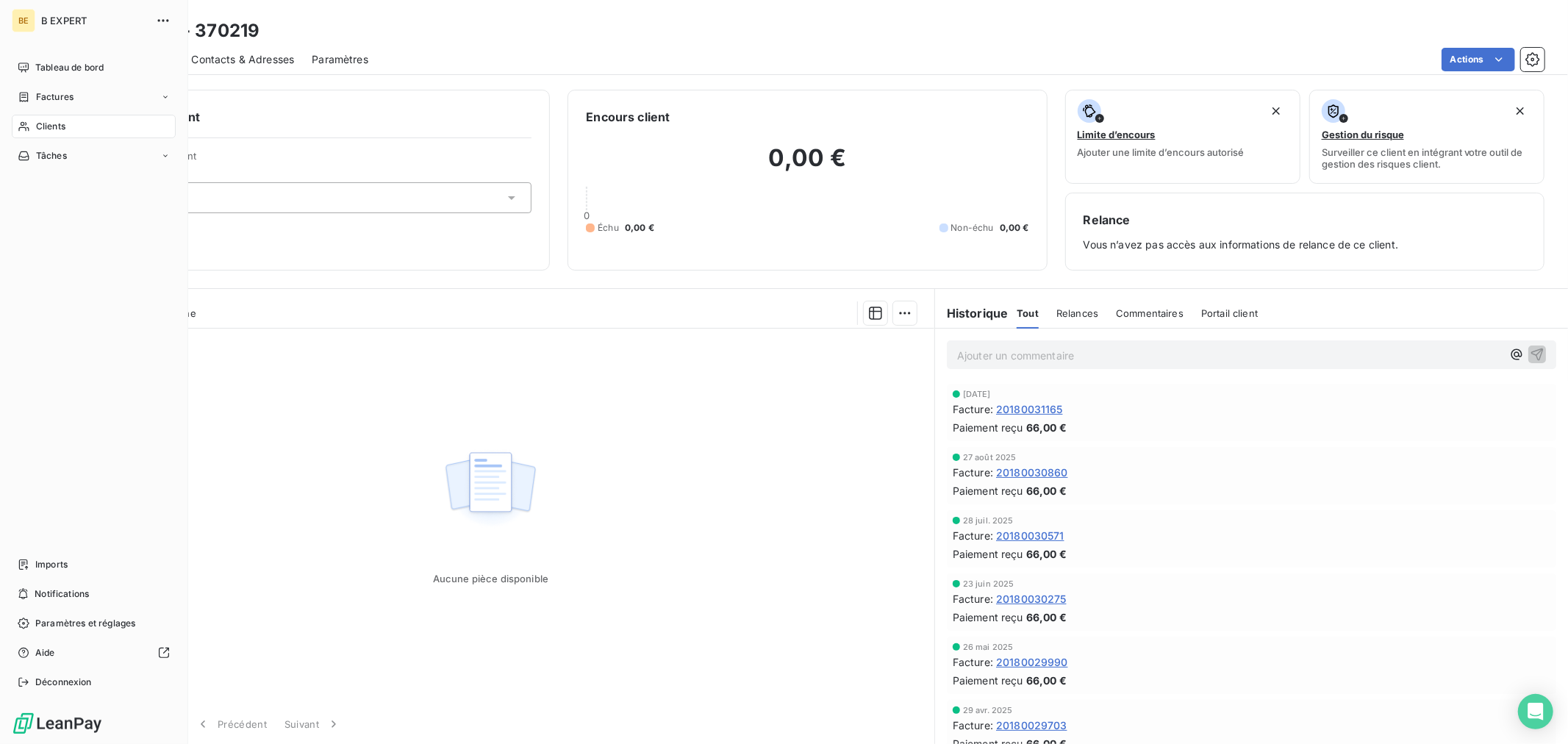
click at [37, 123] on span "Clients" at bounding box center [51, 126] width 30 height 13
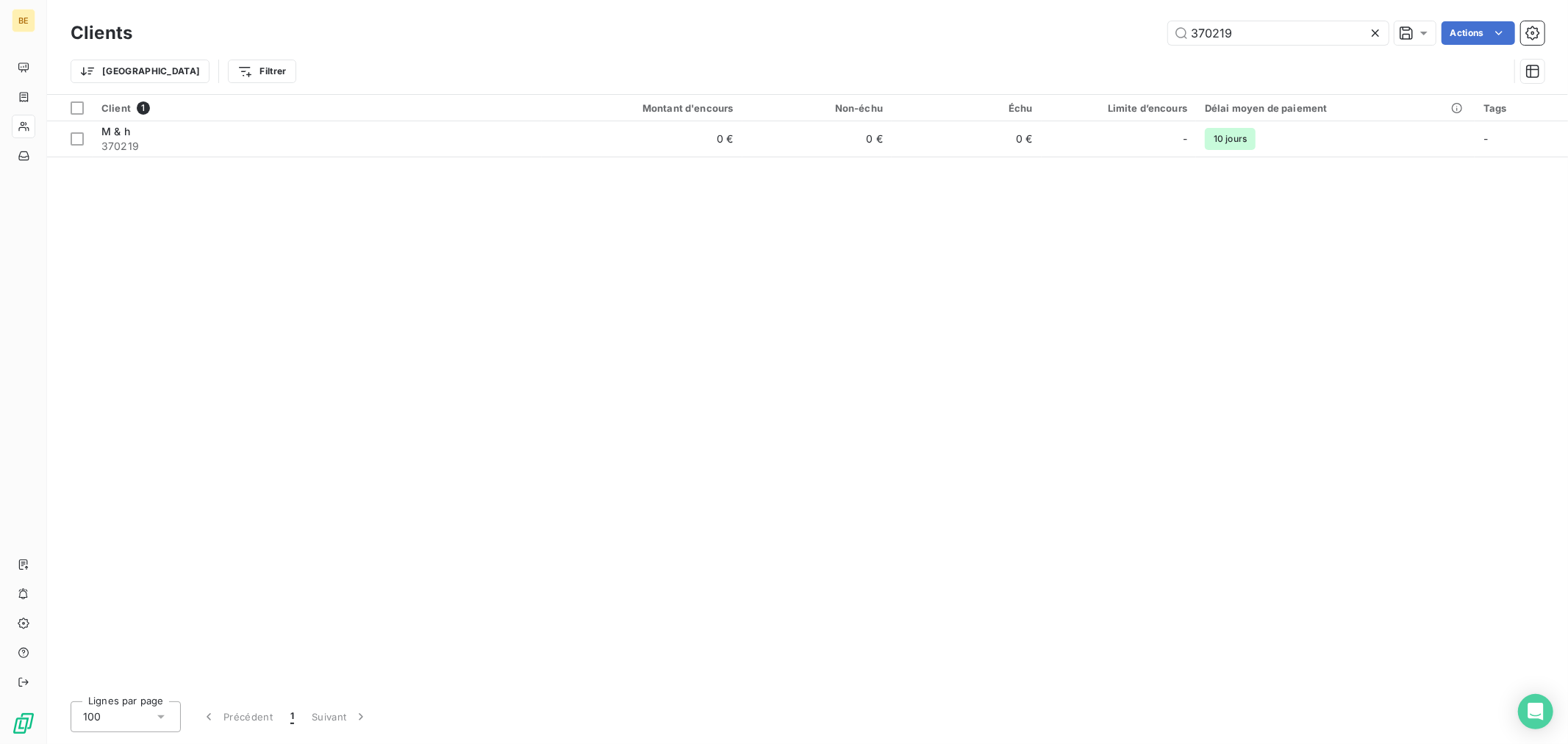
drag, startPoint x: 1279, startPoint y: 31, endPoint x: 1156, endPoint y: 48, distance: 124.2
click at [1166, 45] on div "Clients 370219 Actions" at bounding box center [807, 33] width 1474 height 31
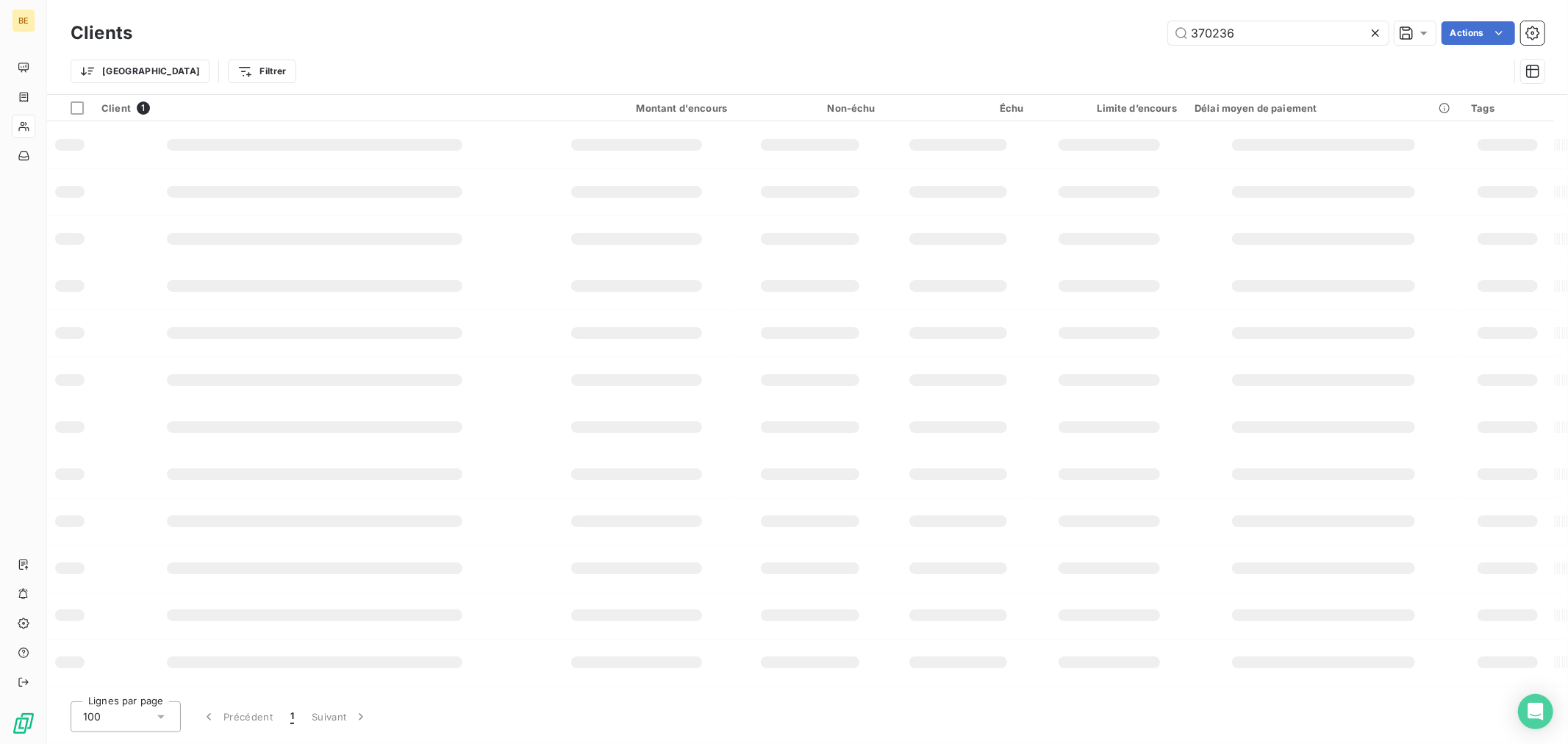
type input "370236"
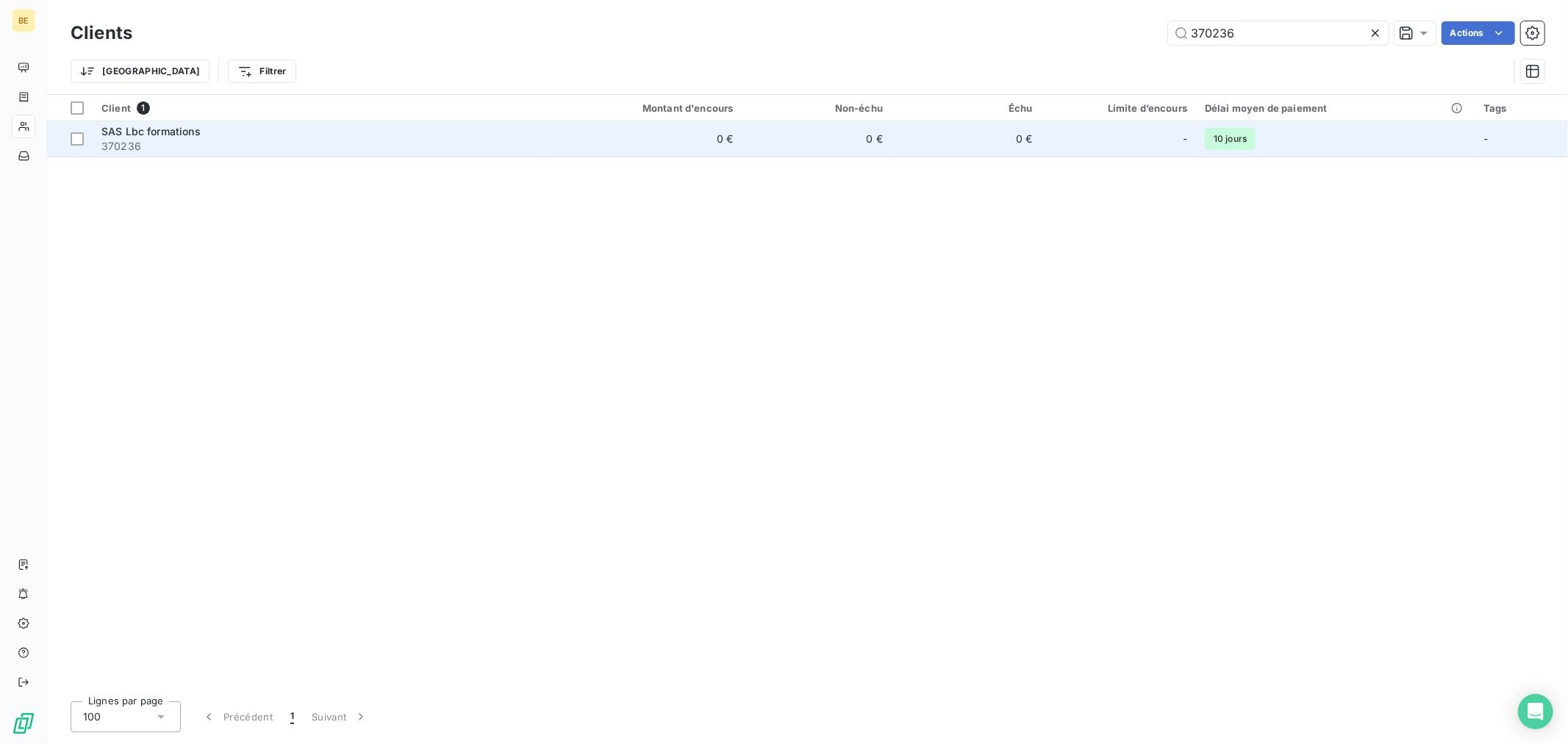
click at [981, 144] on td "0 €" at bounding box center [967, 138] width 150 height 35
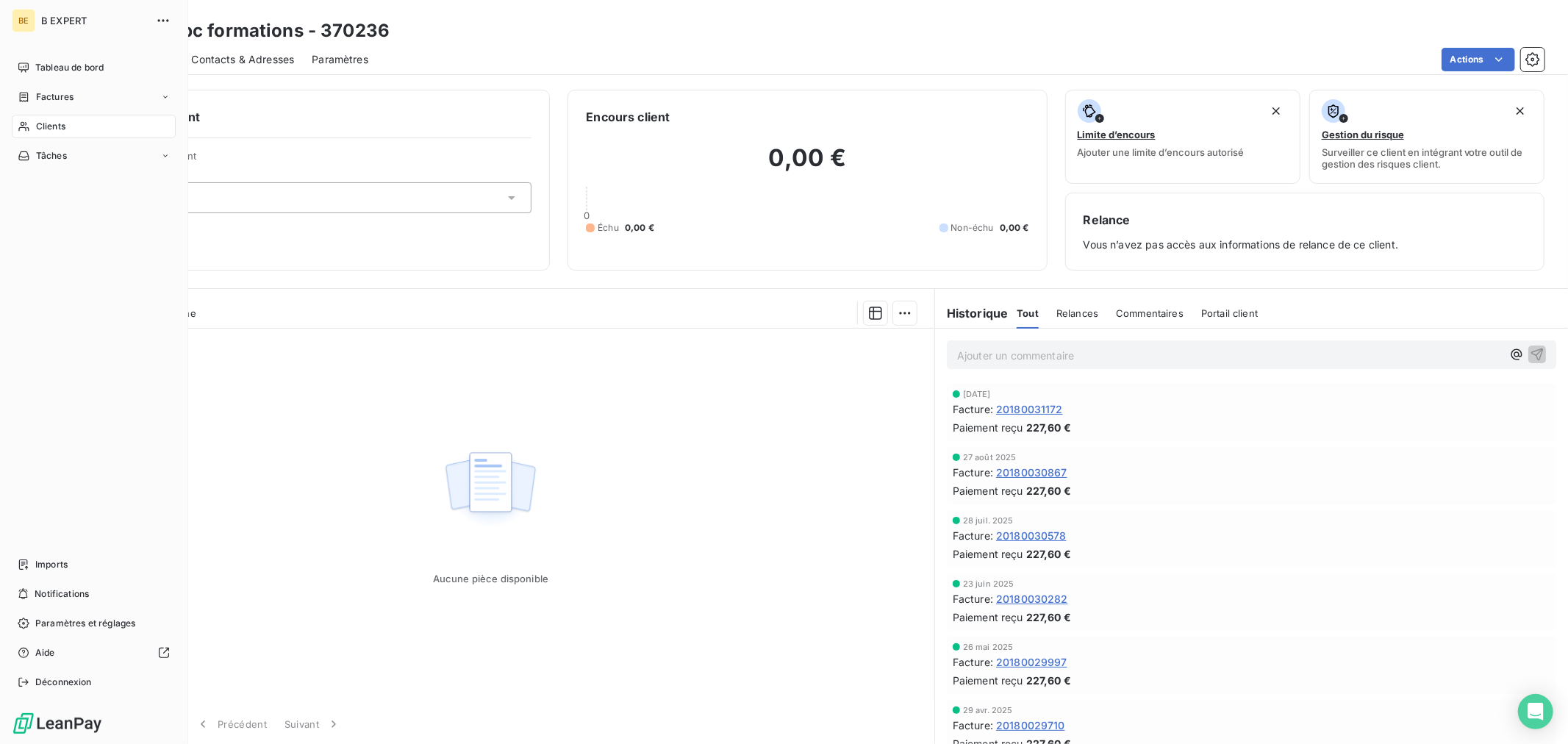
click at [36, 126] on span "Clients" at bounding box center [51, 126] width 30 height 13
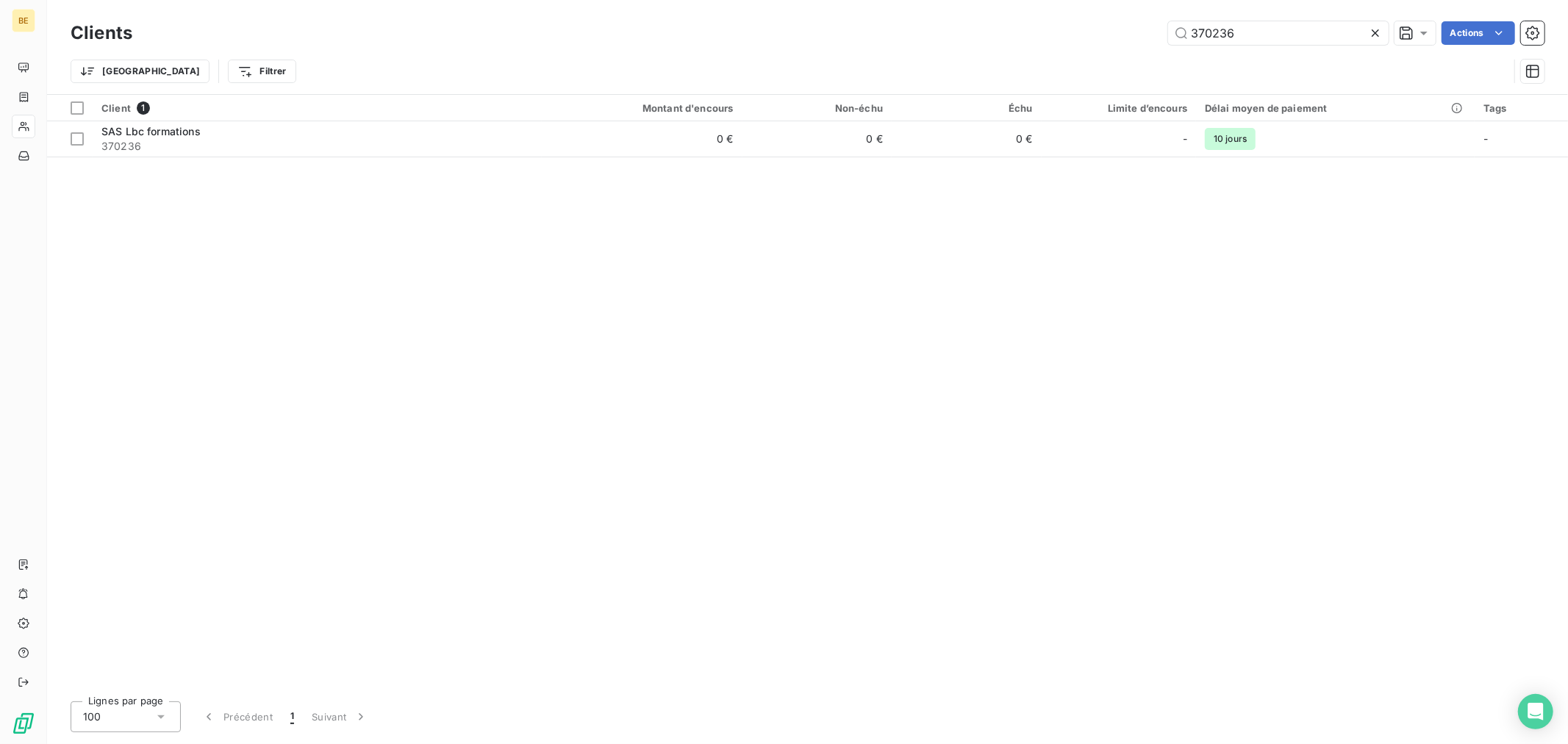
drag, startPoint x: 1238, startPoint y: 34, endPoint x: 902, endPoint y: 89, distance: 340.5
click at [1031, 57] on div "Clients 370236 Actions Trier Filtrer" at bounding box center [807, 56] width 1474 height 77
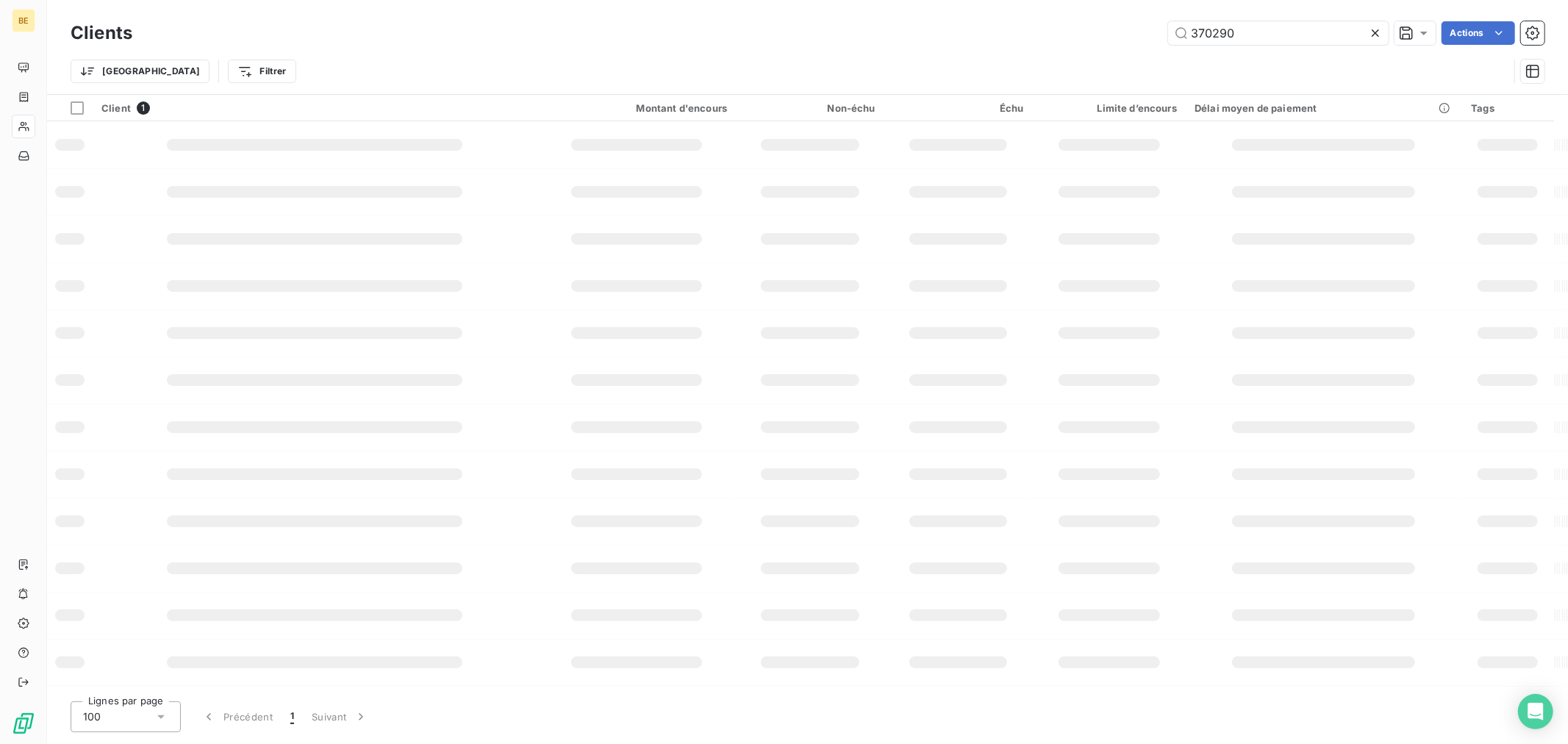
type input "370290"
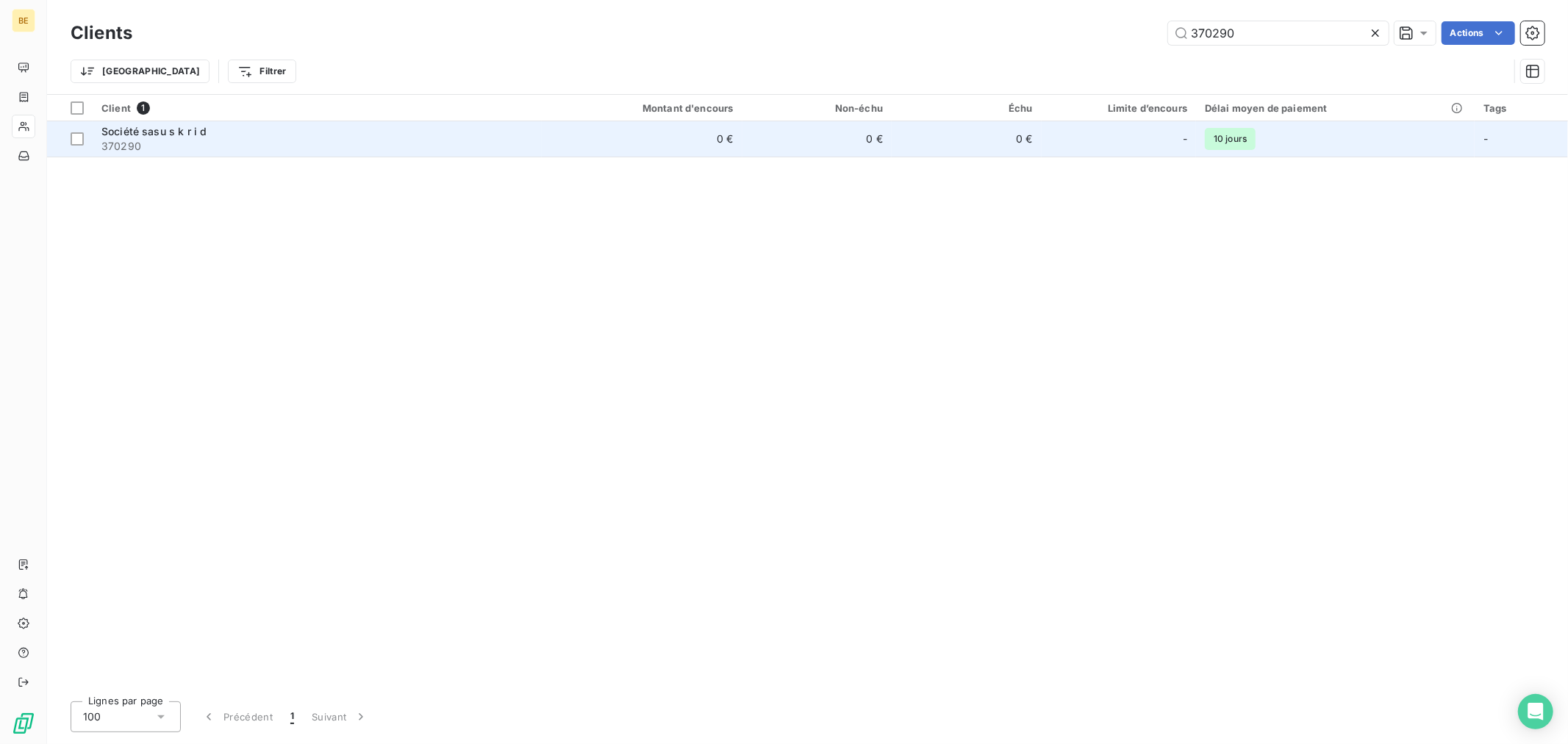
click at [748, 152] on td "0 €" at bounding box center [817, 138] width 150 height 35
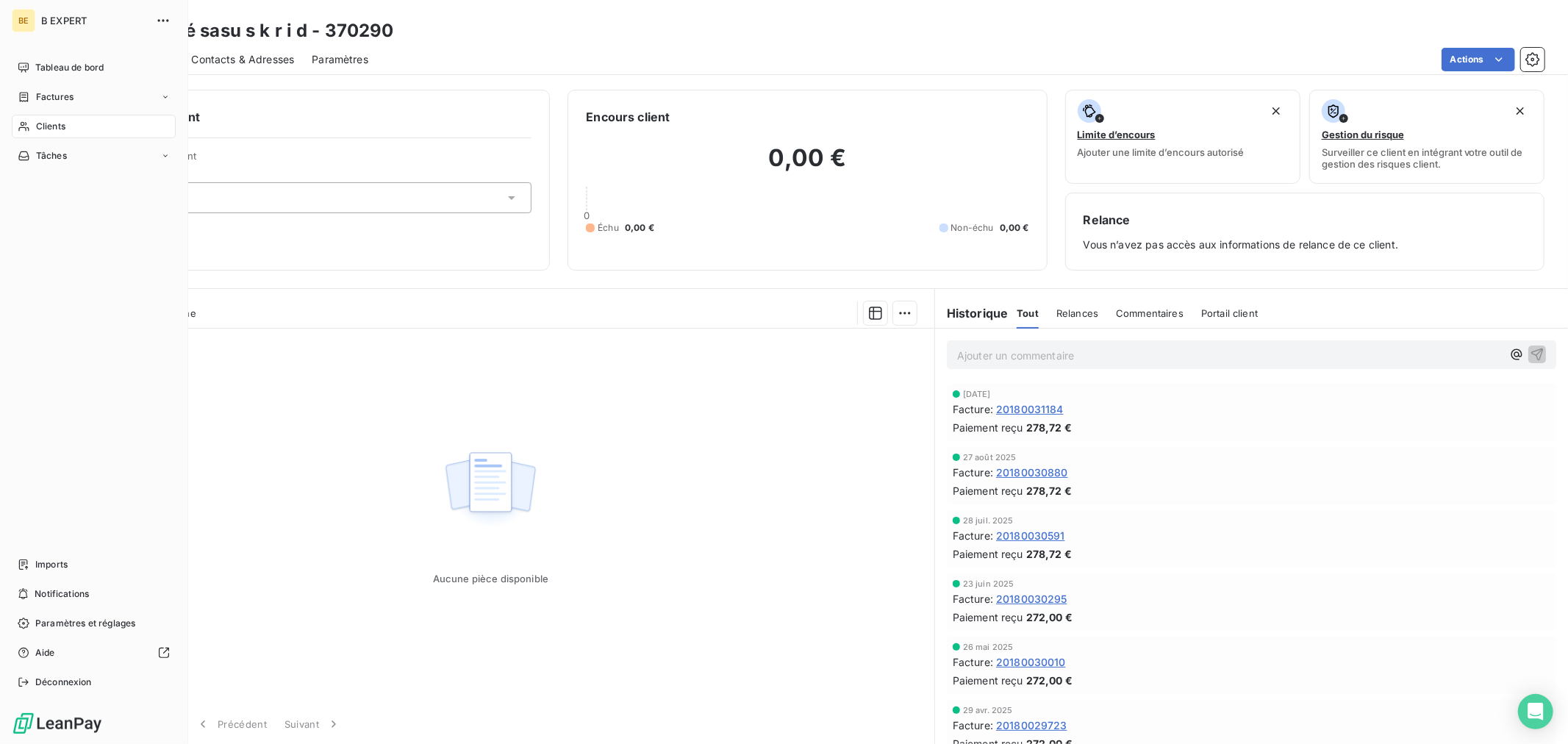
click at [26, 123] on icon at bounding box center [24, 126] width 10 height 10
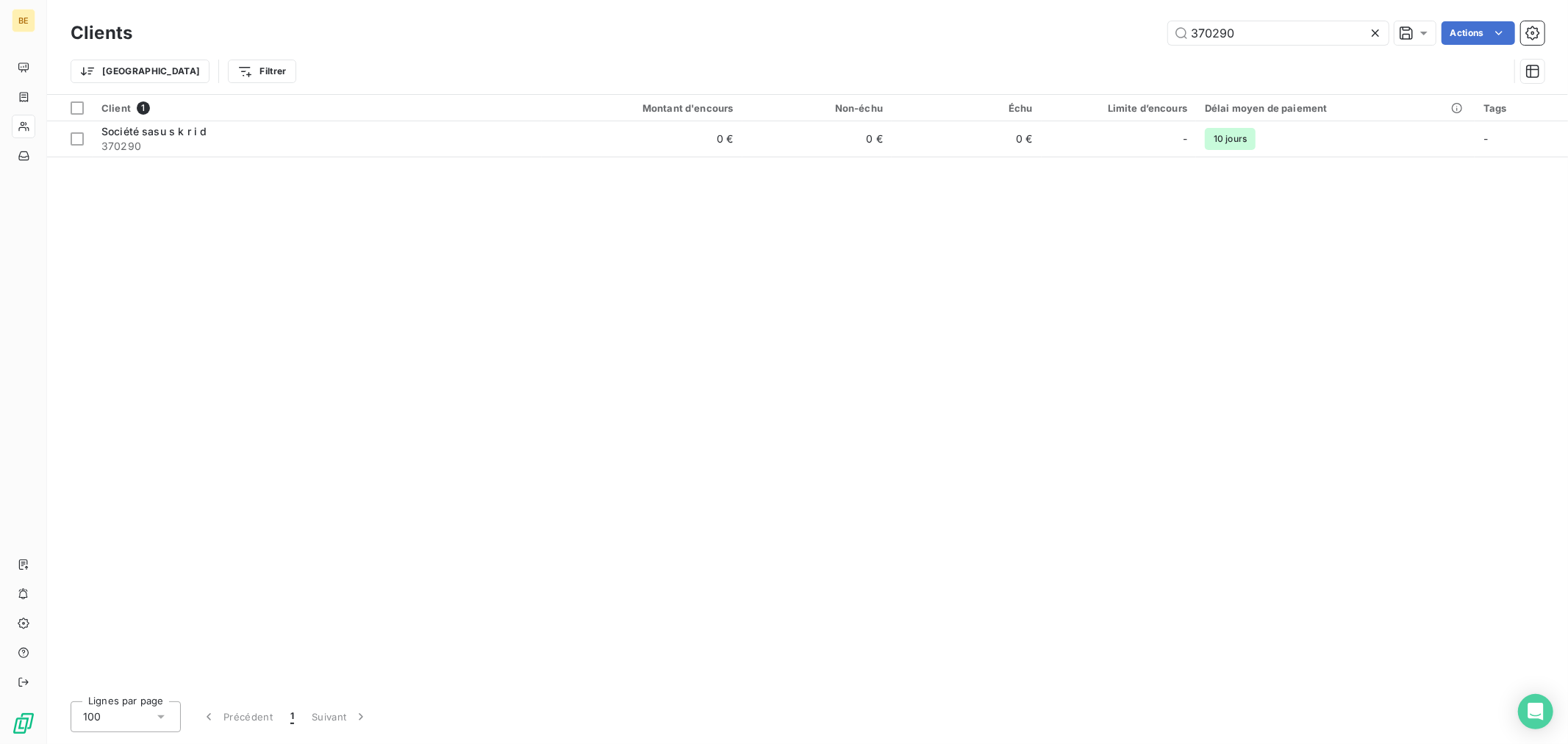
drag, startPoint x: 1164, startPoint y: 32, endPoint x: 1017, endPoint y: 45, distance: 147.6
click at [1095, 37] on div "370290 Actions" at bounding box center [847, 33] width 1394 height 24
type input "370291"
click at [905, 119] on th "Échu" at bounding box center [967, 108] width 150 height 27
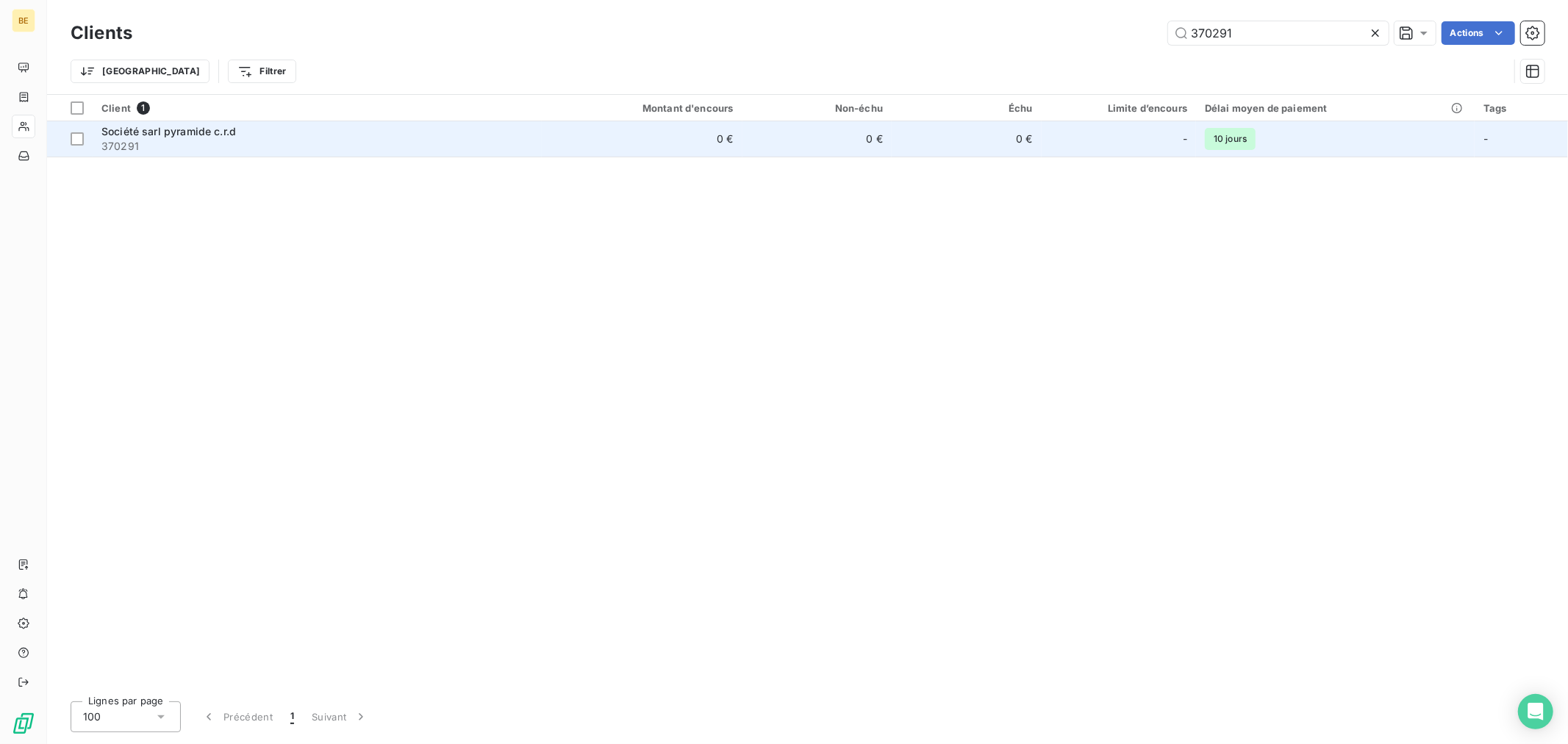
click at [898, 124] on td "0 €" at bounding box center [967, 138] width 150 height 35
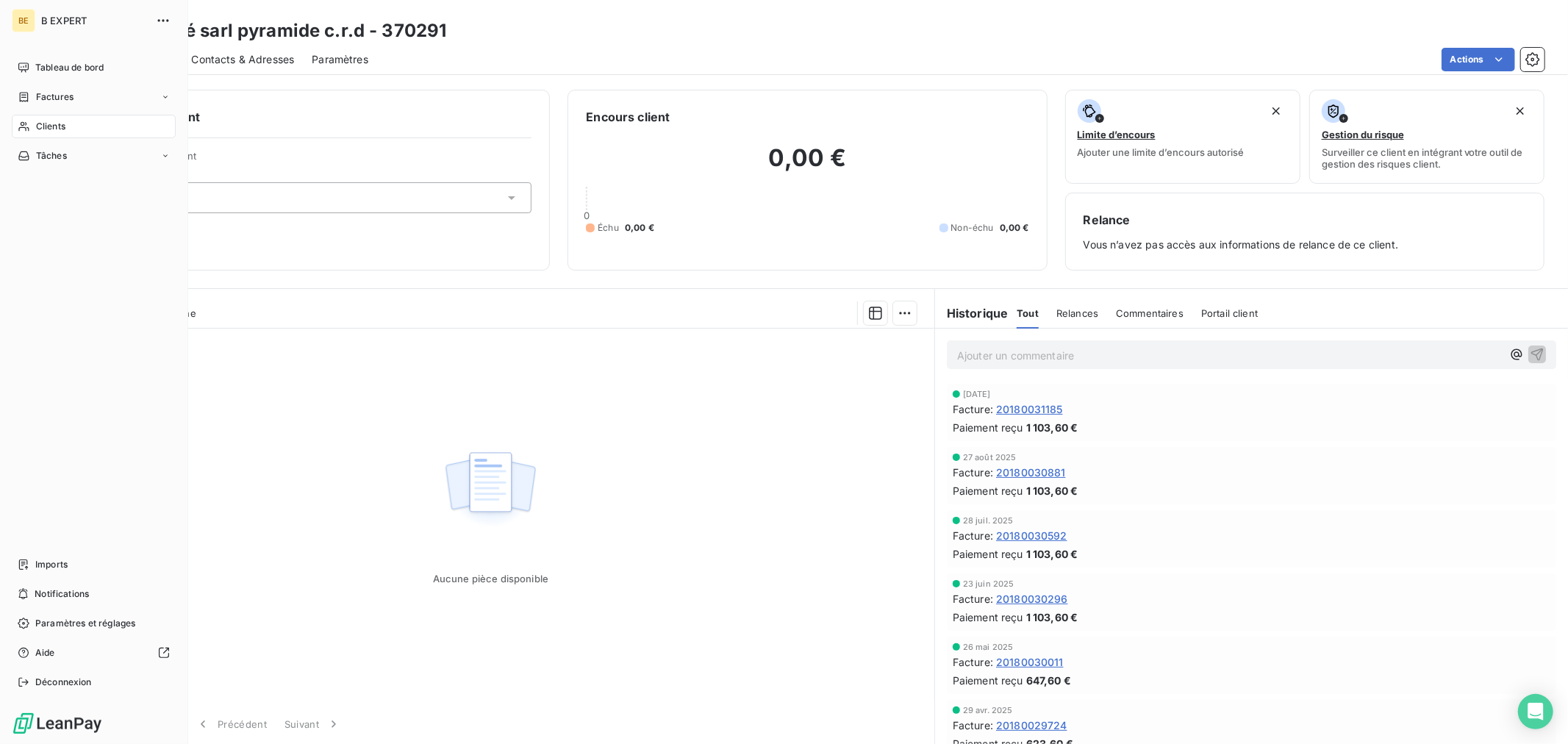
click at [20, 127] on icon at bounding box center [24, 126] width 10 height 10
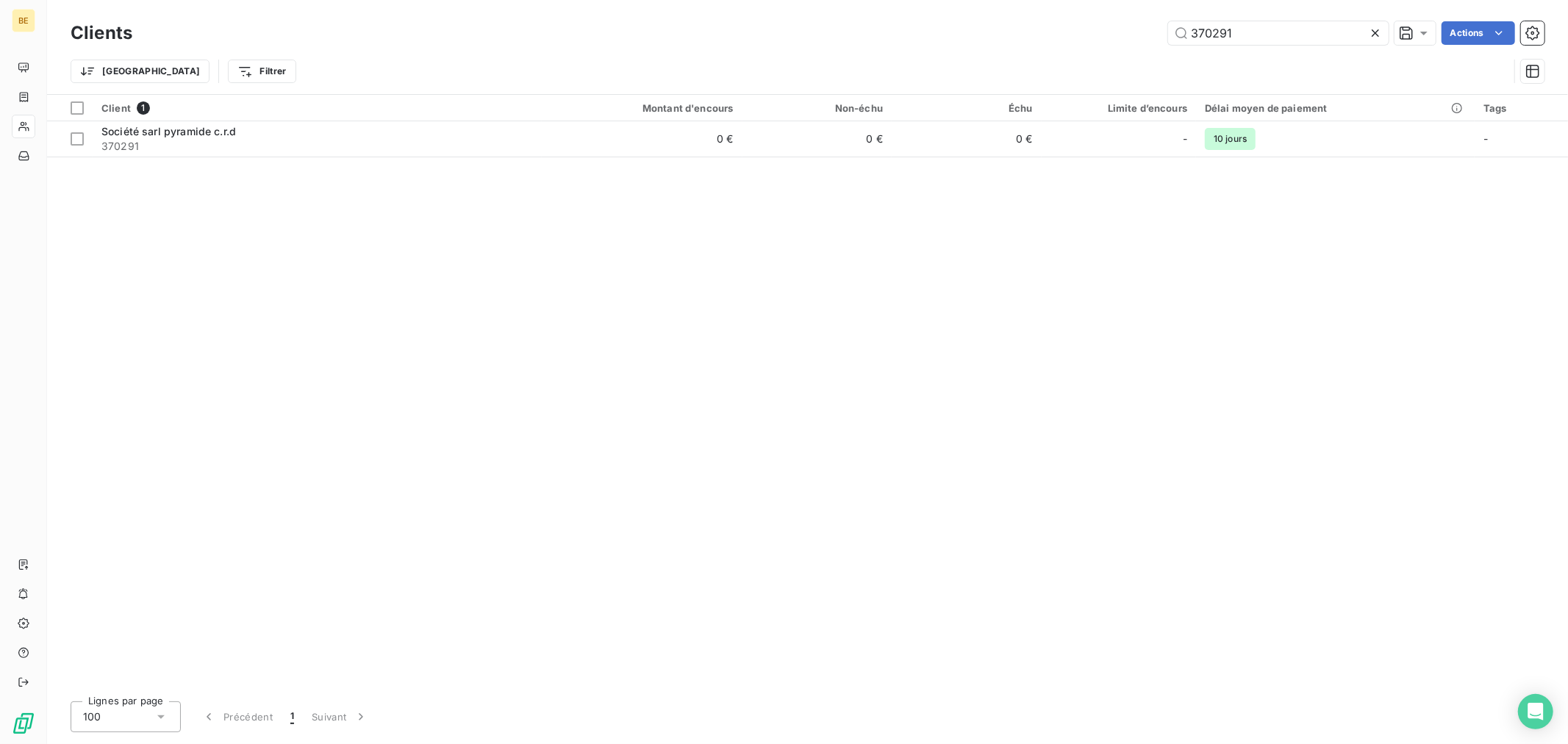
drag, startPoint x: 1180, startPoint y: 33, endPoint x: 995, endPoint y: 41, distance: 185.2
click at [1009, 37] on div "370291 Actions" at bounding box center [847, 33] width 1394 height 24
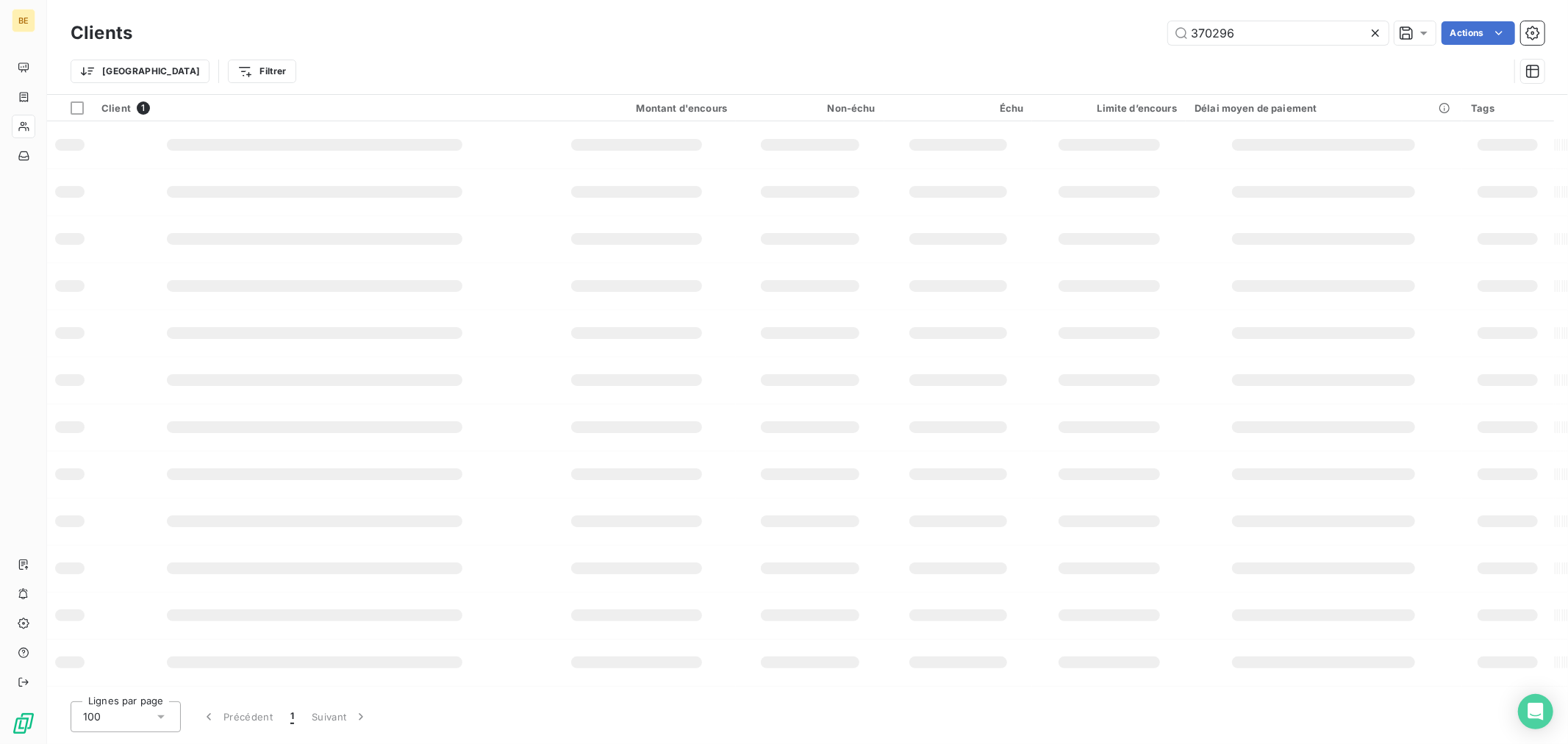
type input "370296"
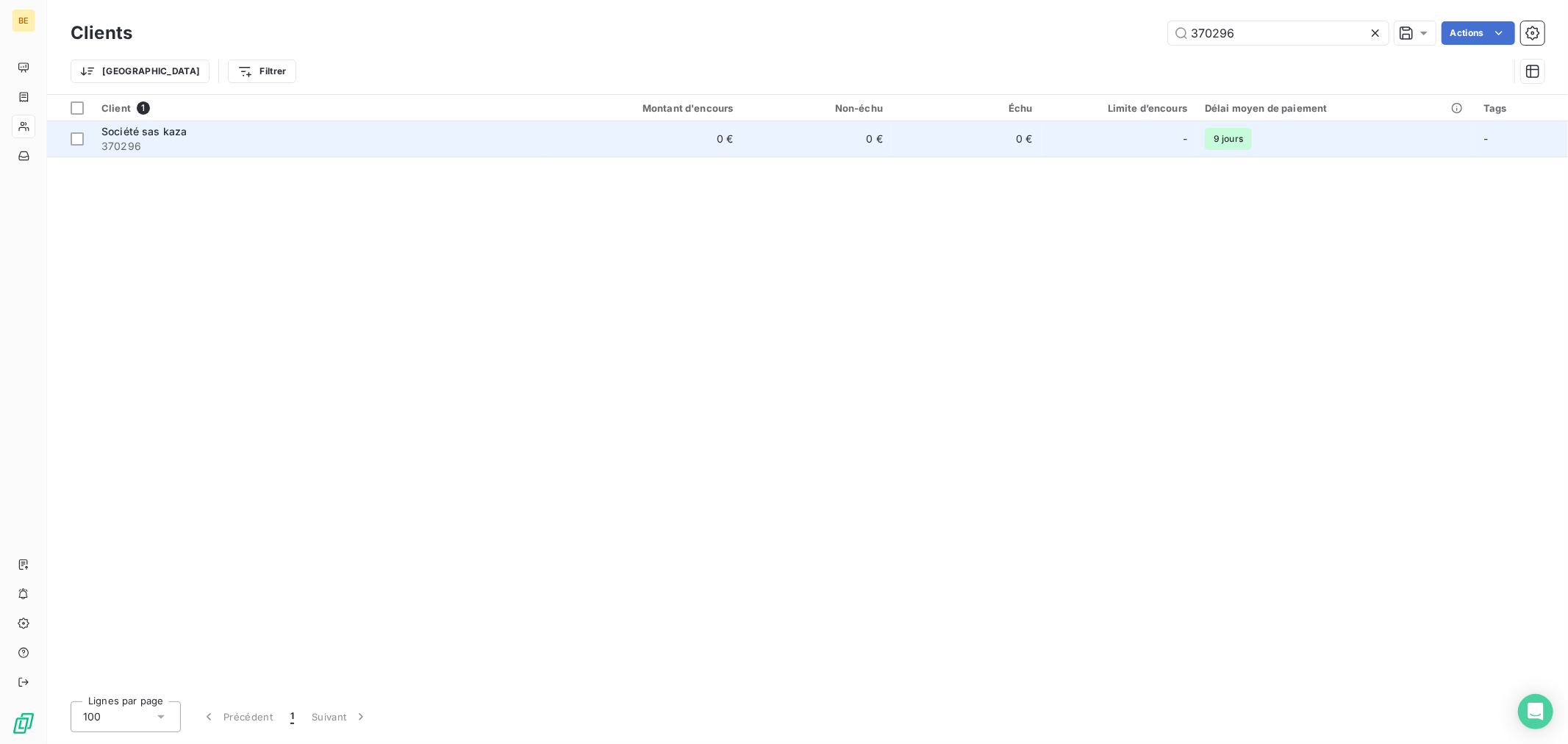
click at [816, 143] on td "0 €" at bounding box center [817, 138] width 150 height 35
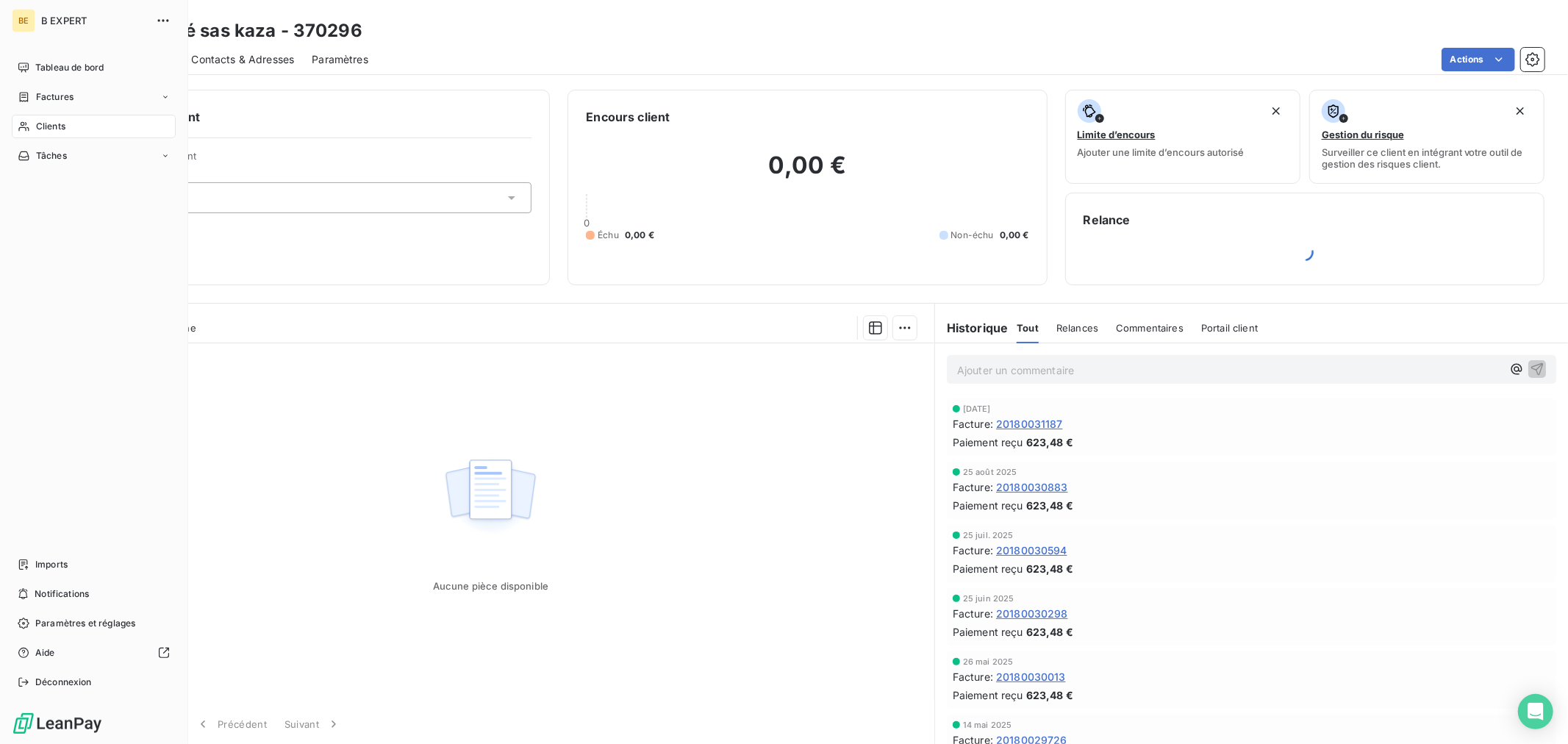
drag, startPoint x: 71, startPoint y: 127, endPoint x: 80, endPoint y: 127, distance: 9.0
click at [71, 127] on div "Clients" at bounding box center [94, 126] width 164 height 24
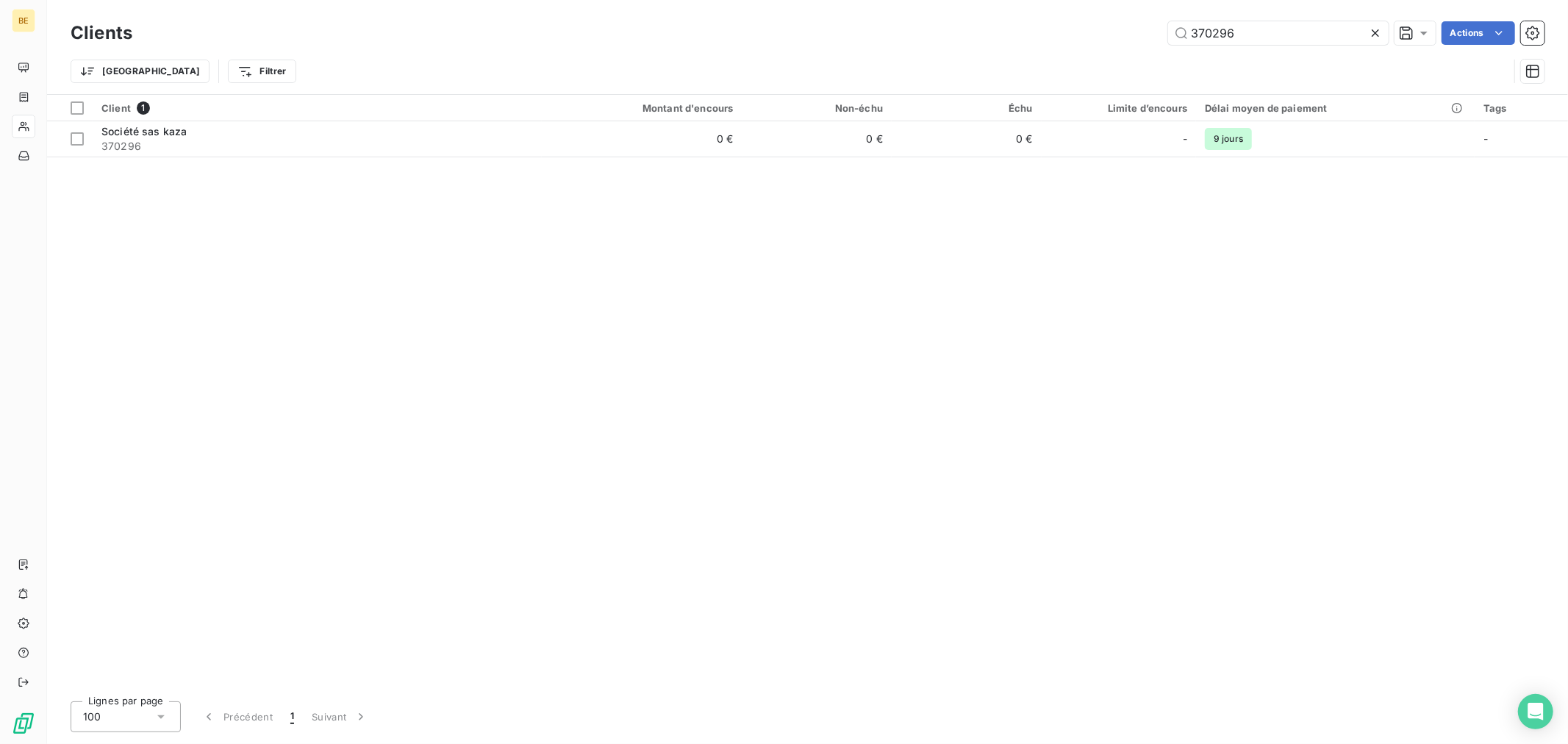
drag, startPoint x: 1119, startPoint y: 51, endPoint x: 1052, endPoint y: 76, distance: 71.5
click at [1105, 55] on div "Clients 370296 Actions Trier Filtrer" at bounding box center [807, 56] width 1474 height 77
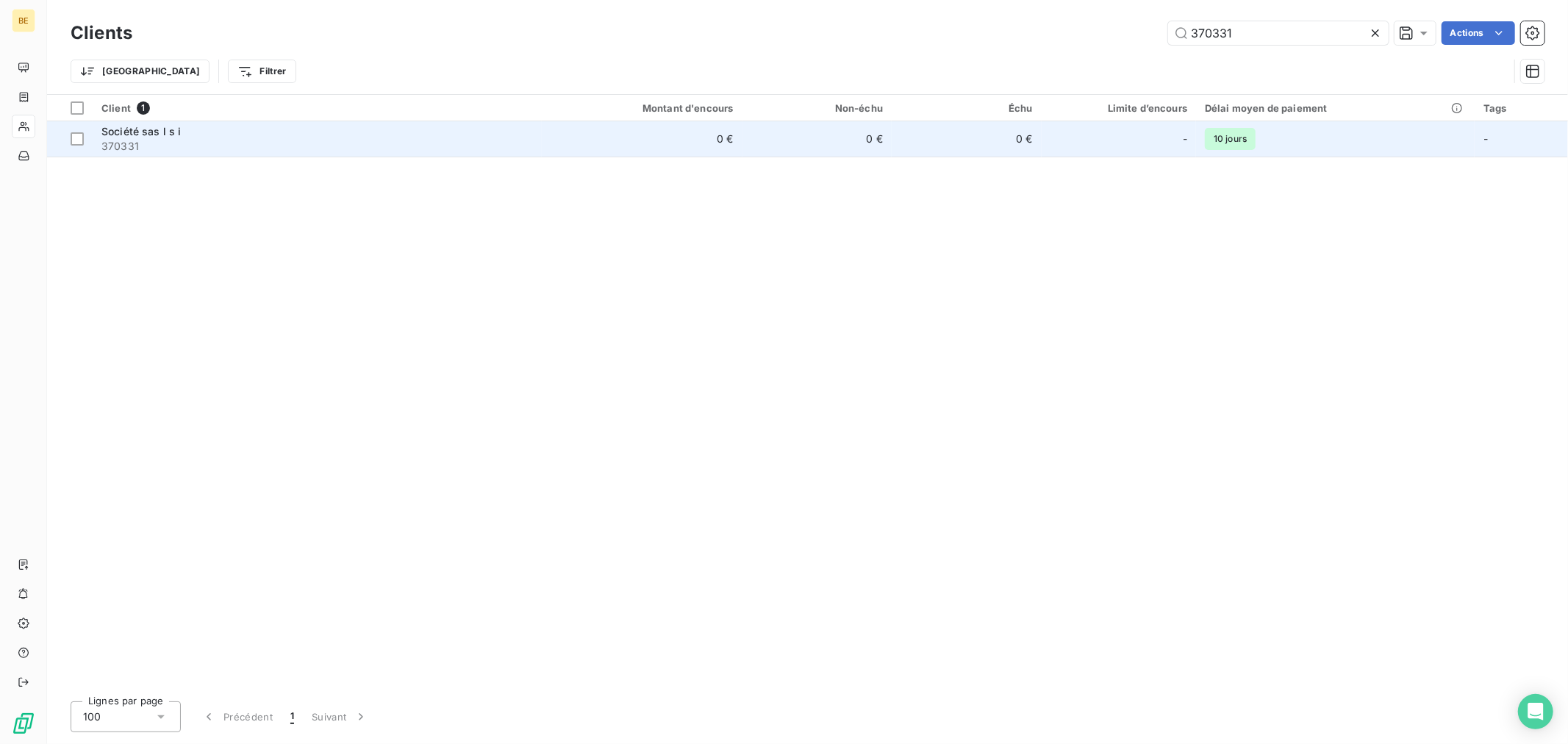
type input "370331"
click at [872, 149] on td "0 €" at bounding box center [817, 138] width 150 height 35
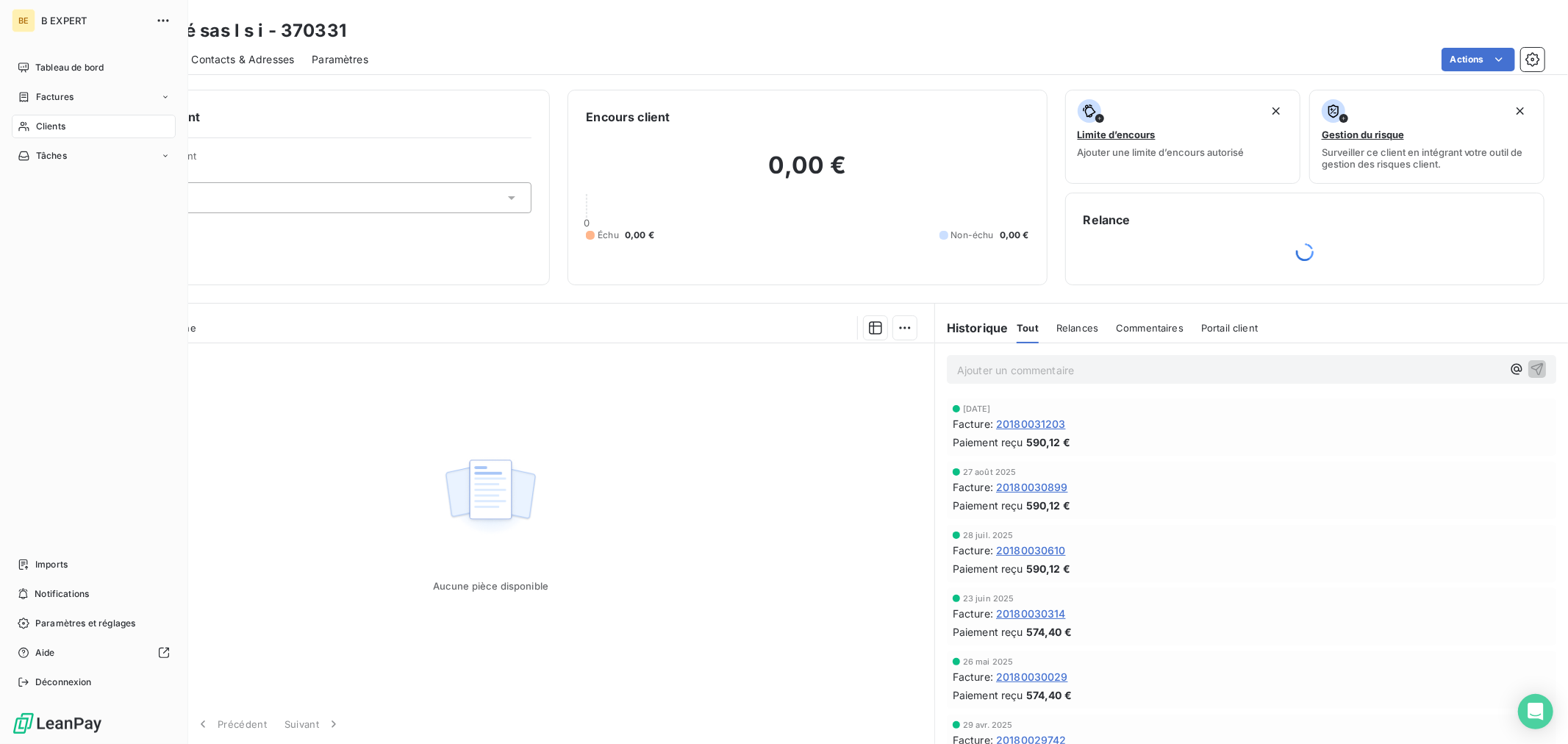
click at [10, 116] on div "BE B EXPERT Tableau de bord Factures Clients Tâches Imports Notifications Param…" at bounding box center [94, 372] width 188 height 744
click at [39, 121] on span "Clients" at bounding box center [51, 126] width 30 height 13
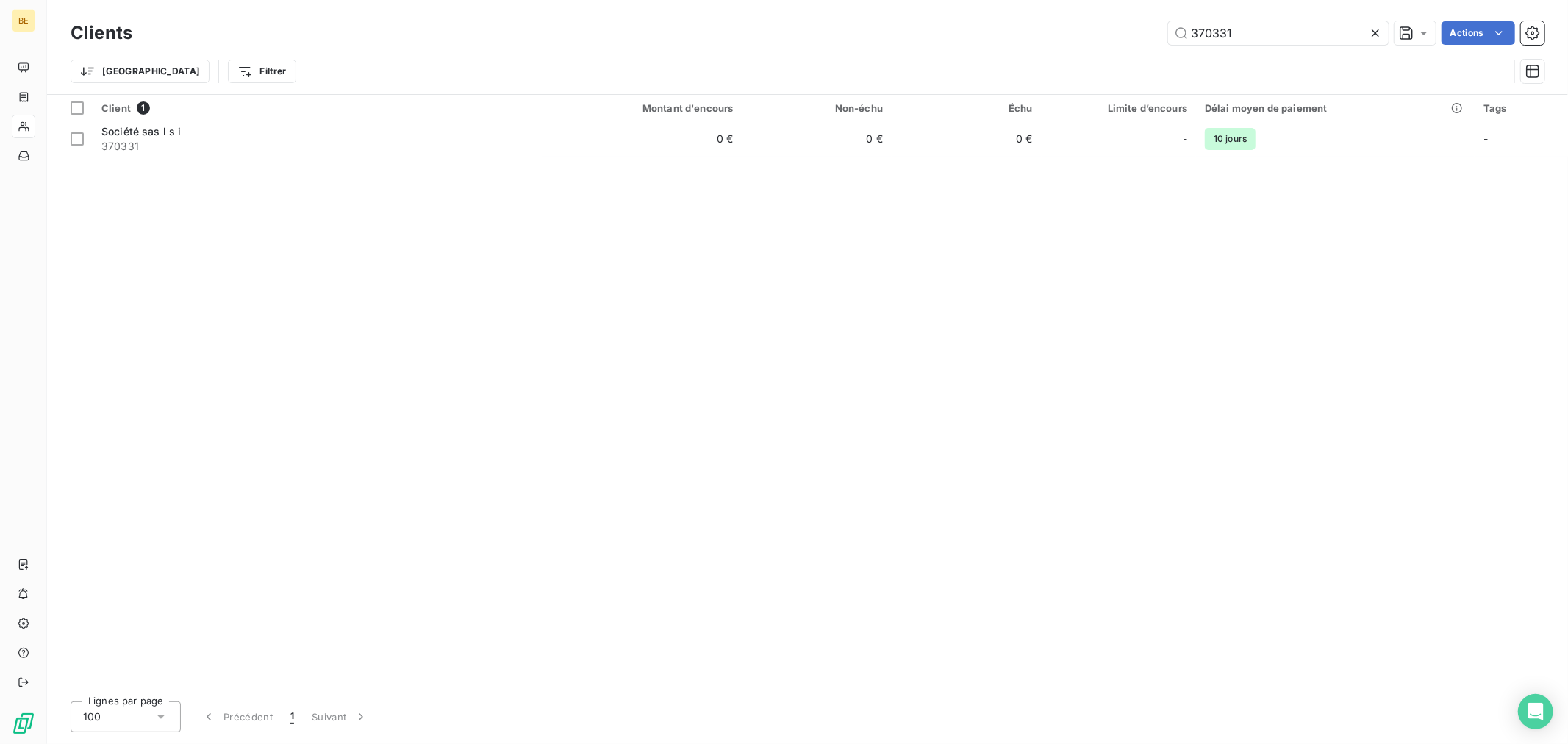
drag, startPoint x: 1239, startPoint y: 28, endPoint x: 1132, endPoint y: 39, distance: 107.6
click at [1147, 32] on div "370331 Actions" at bounding box center [847, 33] width 1394 height 24
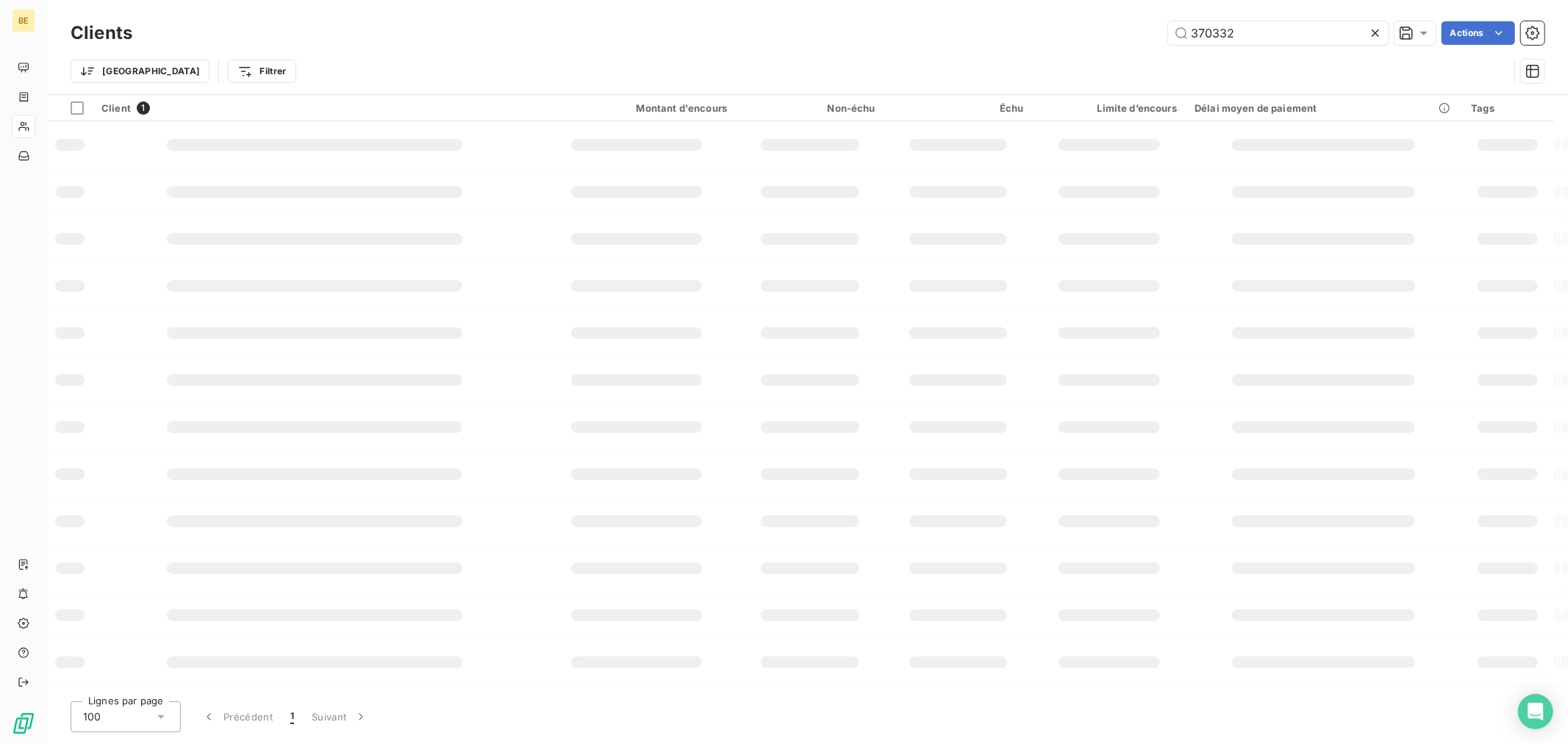
type input "370332"
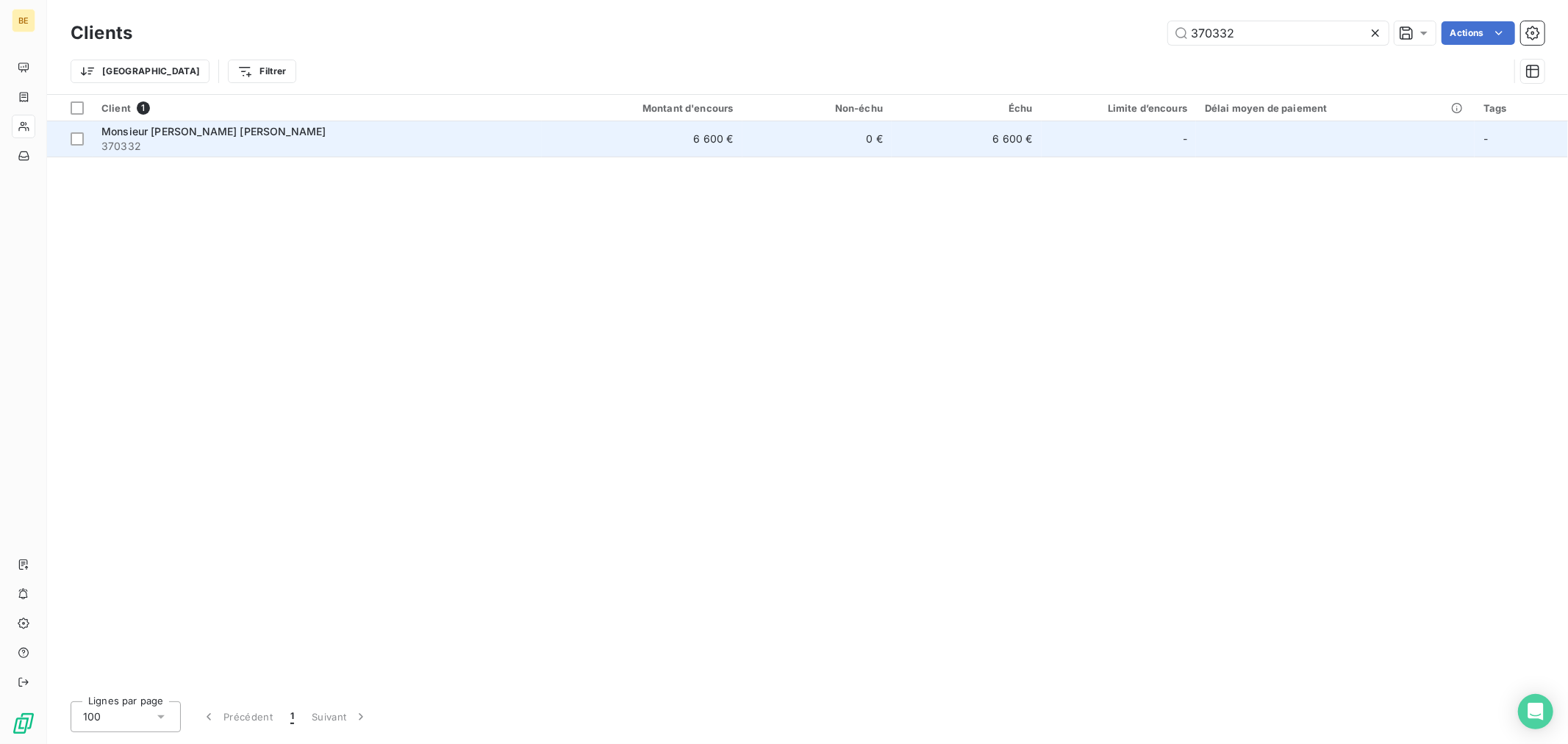
click at [866, 135] on td "0 €" at bounding box center [817, 138] width 150 height 35
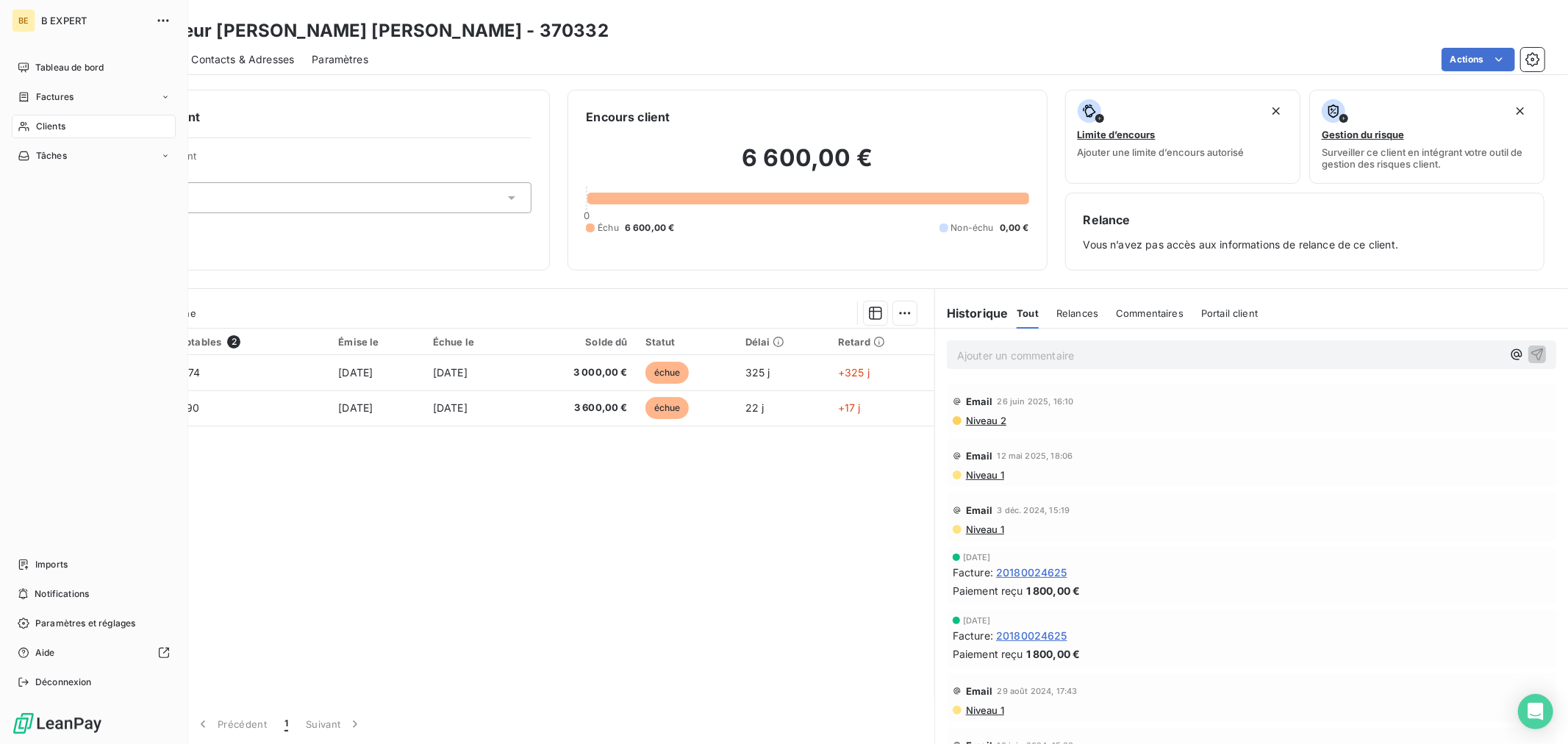
click at [37, 125] on span "Clients" at bounding box center [51, 126] width 30 height 13
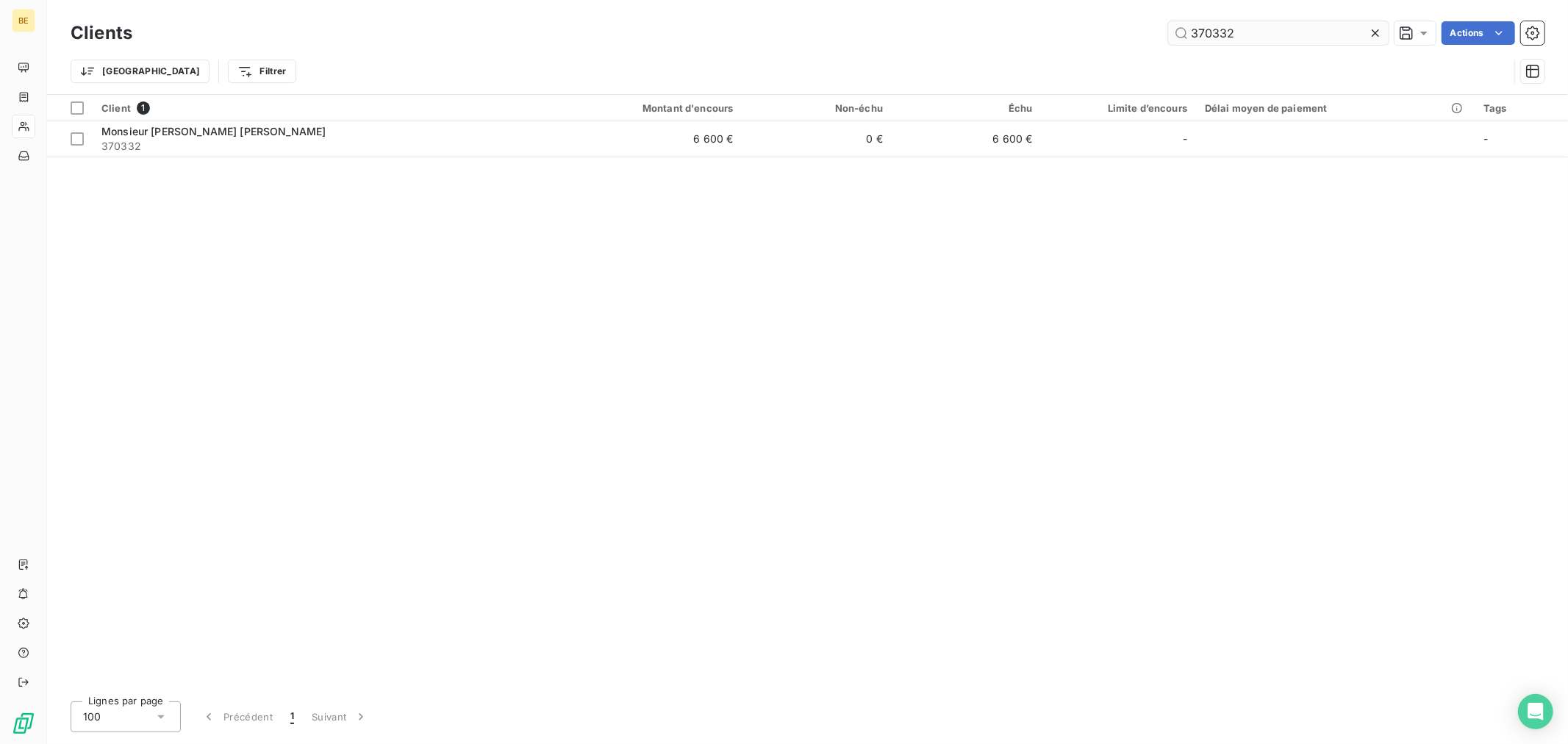
drag, startPoint x: 1255, startPoint y: 42, endPoint x: 1171, endPoint y: 33, distance: 84.5
click at [1084, 33] on div "Clients 370332 Actions" at bounding box center [807, 33] width 1474 height 31
drag, startPoint x: 1311, startPoint y: 28, endPoint x: 1091, endPoint y: 30, distance: 220.0
click at [1099, 28] on div "370332 Actions" at bounding box center [847, 33] width 1394 height 24
paste input "40"
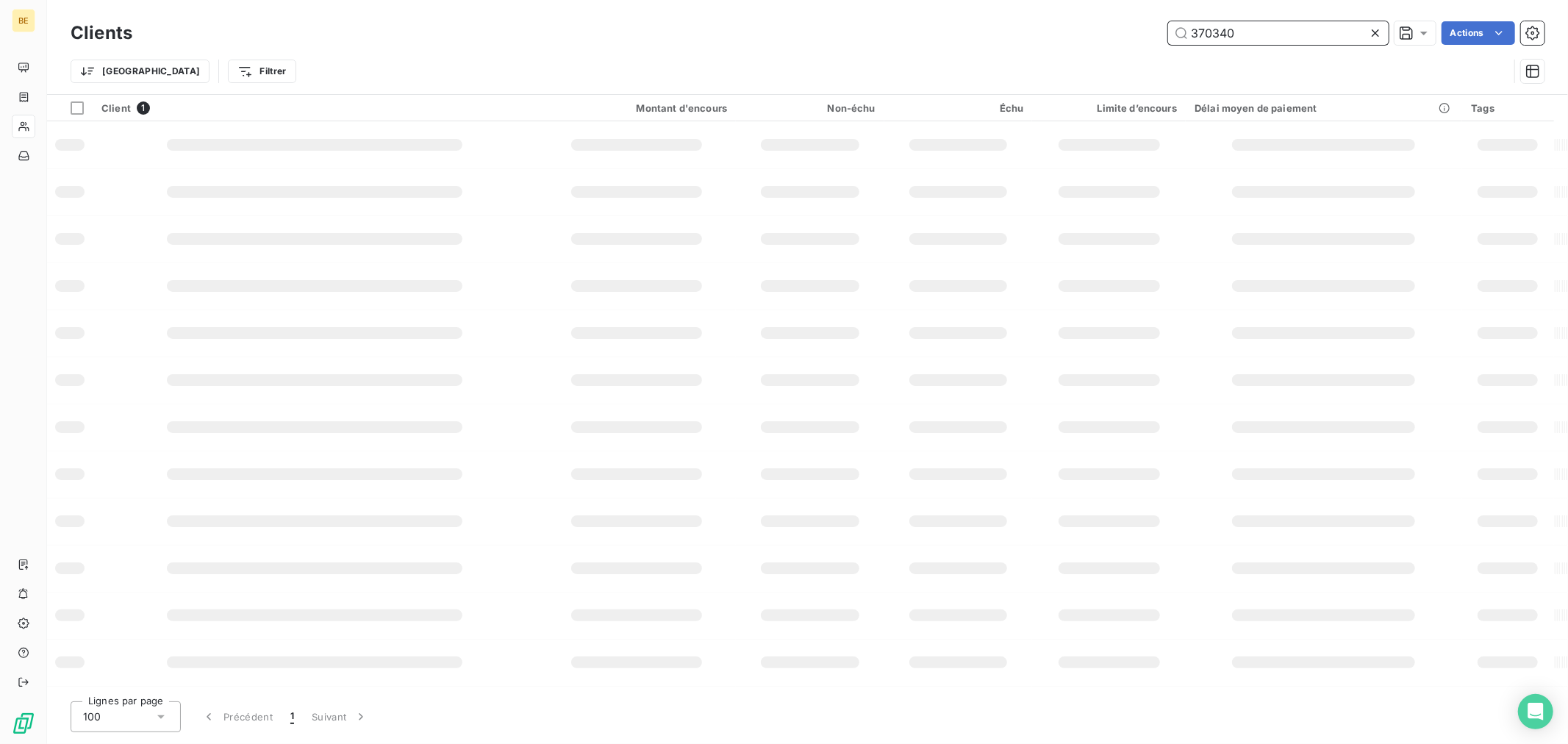
type input "370340"
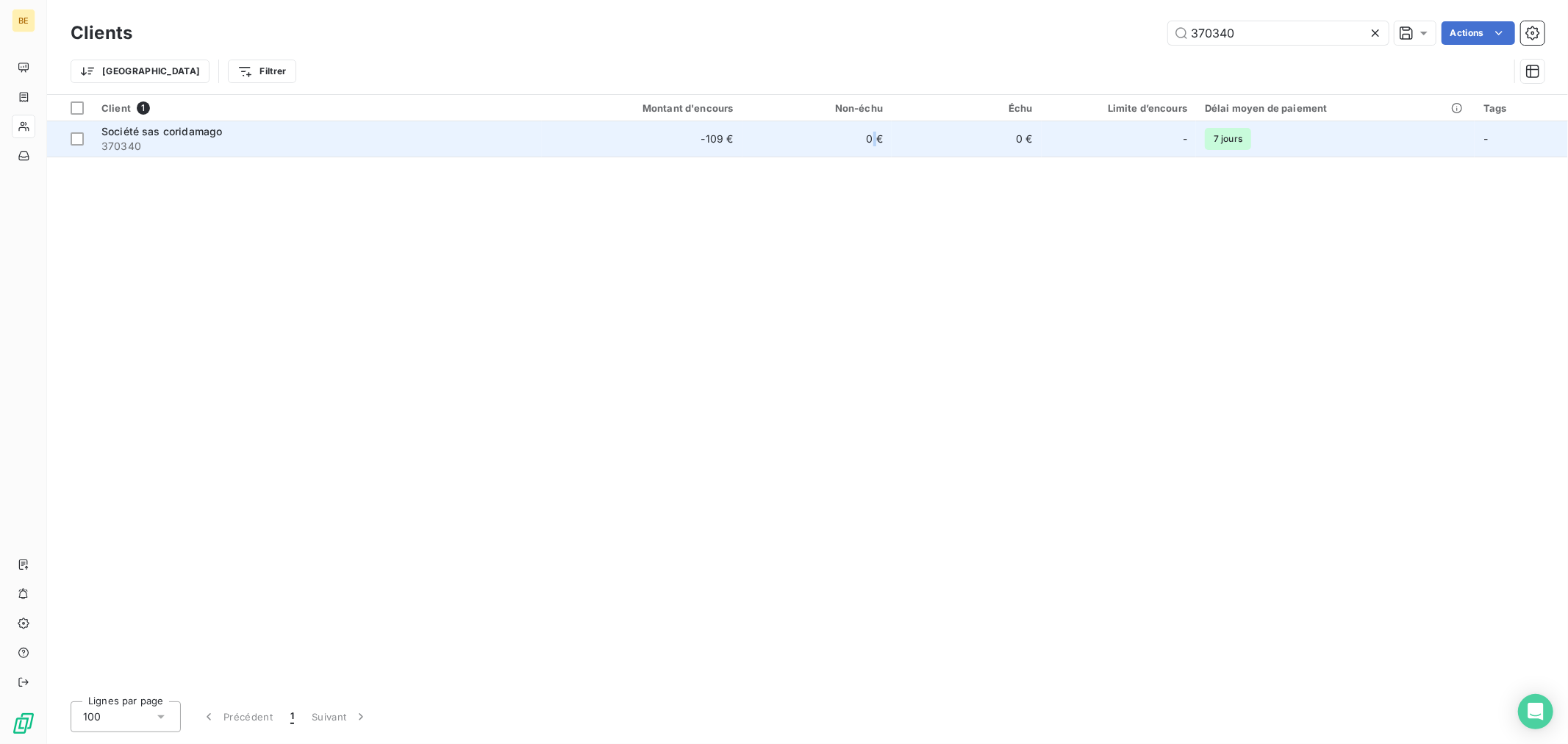
click at [877, 134] on td "0 €" at bounding box center [817, 138] width 150 height 35
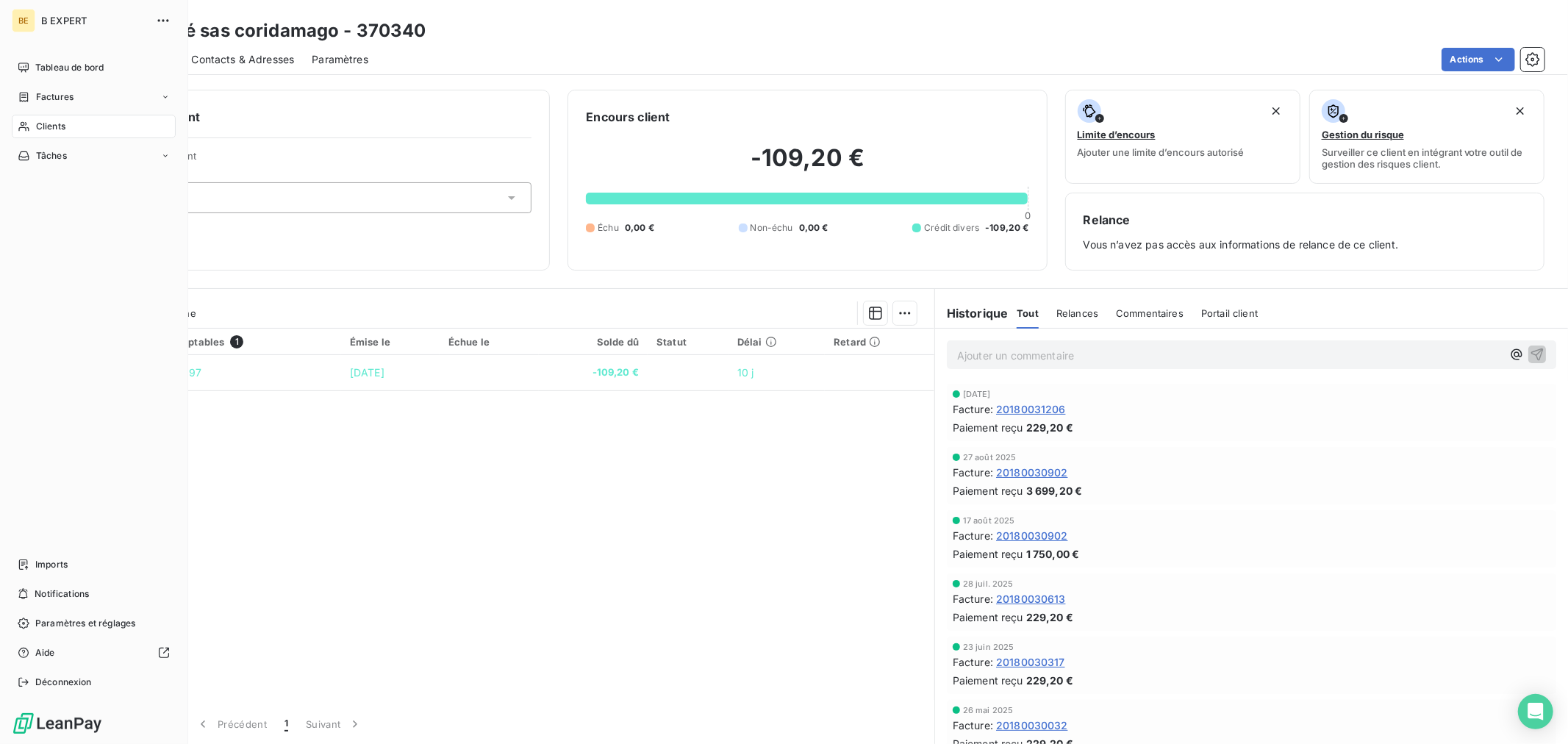
click at [36, 126] on span "Clients" at bounding box center [51, 126] width 30 height 13
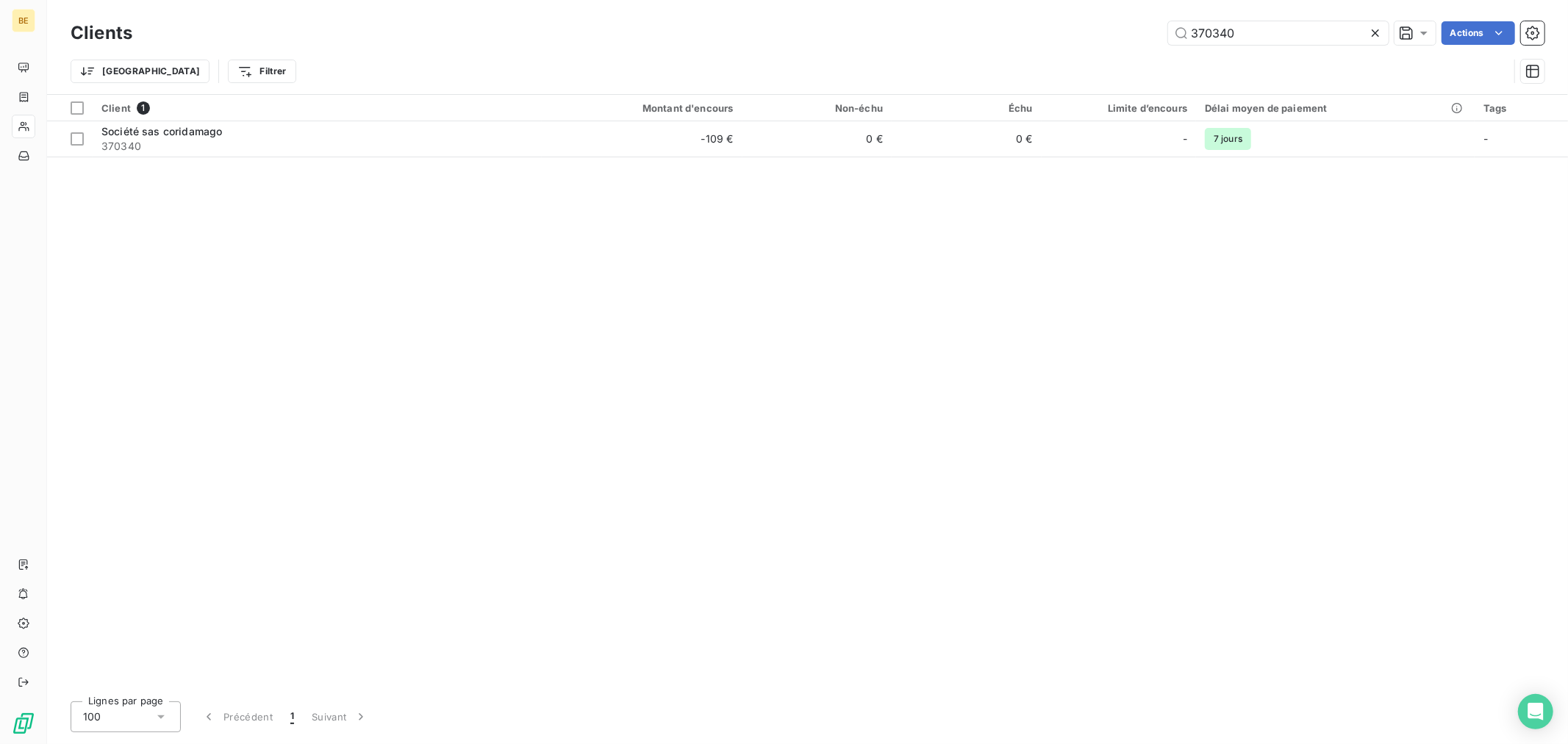
drag, startPoint x: 1210, startPoint y: 34, endPoint x: 1089, endPoint y: 50, distance: 122.1
click at [1101, 47] on div "Clients 370340 Actions" at bounding box center [807, 33] width 1474 height 31
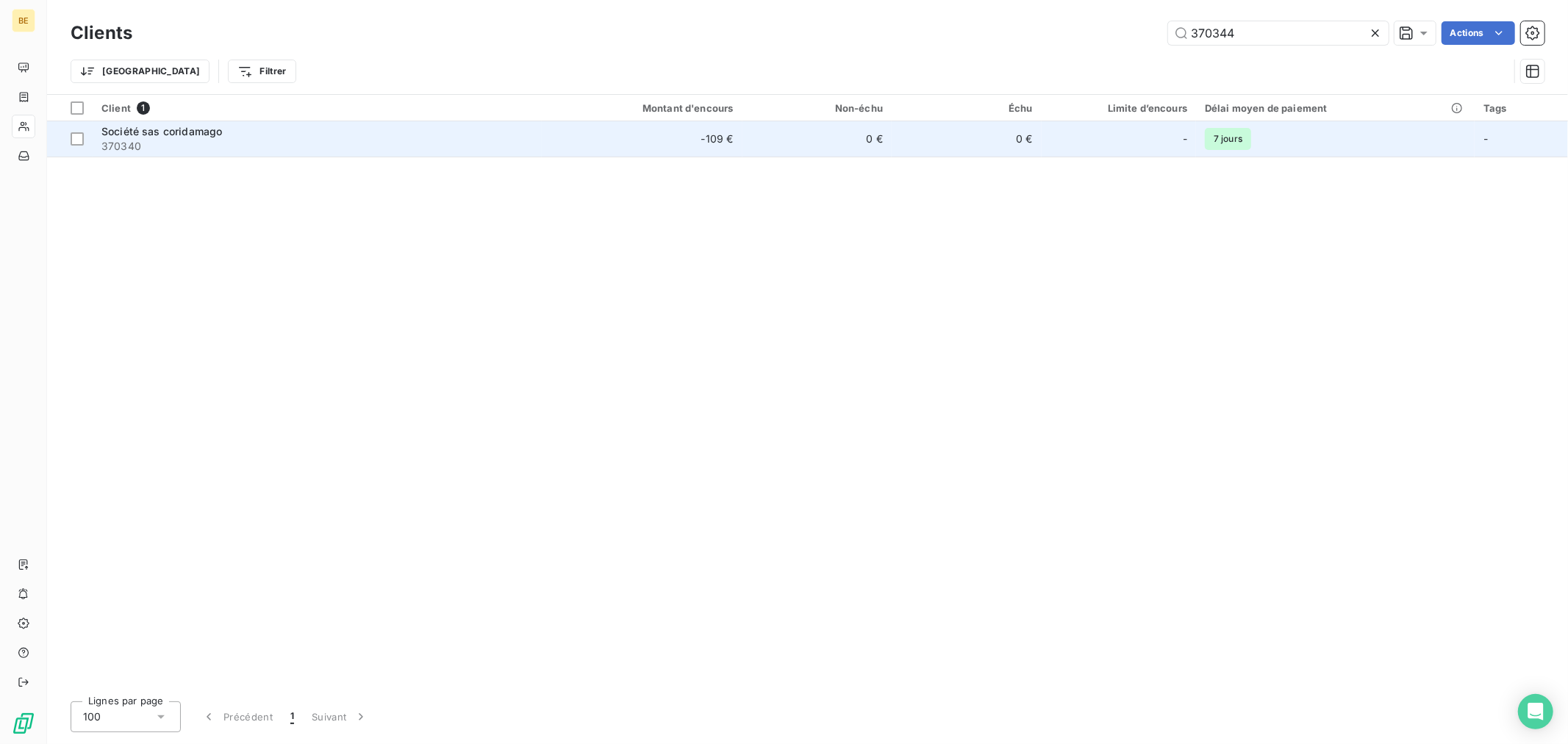
type input "370344"
click at [832, 133] on td "0 €" at bounding box center [817, 138] width 150 height 35
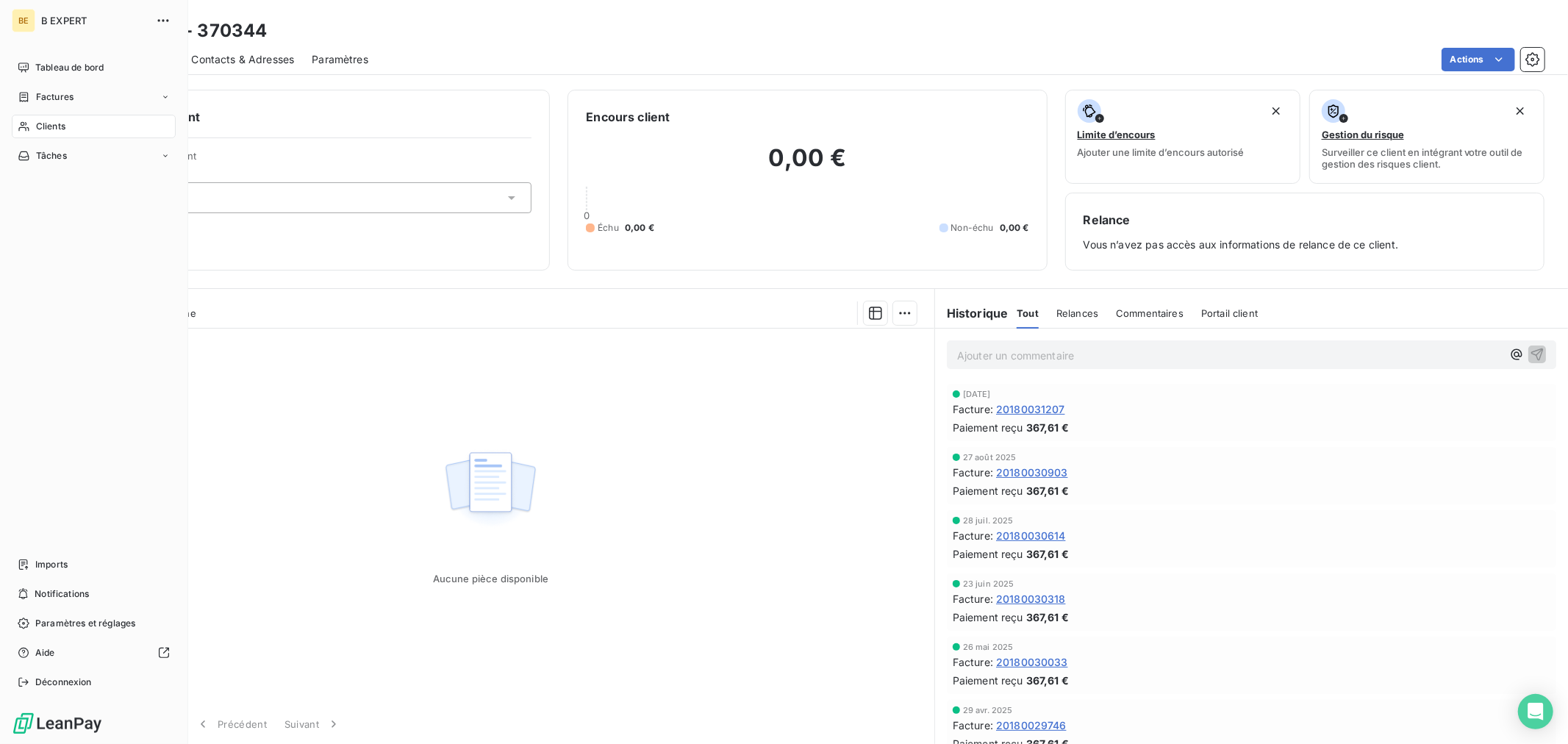
click at [52, 127] on span "Clients" at bounding box center [51, 126] width 30 height 13
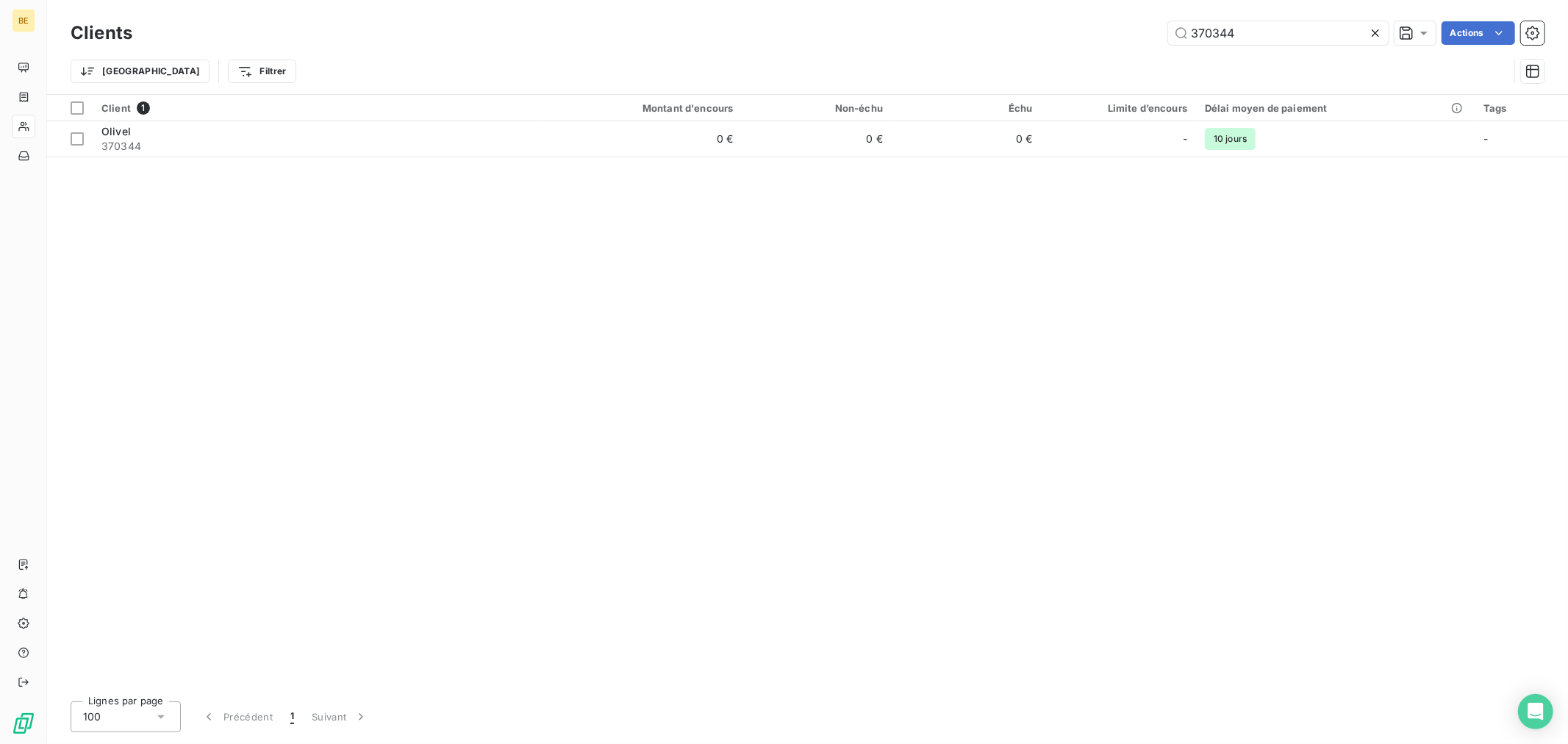
drag, startPoint x: 1250, startPoint y: 35, endPoint x: 1114, endPoint y: 45, distance: 136.4
click at [1129, 42] on div "370344 Actions" at bounding box center [847, 33] width 1394 height 24
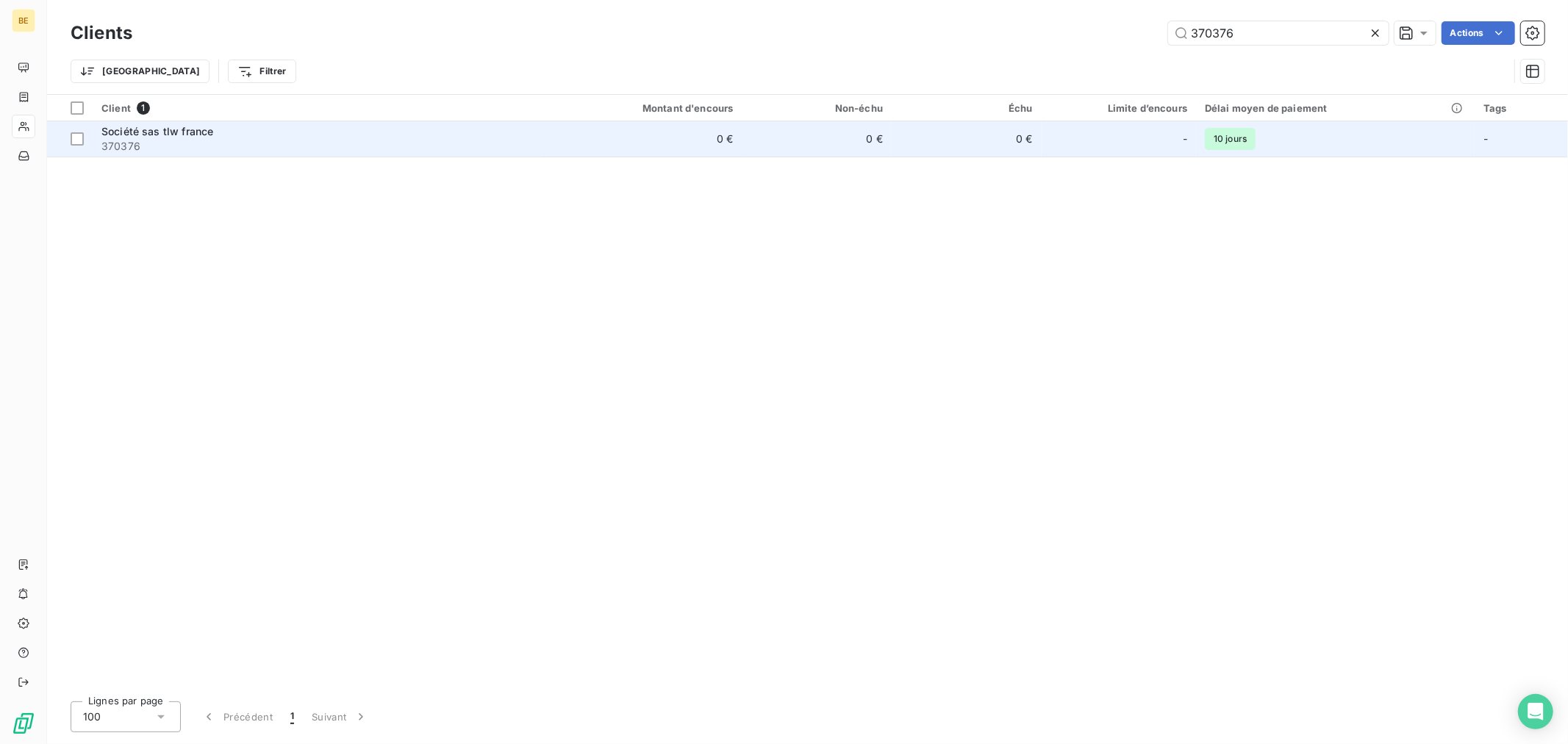
type input "370376"
click at [856, 127] on td "0 €" at bounding box center [817, 138] width 150 height 35
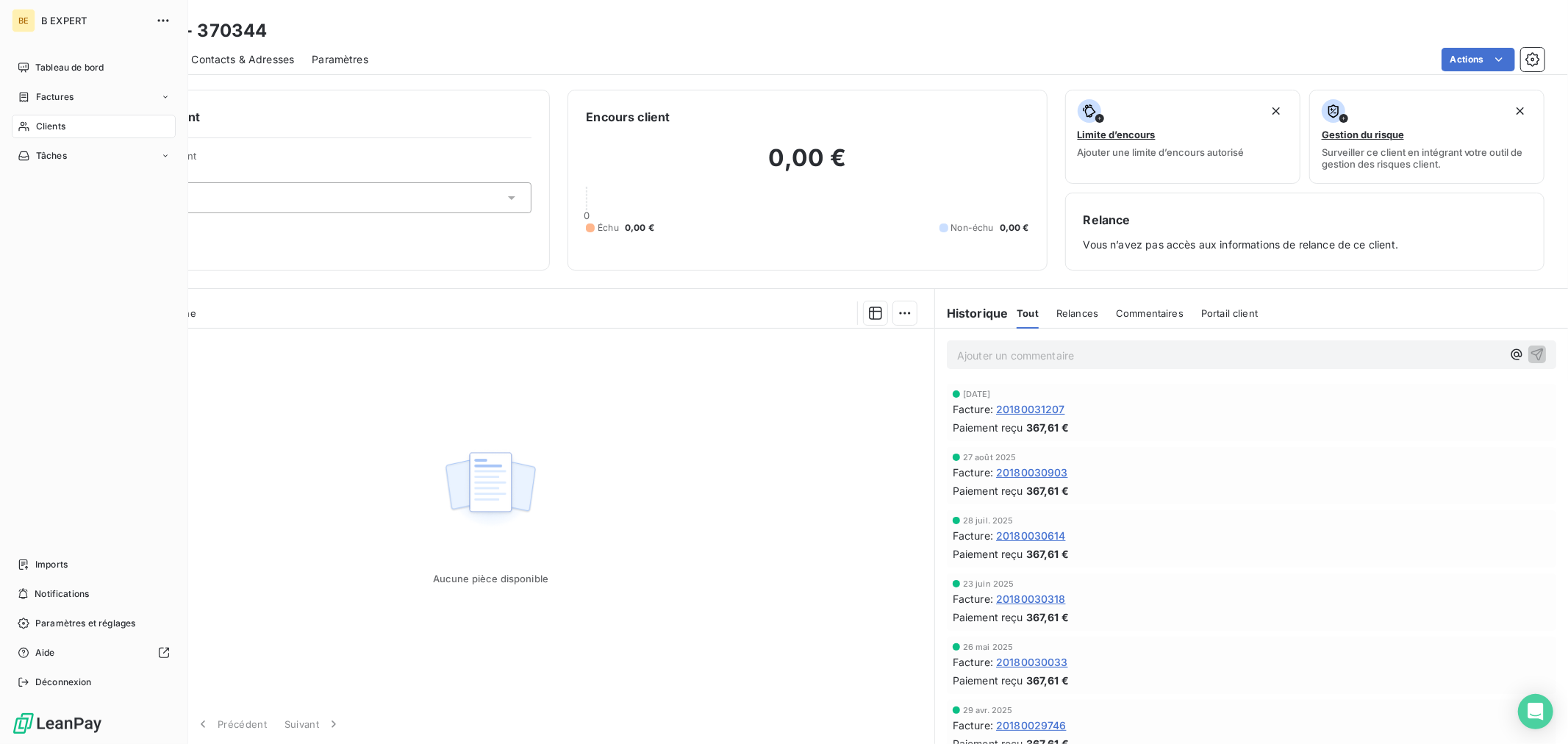
click at [16, 125] on div "Clients" at bounding box center [94, 126] width 164 height 24
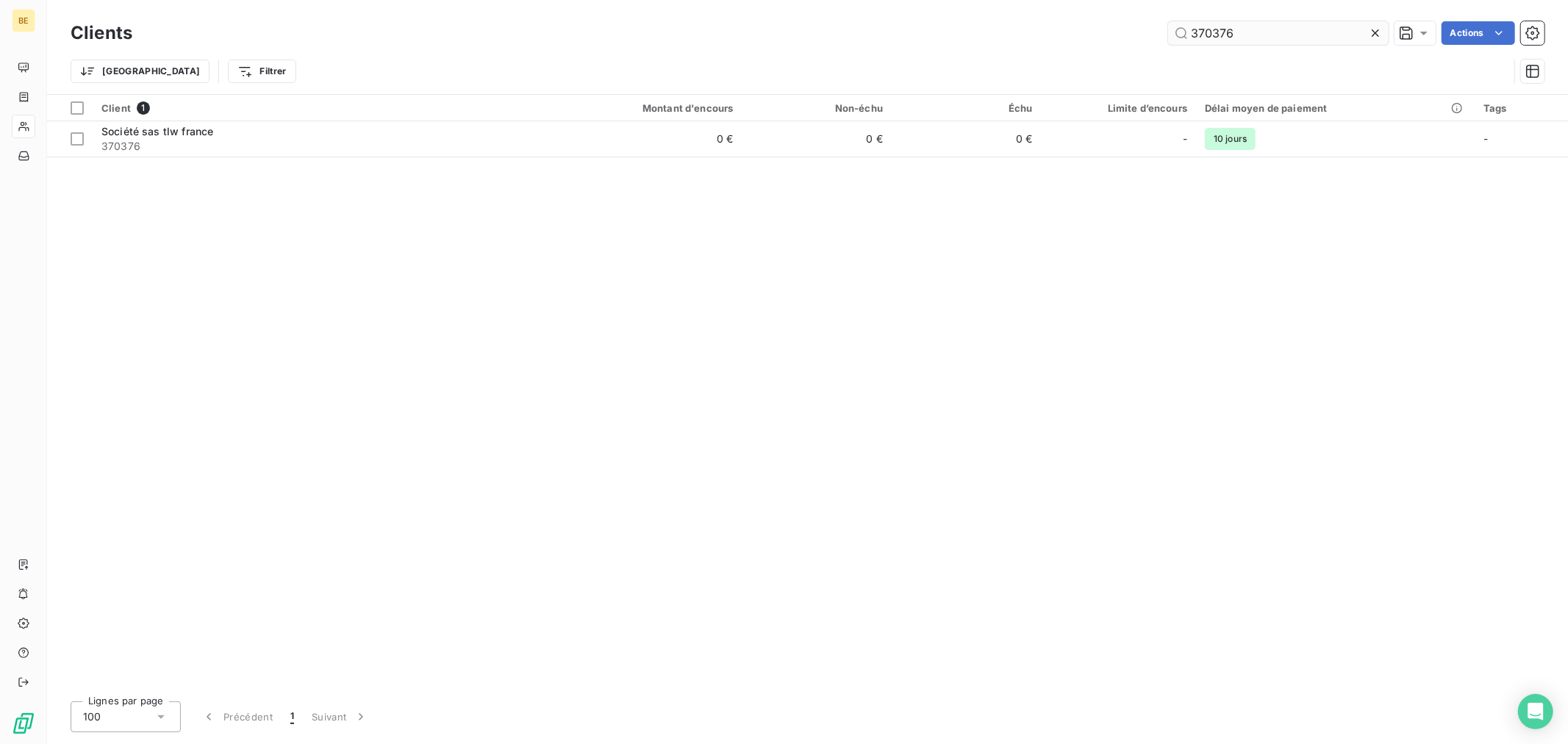
click at [1270, 25] on div "Clients 370376 Actions" at bounding box center [807, 33] width 1474 height 31
drag, startPoint x: 1242, startPoint y: 31, endPoint x: 1105, endPoint y: 38, distance: 137.2
click at [1122, 33] on div "370376 Actions" at bounding box center [847, 33] width 1394 height 24
paste input "404"
type input "370404"
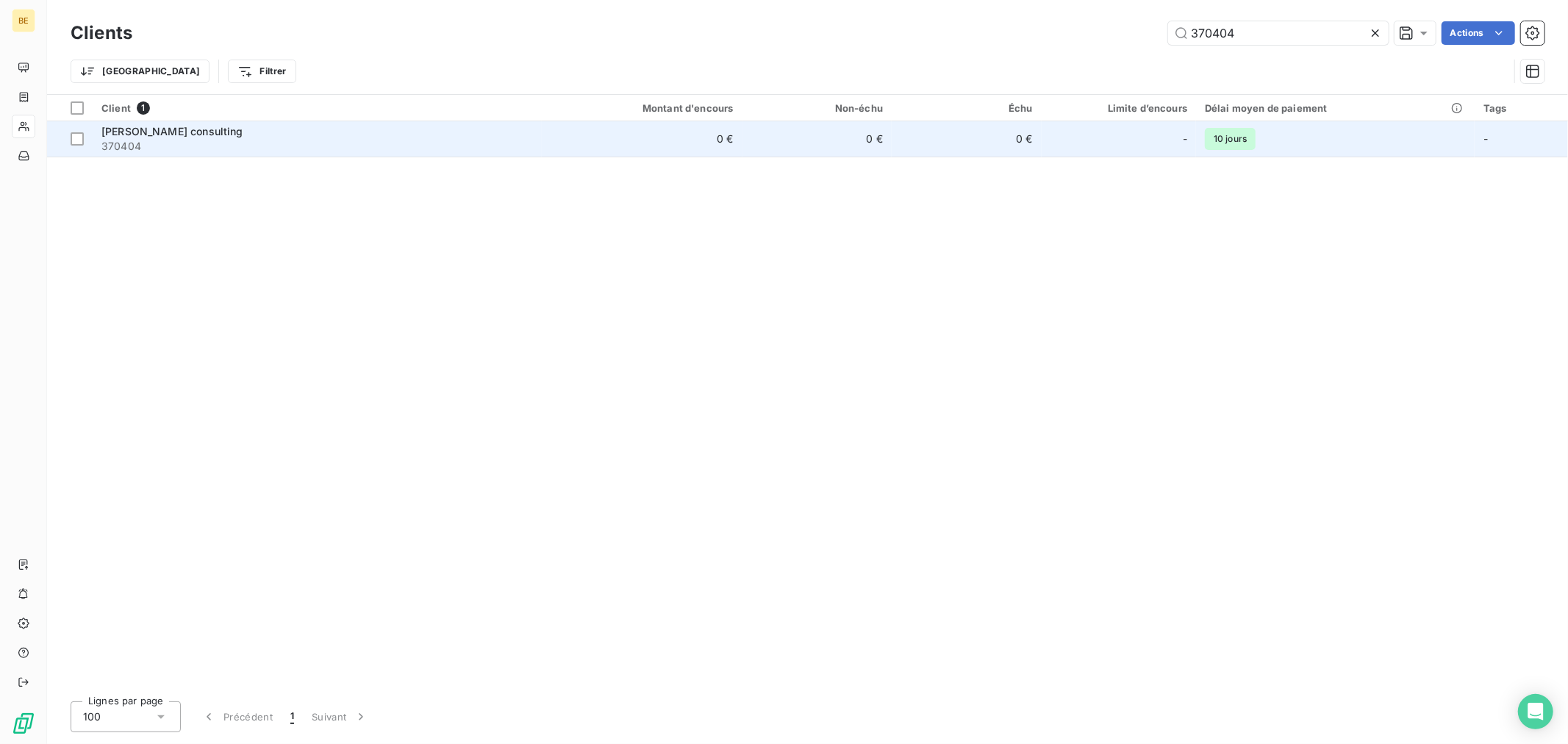
click at [952, 141] on td "0 €" at bounding box center [967, 138] width 150 height 35
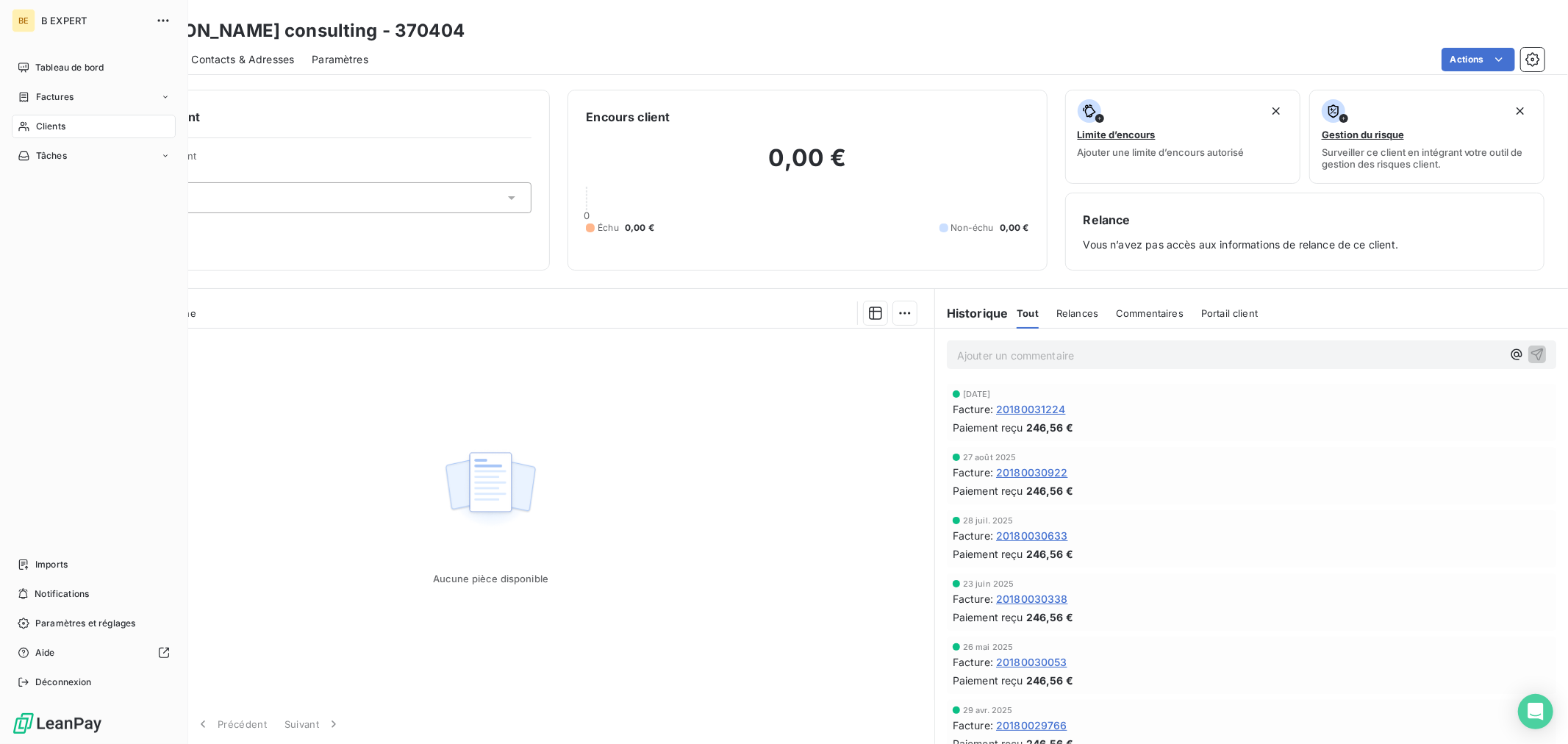
click at [55, 126] on span "Clients" at bounding box center [51, 126] width 30 height 13
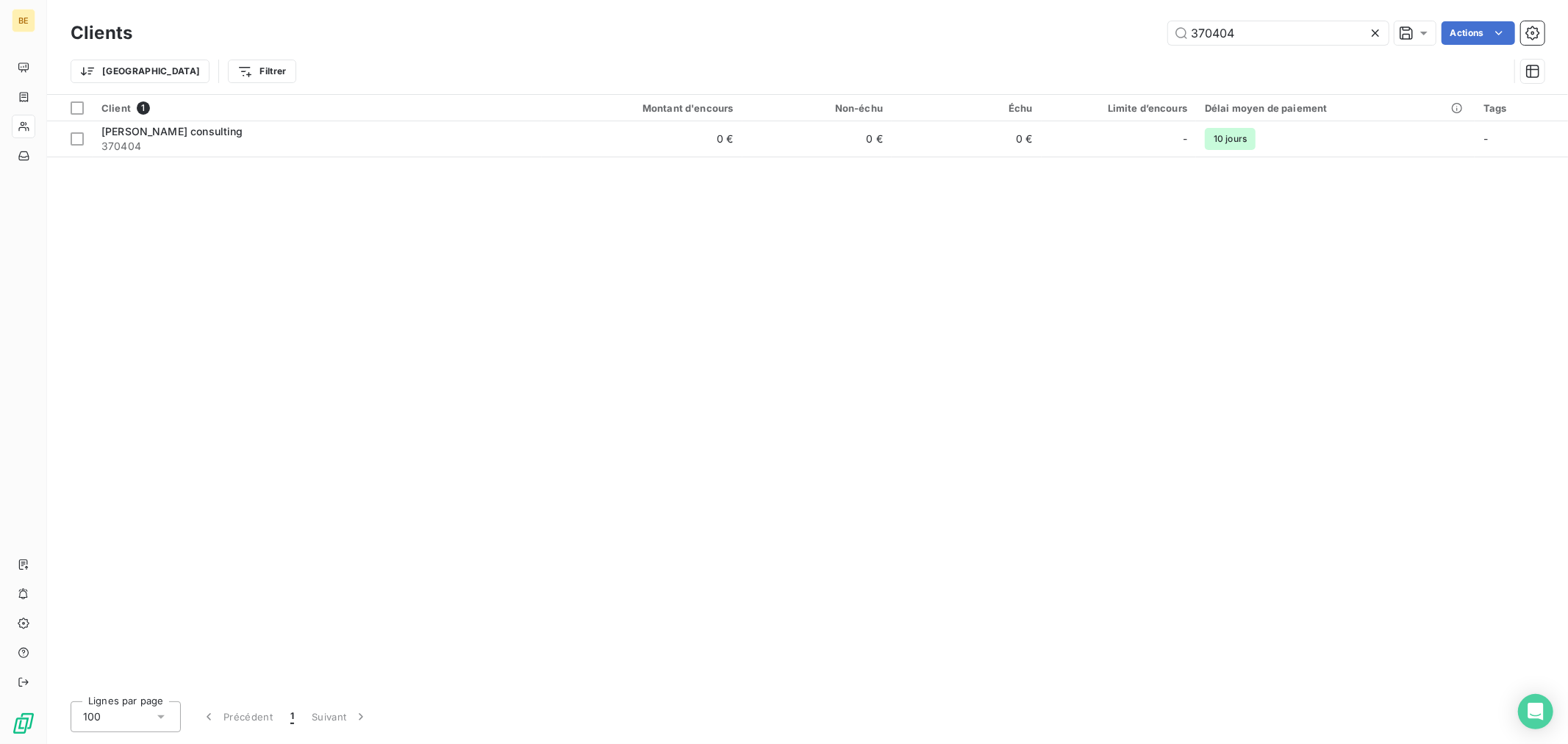
drag, startPoint x: 1289, startPoint y: 36, endPoint x: 1121, endPoint y: 57, distance: 169.3
click at [1134, 54] on div "Clients 370404 Actions Trier Filtrer" at bounding box center [807, 56] width 1474 height 77
type input "370426"
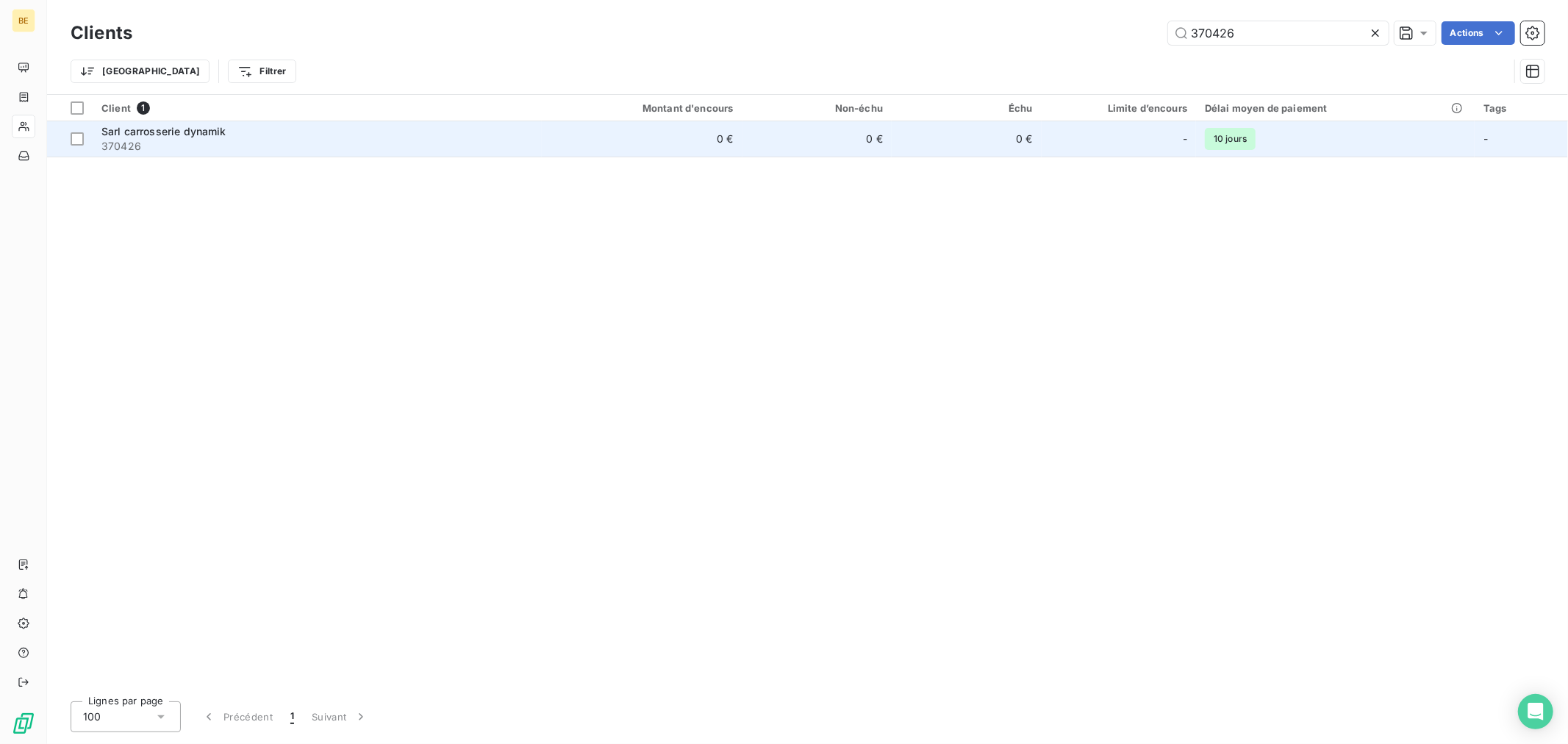
click at [1071, 138] on div "-" at bounding box center [1119, 139] width 138 height 24
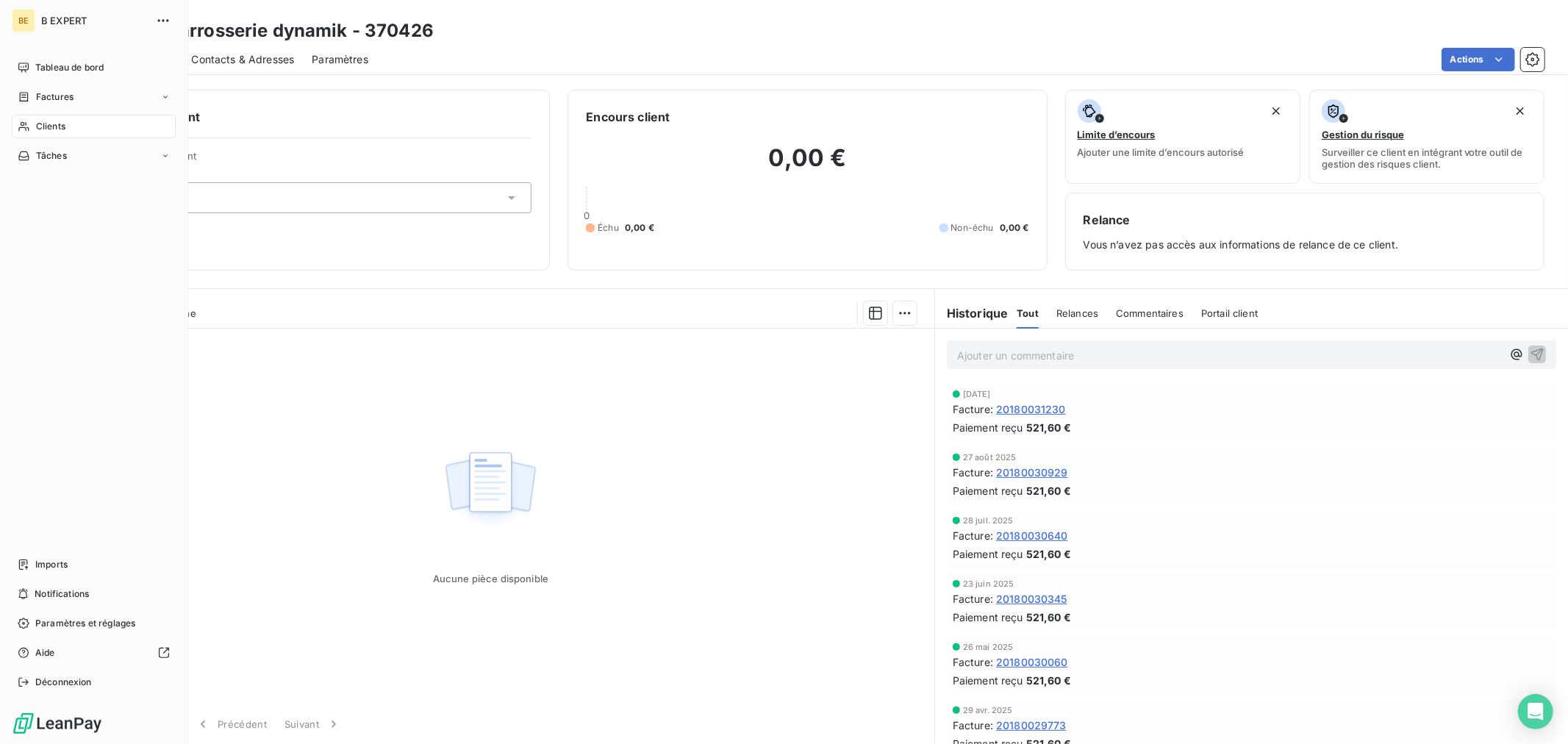
click at [62, 126] on span "Clients" at bounding box center [51, 126] width 30 height 13
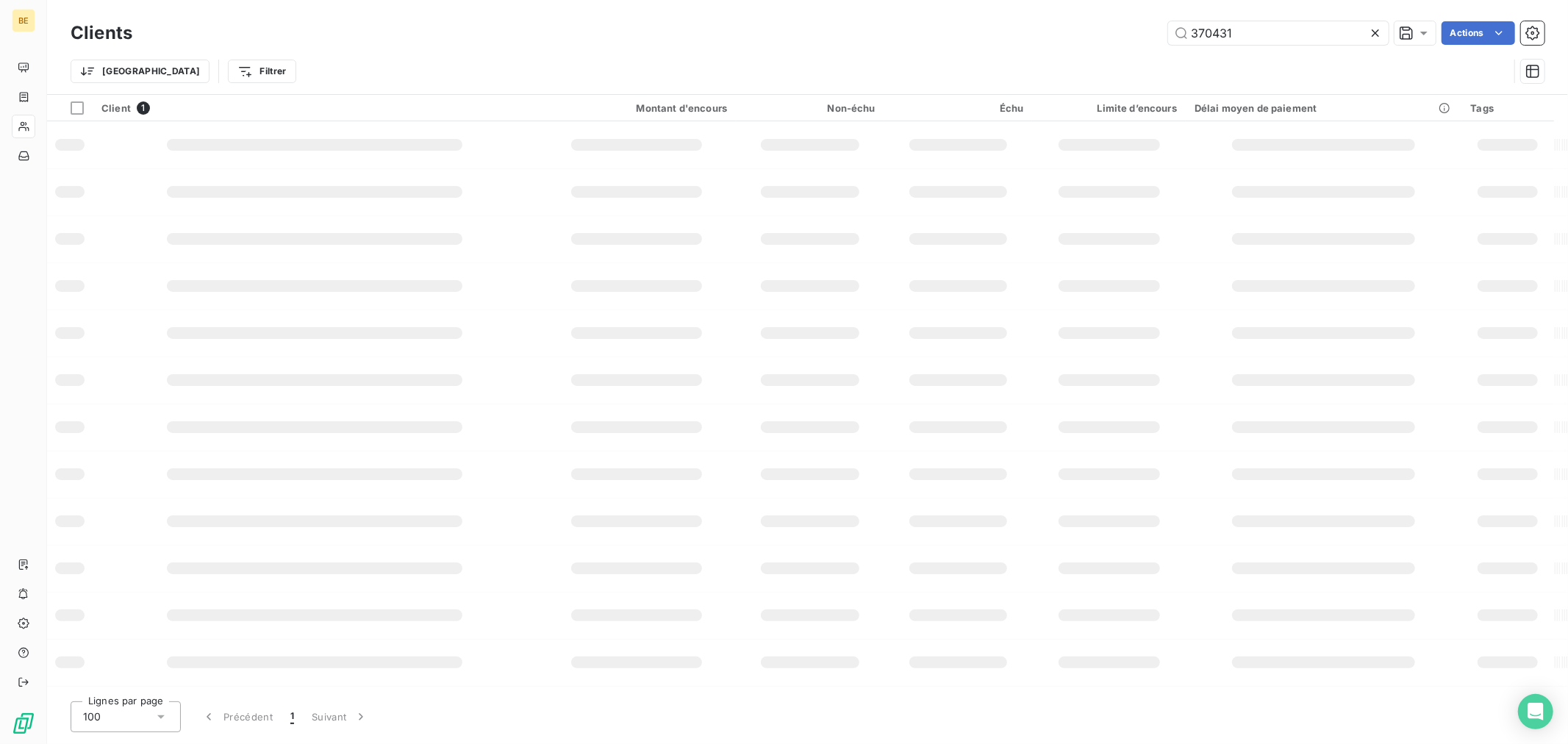
type input "370431"
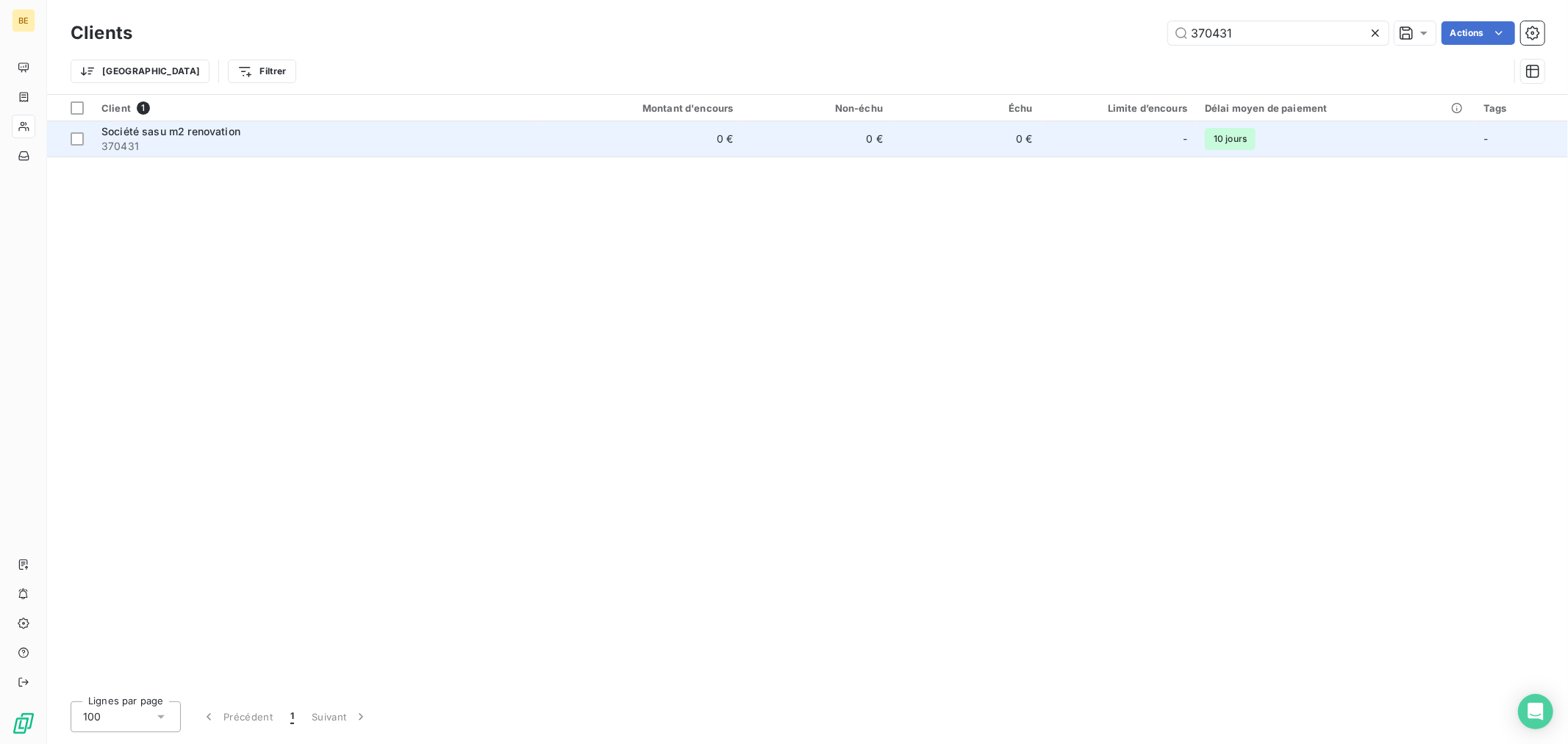
click at [373, 152] on span "370431" at bounding box center [317, 147] width 431 height 15
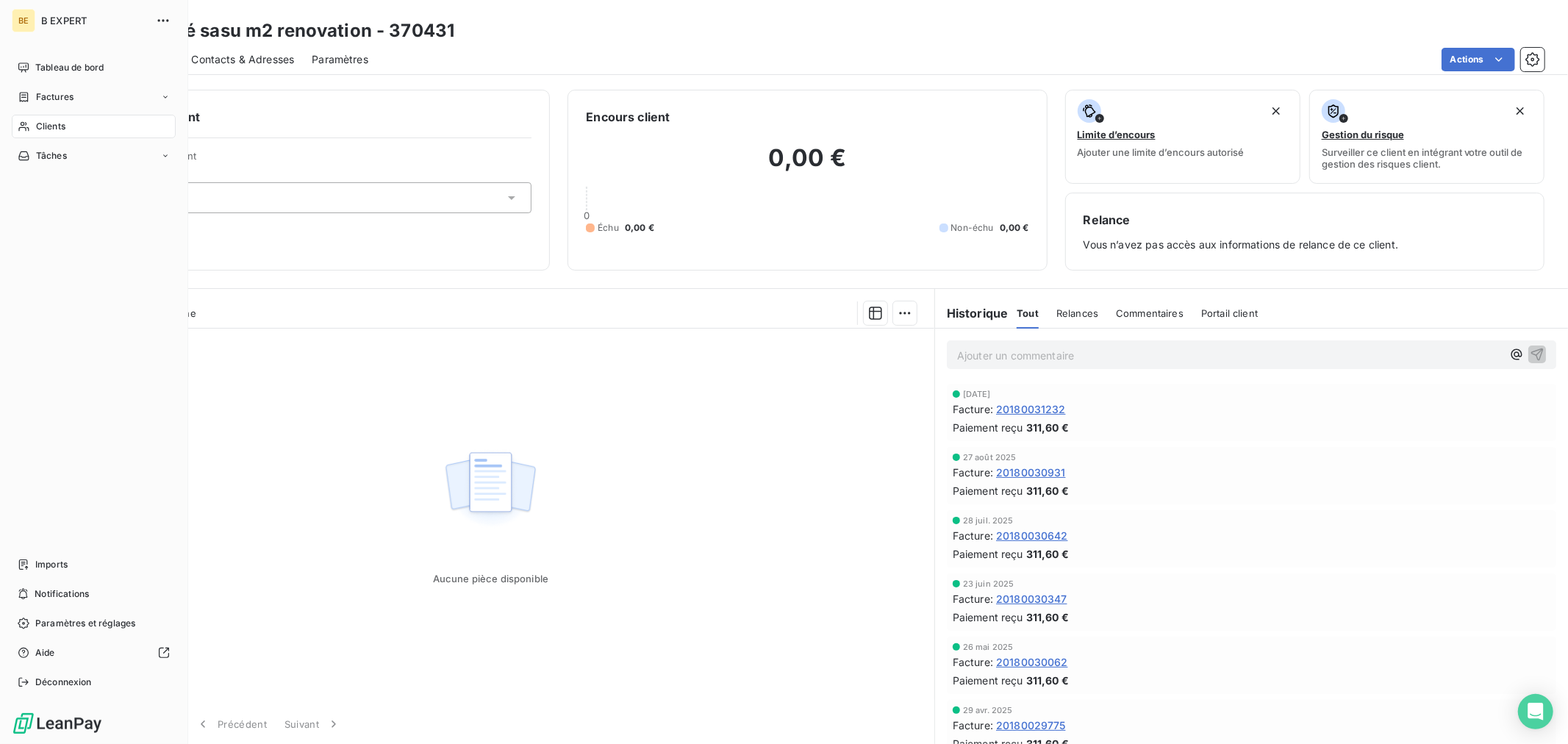
click at [36, 122] on span "Clients" at bounding box center [51, 126] width 30 height 13
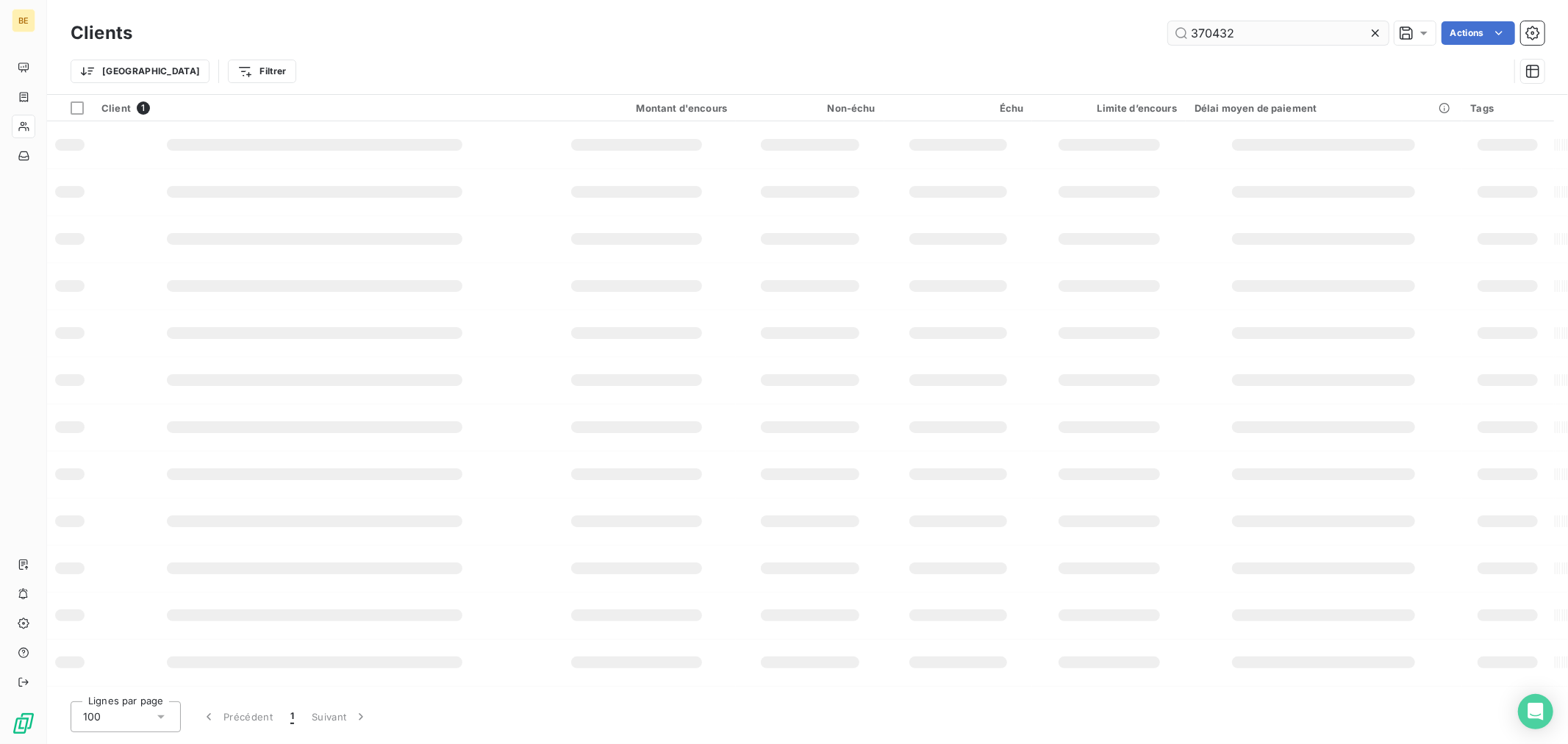
type input "370432"
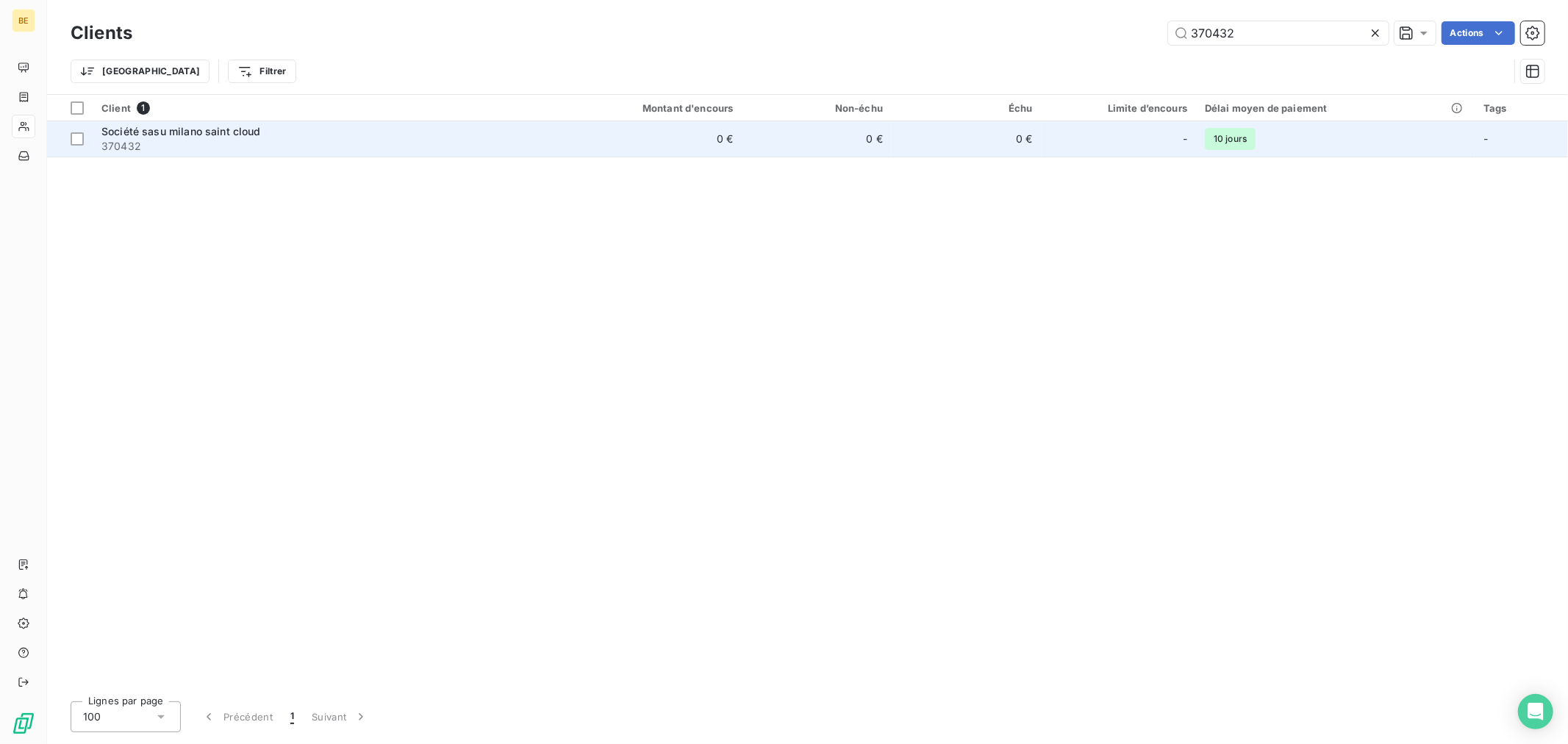
click at [923, 144] on td "0 €" at bounding box center [967, 138] width 150 height 35
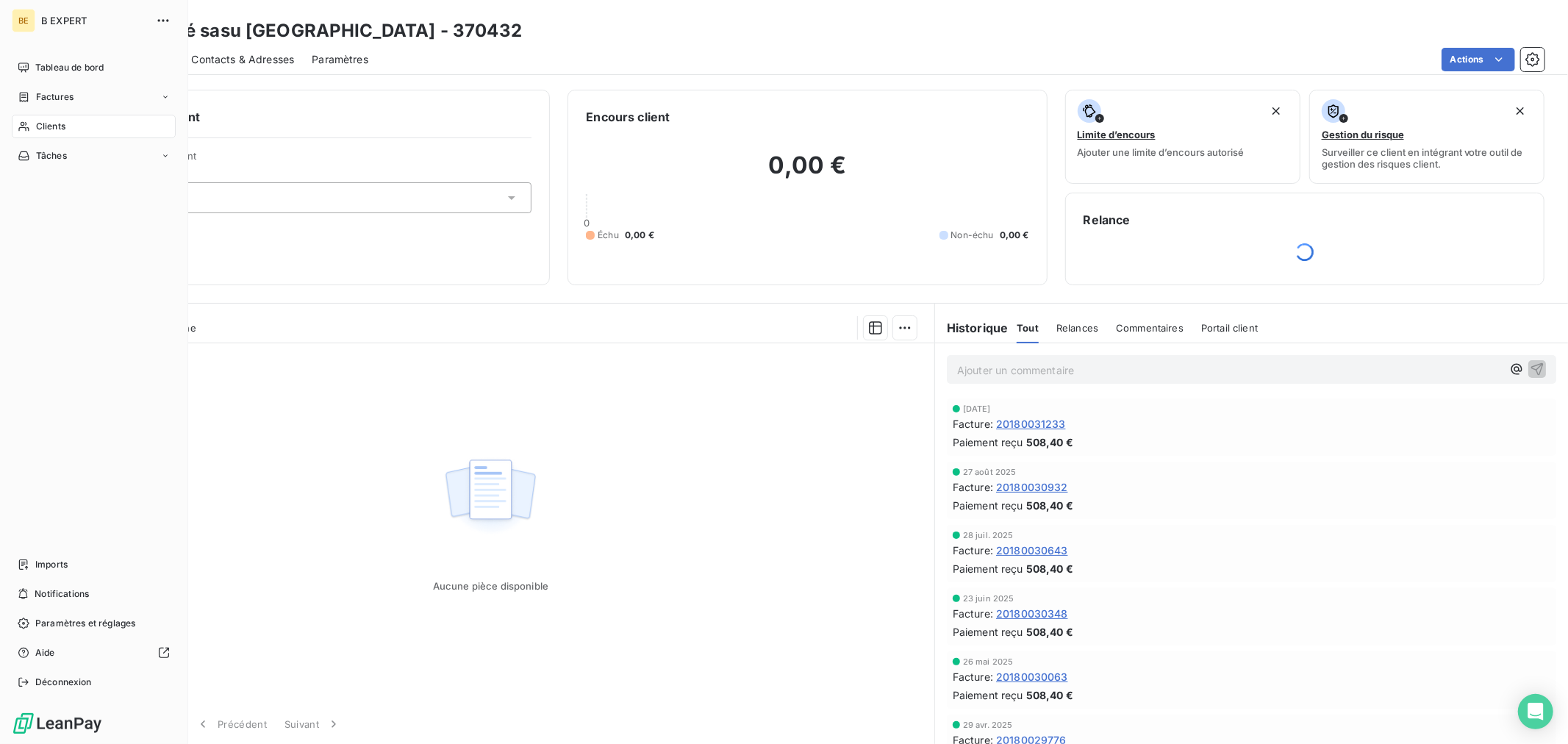
click at [36, 124] on span "Clients" at bounding box center [51, 126] width 30 height 13
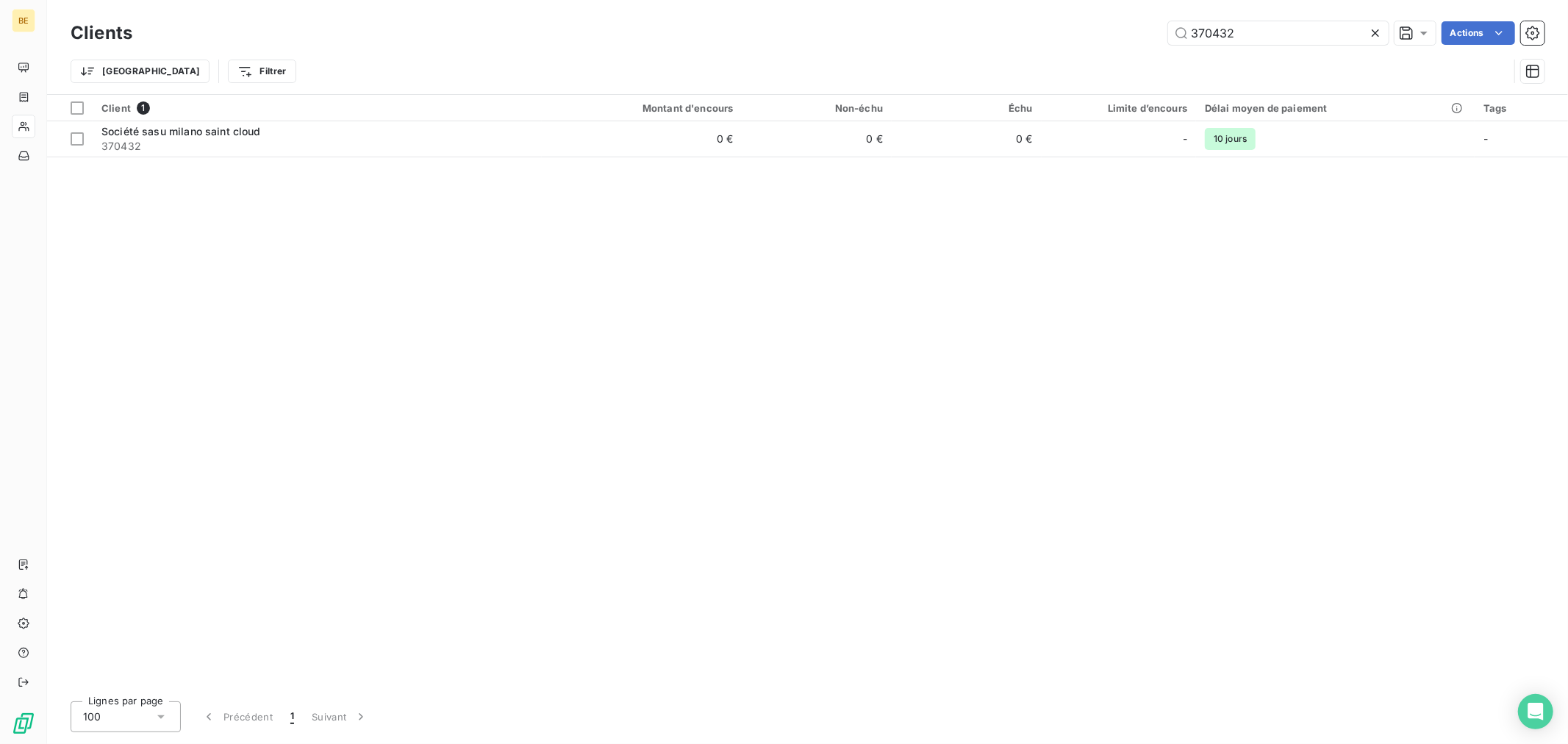
drag, startPoint x: 1273, startPoint y: 31, endPoint x: 771, endPoint y: 39, distance: 502.1
click at [777, 35] on div "370432 Actions" at bounding box center [847, 33] width 1394 height 24
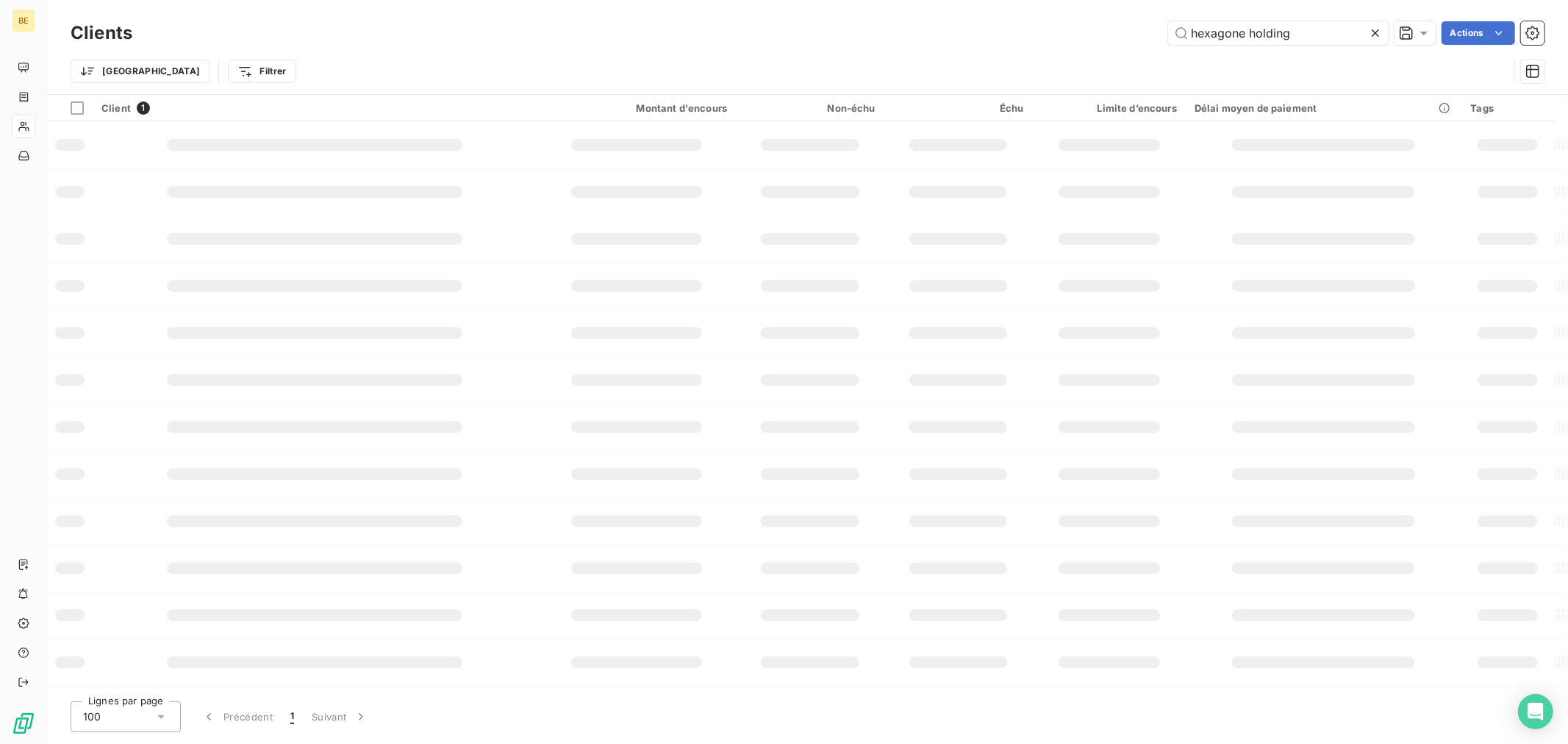
type input "hexagone holding"
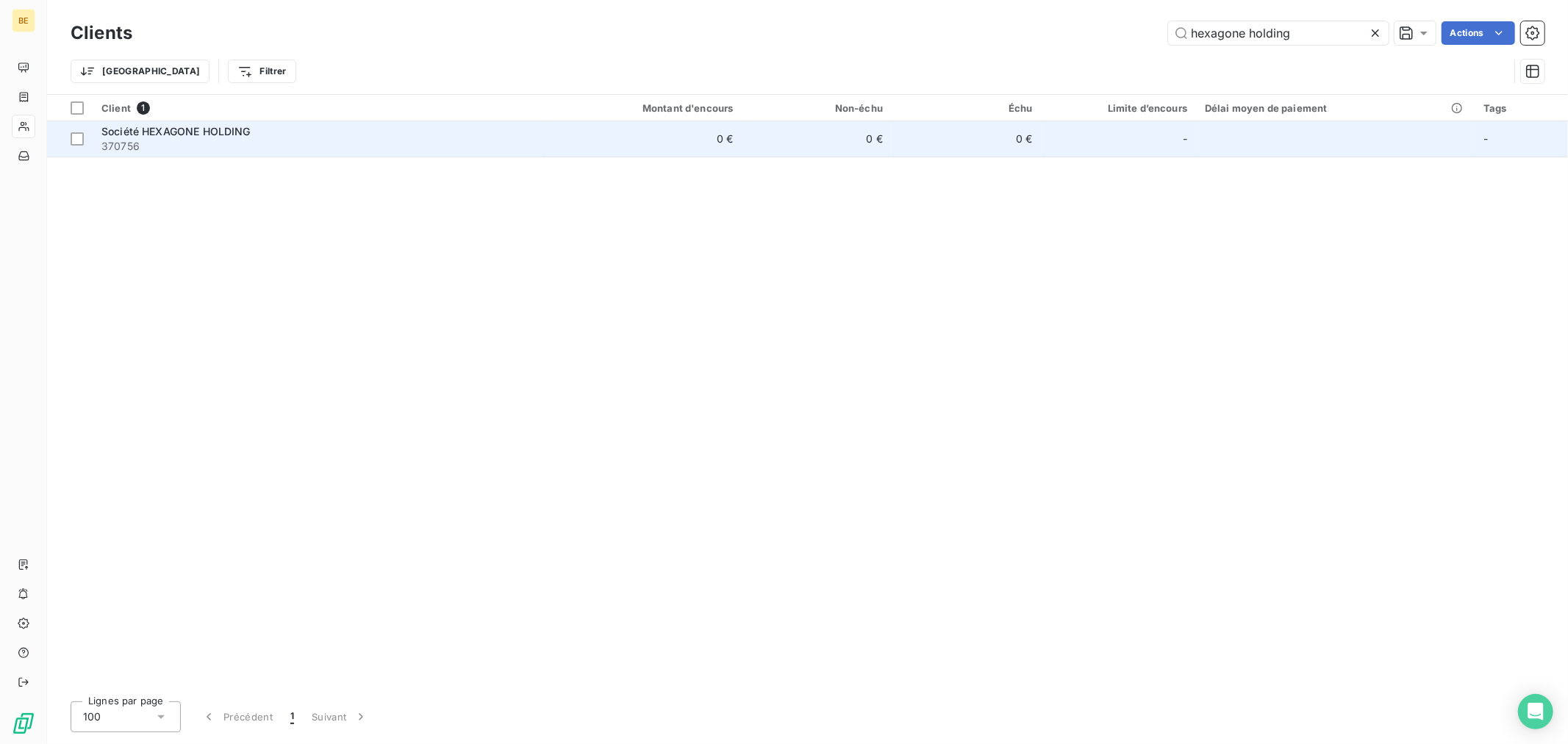
click at [569, 138] on td "0 €" at bounding box center [642, 138] width 201 height 35
